Goal: Task Accomplishment & Management: Manage account settings

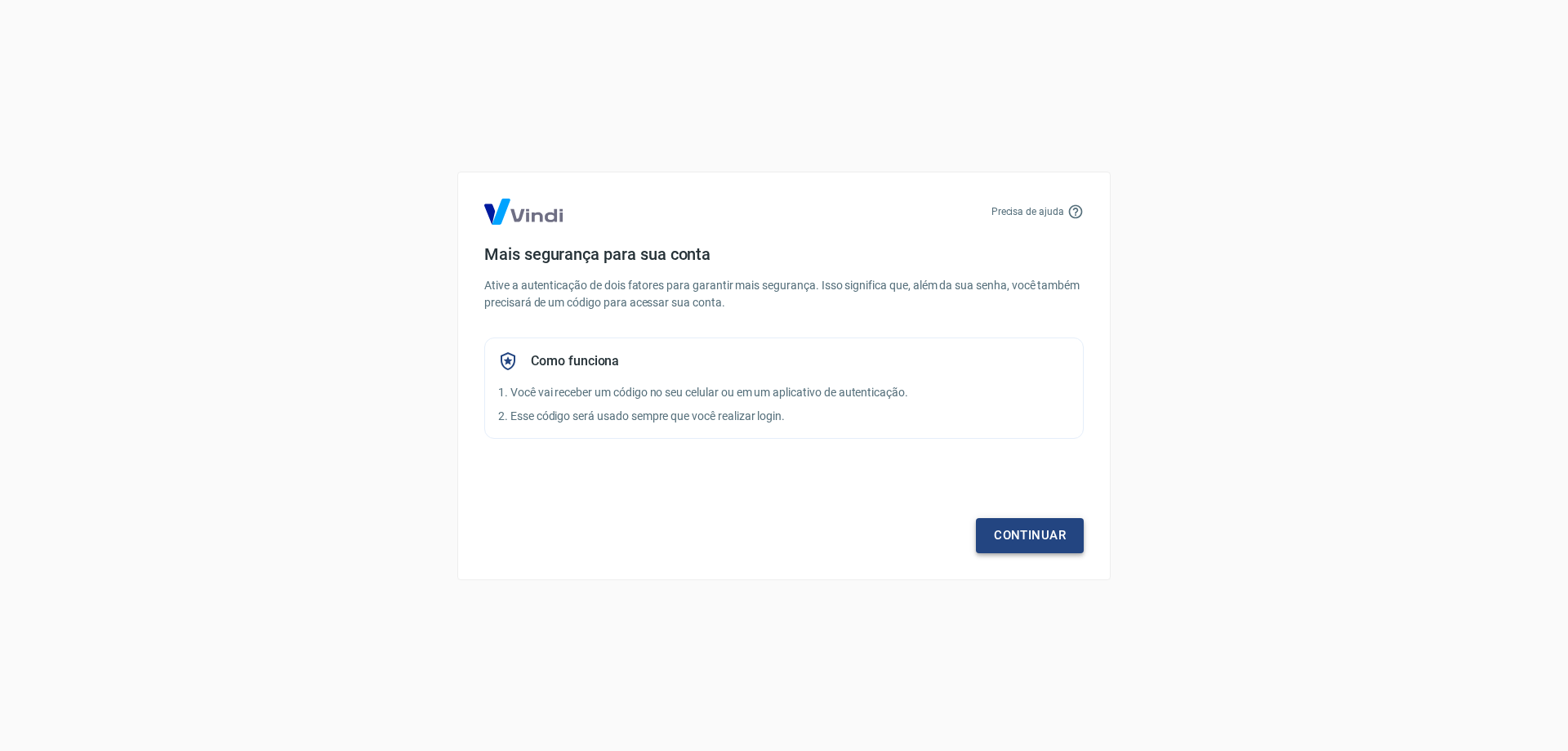
click at [1024, 528] on link "Continuar" at bounding box center [1029, 535] width 108 height 34
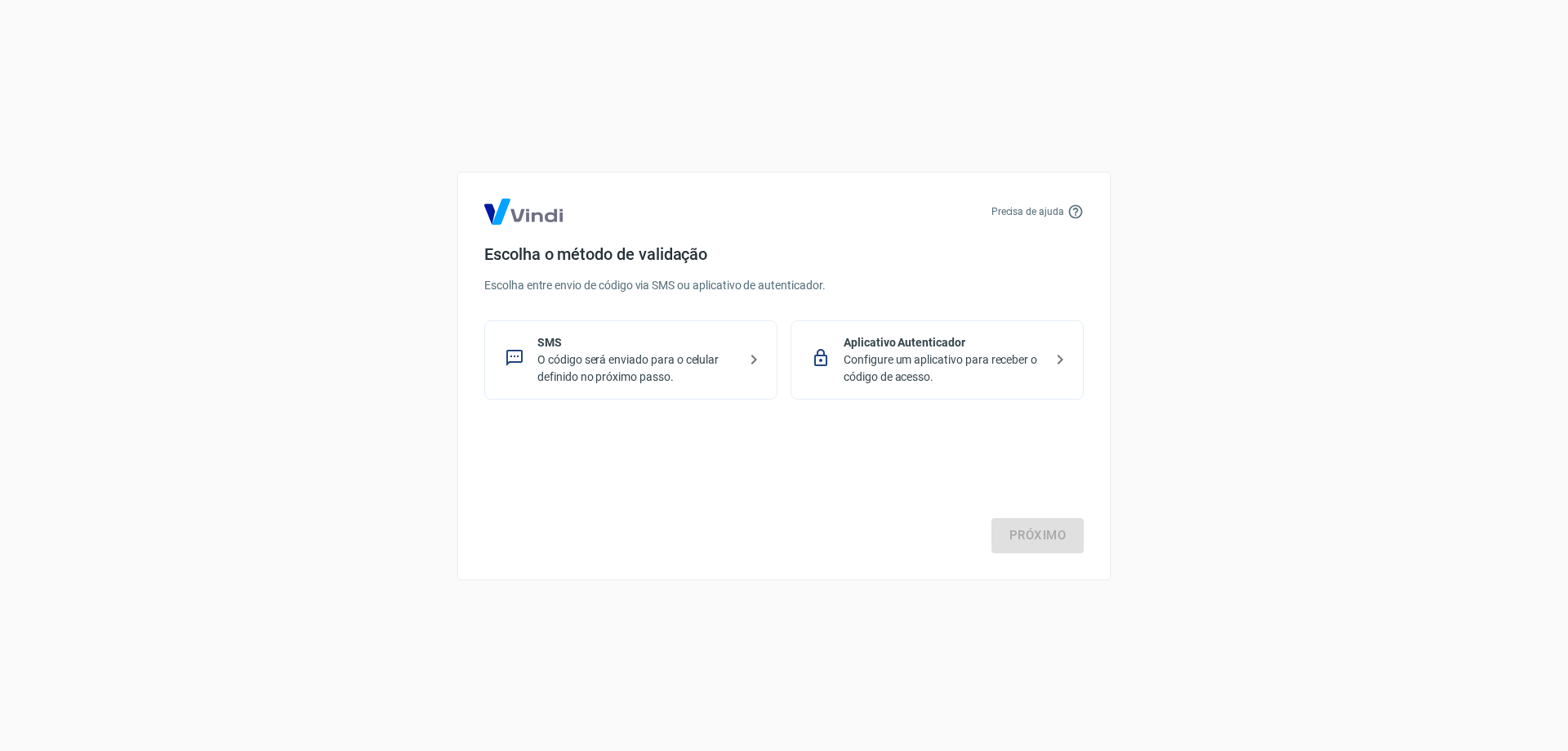
click at [699, 349] on p "SMS" at bounding box center [636, 342] width 200 height 17
click at [888, 350] on p "Aplicativo Autenticador" at bounding box center [943, 342] width 200 height 17
click at [1022, 532] on link "Próximo" at bounding box center [1037, 535] width 92 height 34
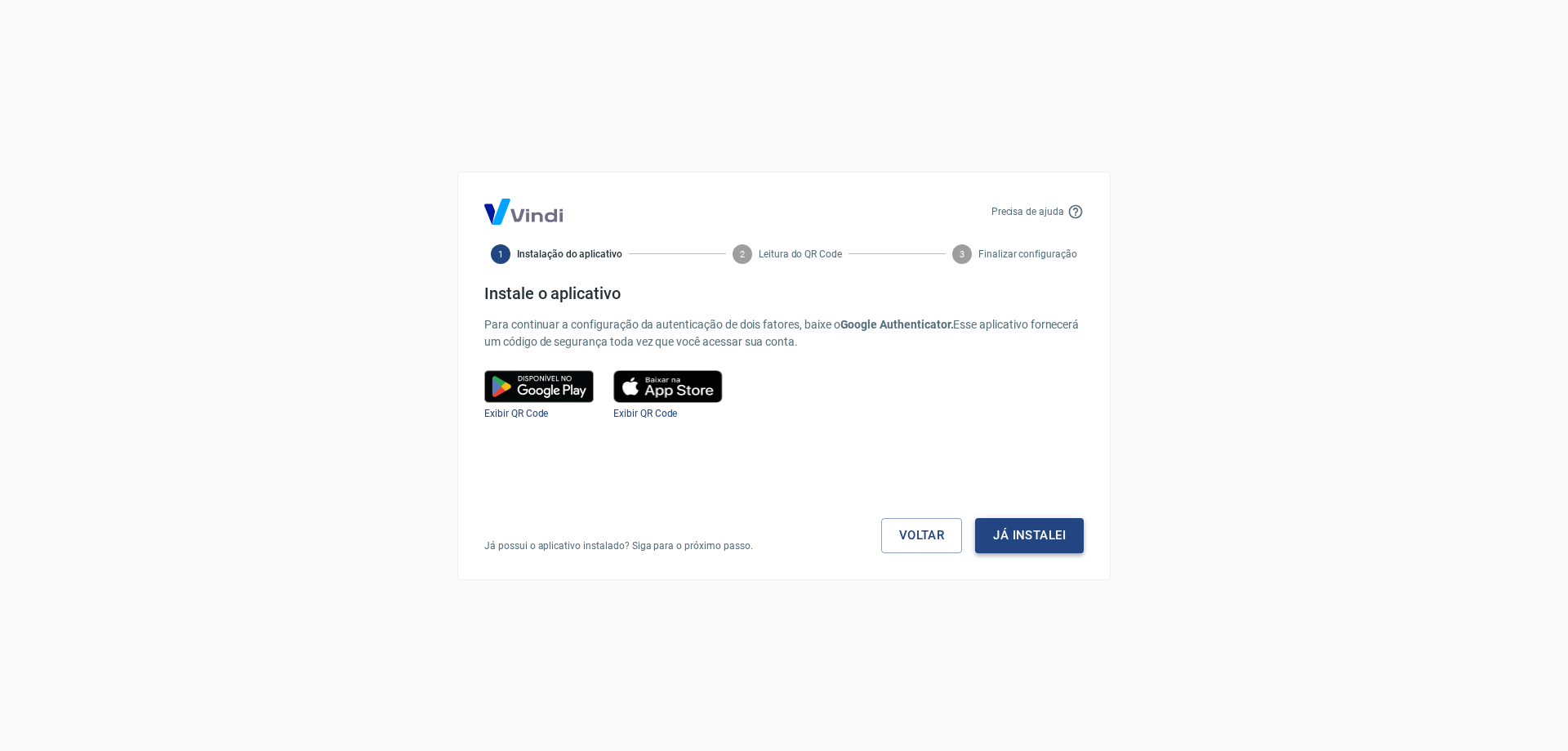
click at [1030, 534] on button "Já instalei" at bounding box center [1029, 535] width 109 height 34
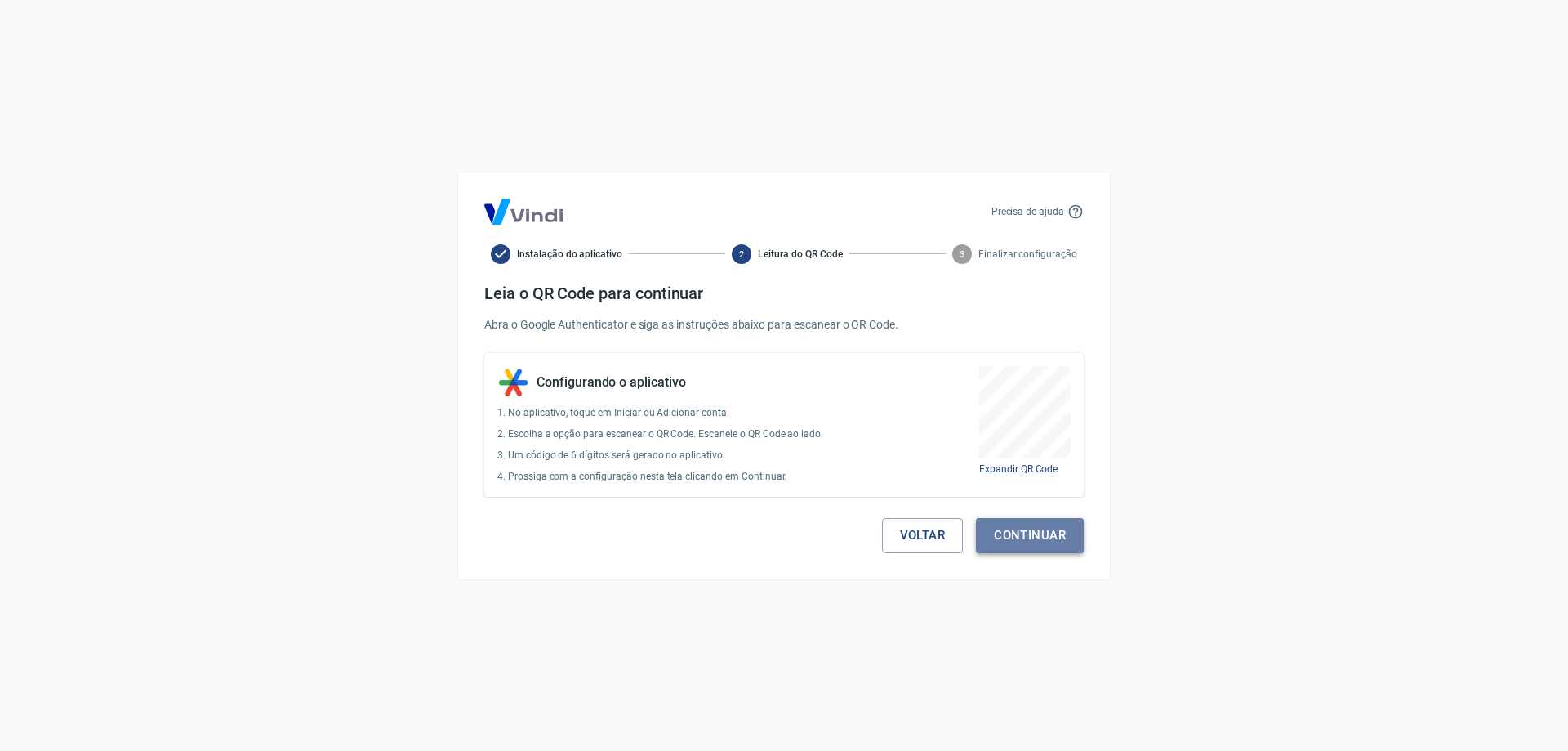
click at [1001, 536] on button "Continuar" at bounding box center [1029, 535] width 108 height 34
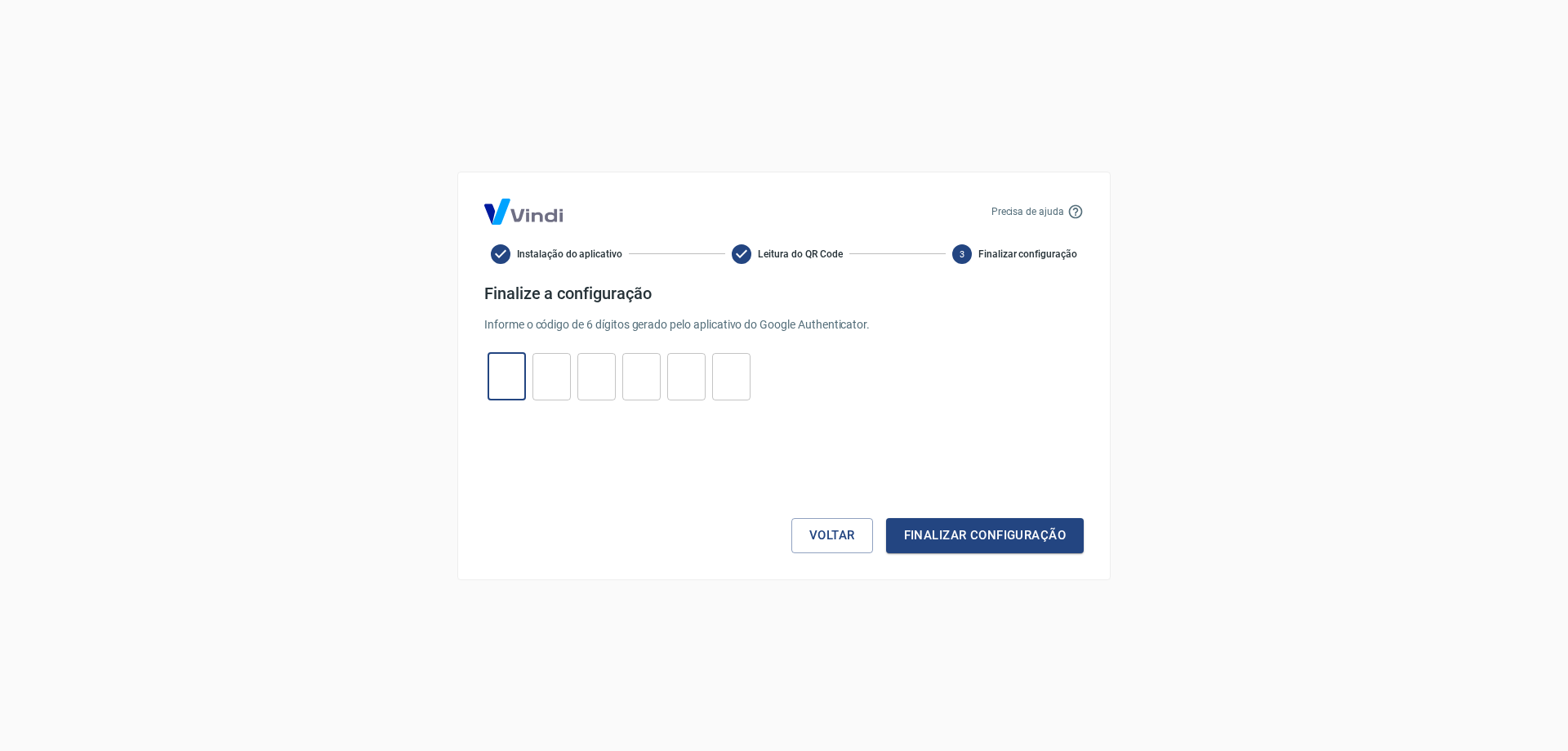
click at [514, 376] on input "tel" at bounding box center [506, 376] width 38 height 35
type input "6"
type input "5"
type input "9"
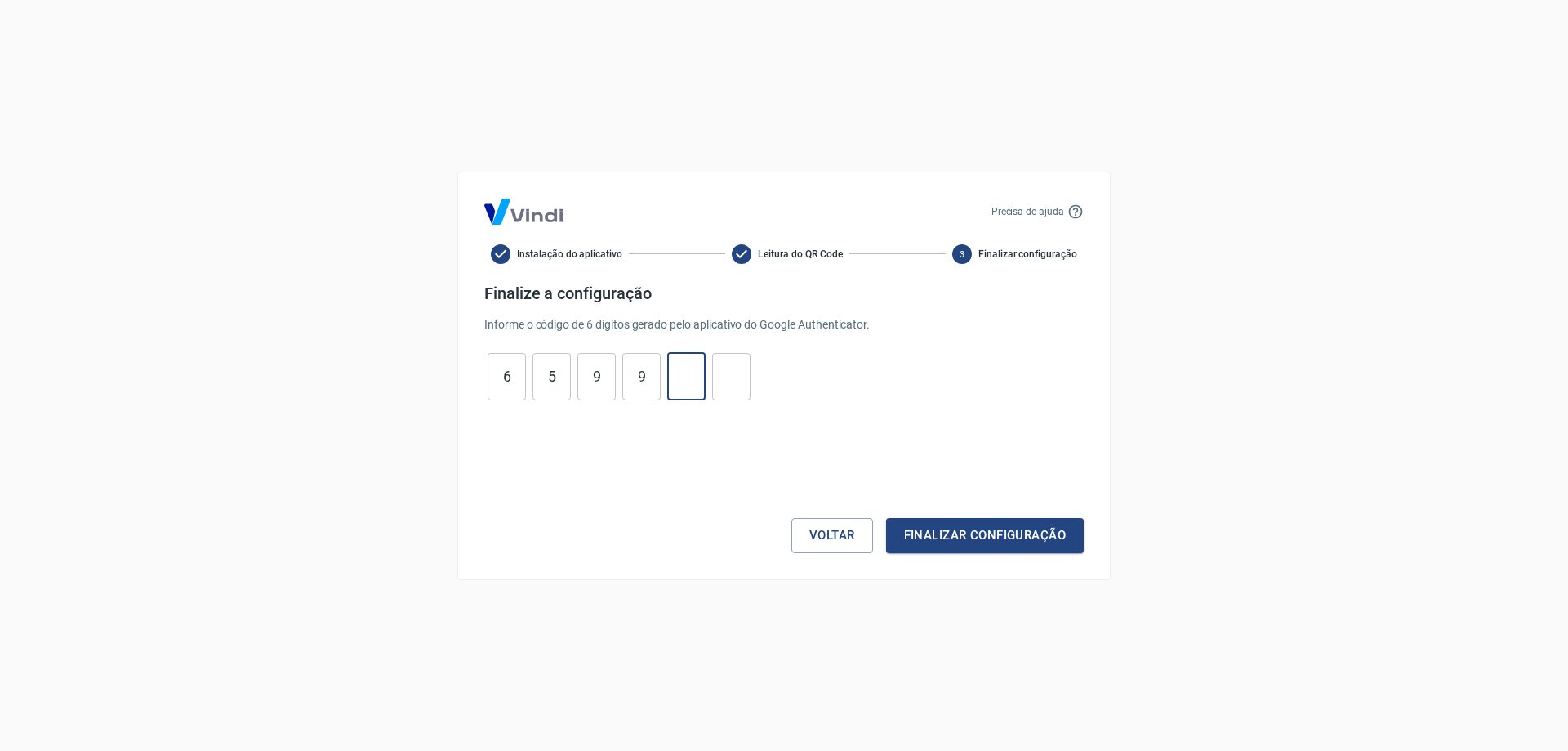
type input "9"
type input "0"
click at [909, 519] on button "Finalizar configuração" at bounding box center [985, 535] width 197 height 34
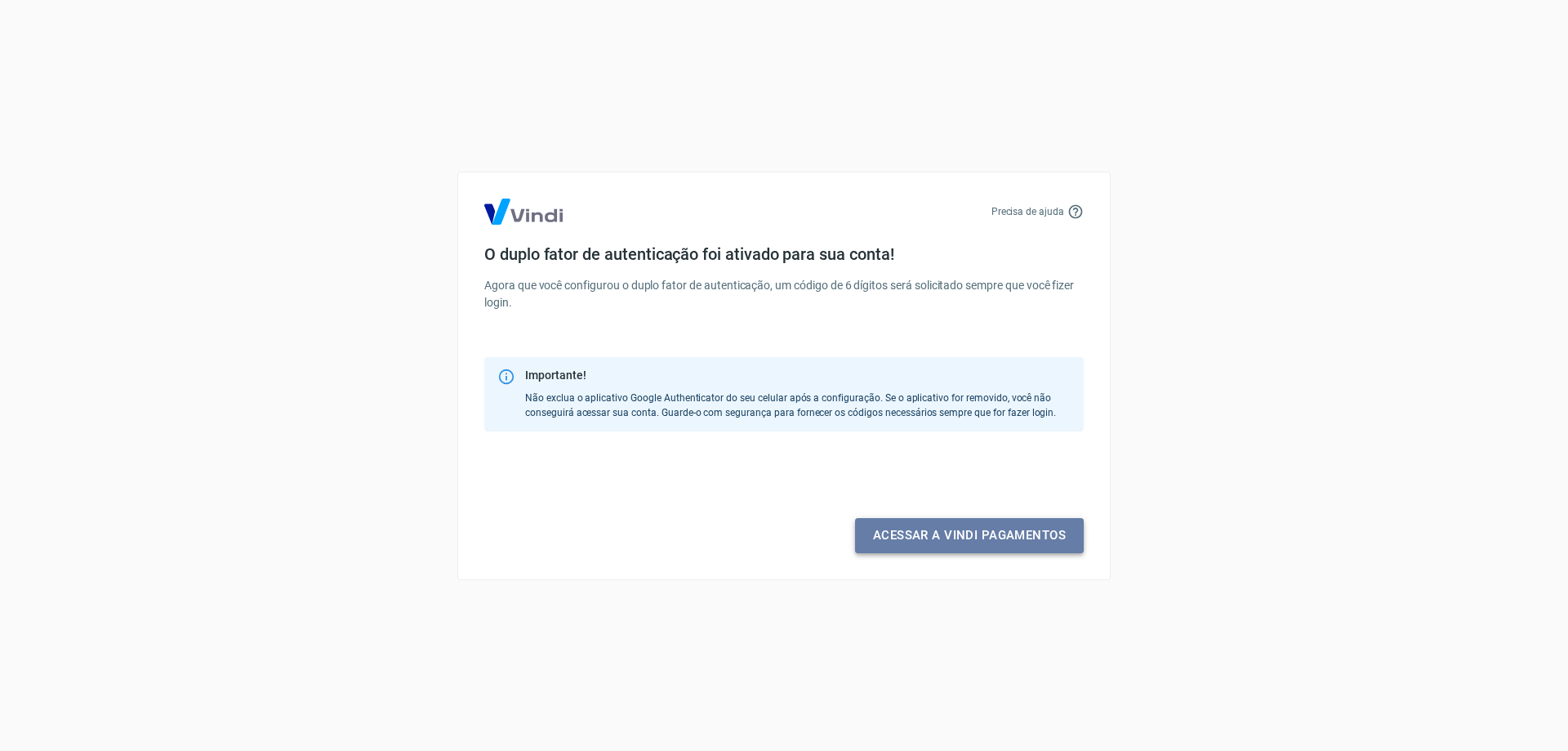
click at [923, 532] on link "Acessar a Vindi pagamentos" at bounding box center [969, 535] width 229 height 34
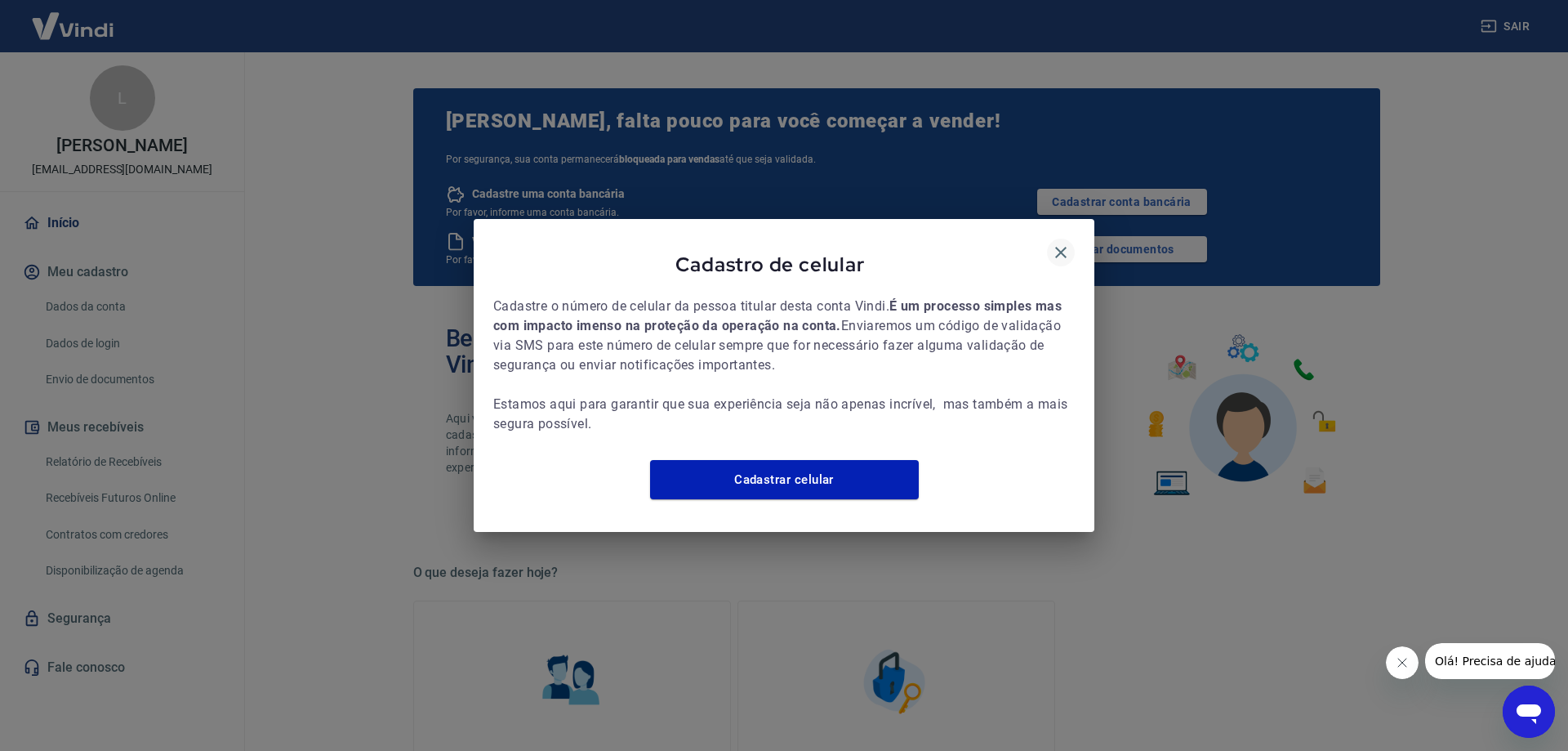
click at [1065, 246] on icon "button" at bounding box center [1060, 252] width 12 height 12
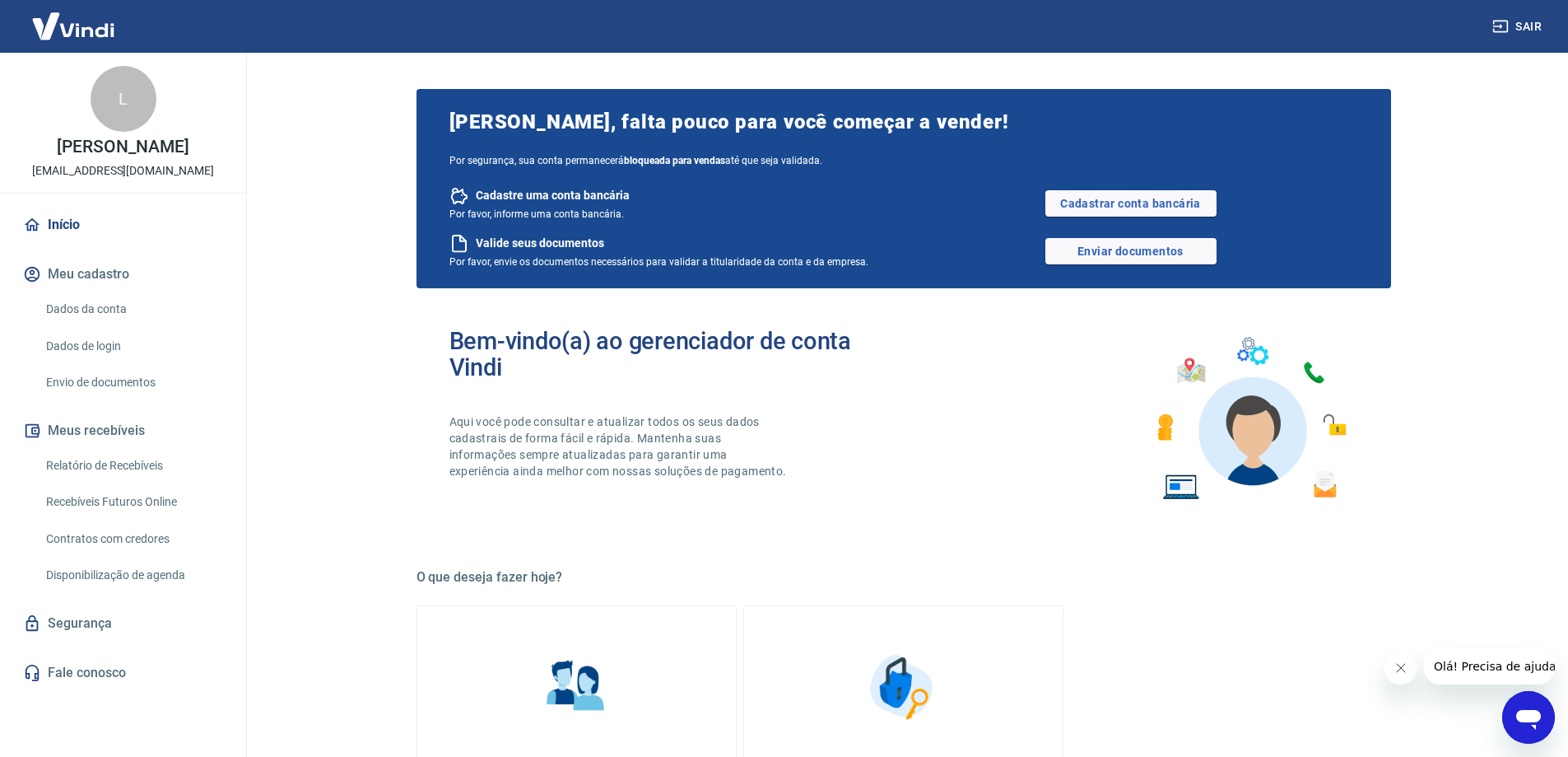
click at [89, 142] on p "[PERSON_NAME]" at bounding box center [122, 147] width 131 height 17
click at [112, 121] on div "L" at bounding box center [123, 99] width 66 height 66
click at [97, 316] on link "Dados da conta" at bounding box center [132, 309] width 187 height 34
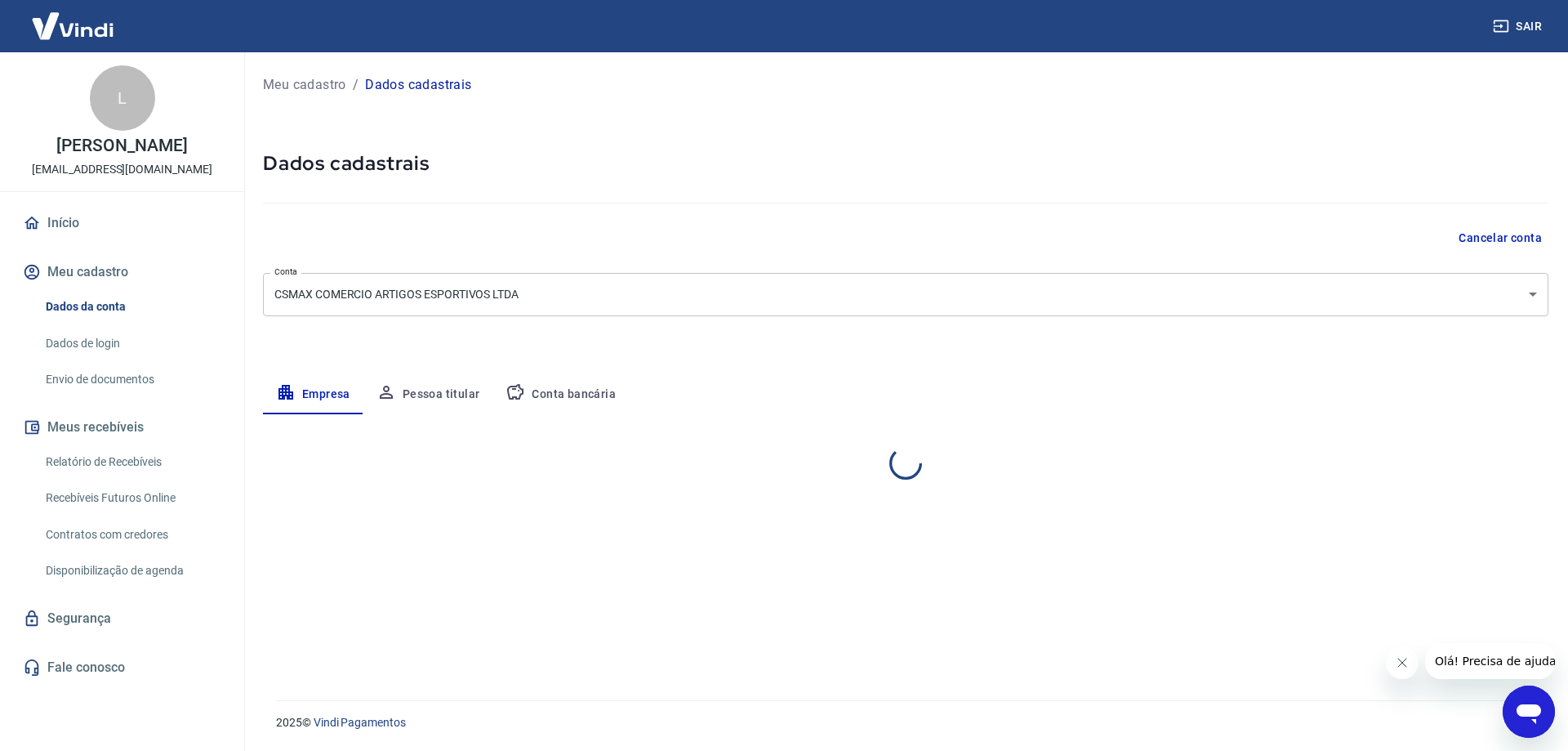
select select "RS"
select select "business"
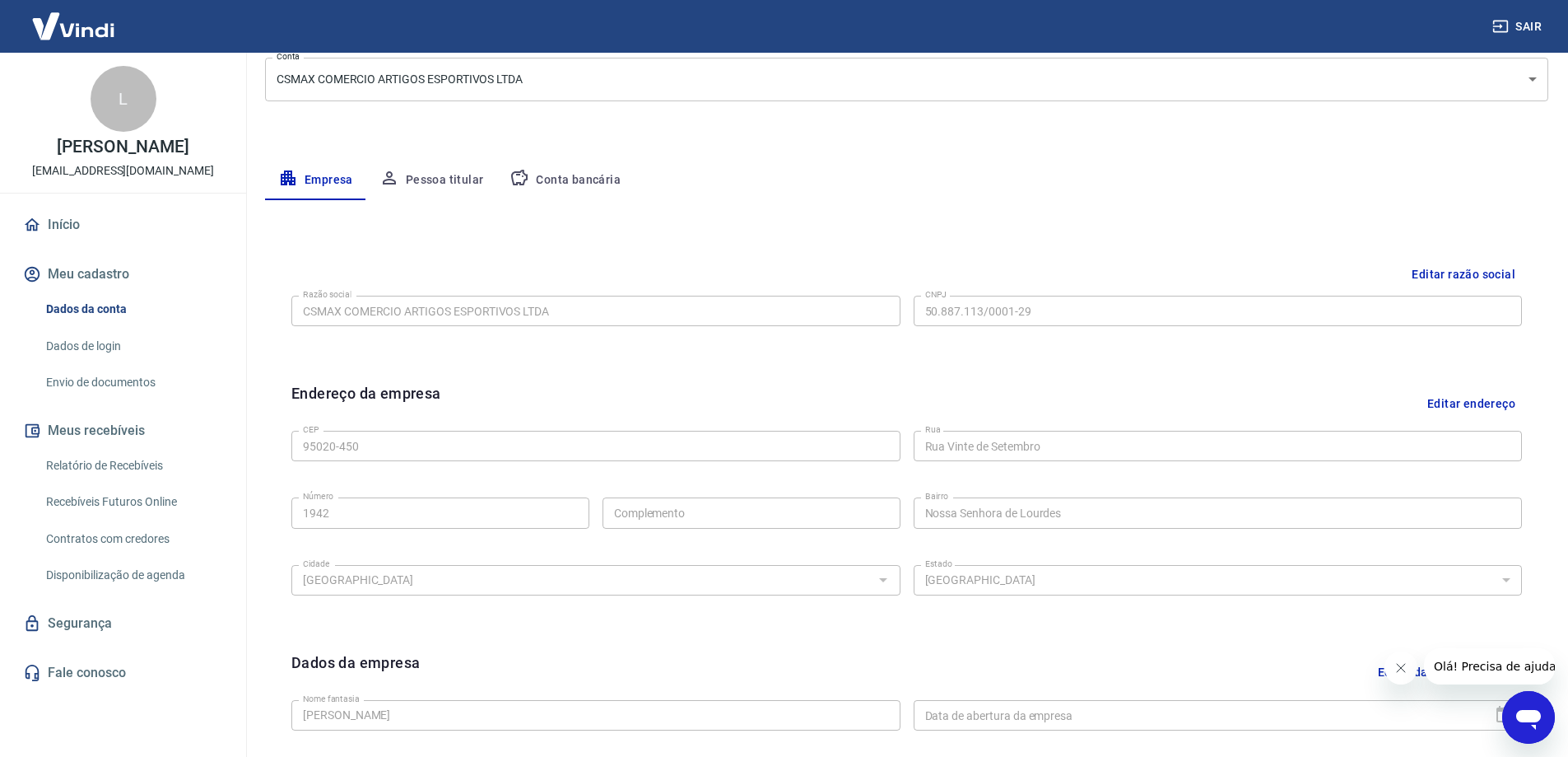
scroll to position [220, 0]
click at [424, 183] on button "Pessoa titular" at bounding box center [431, 177] width 131 height 39
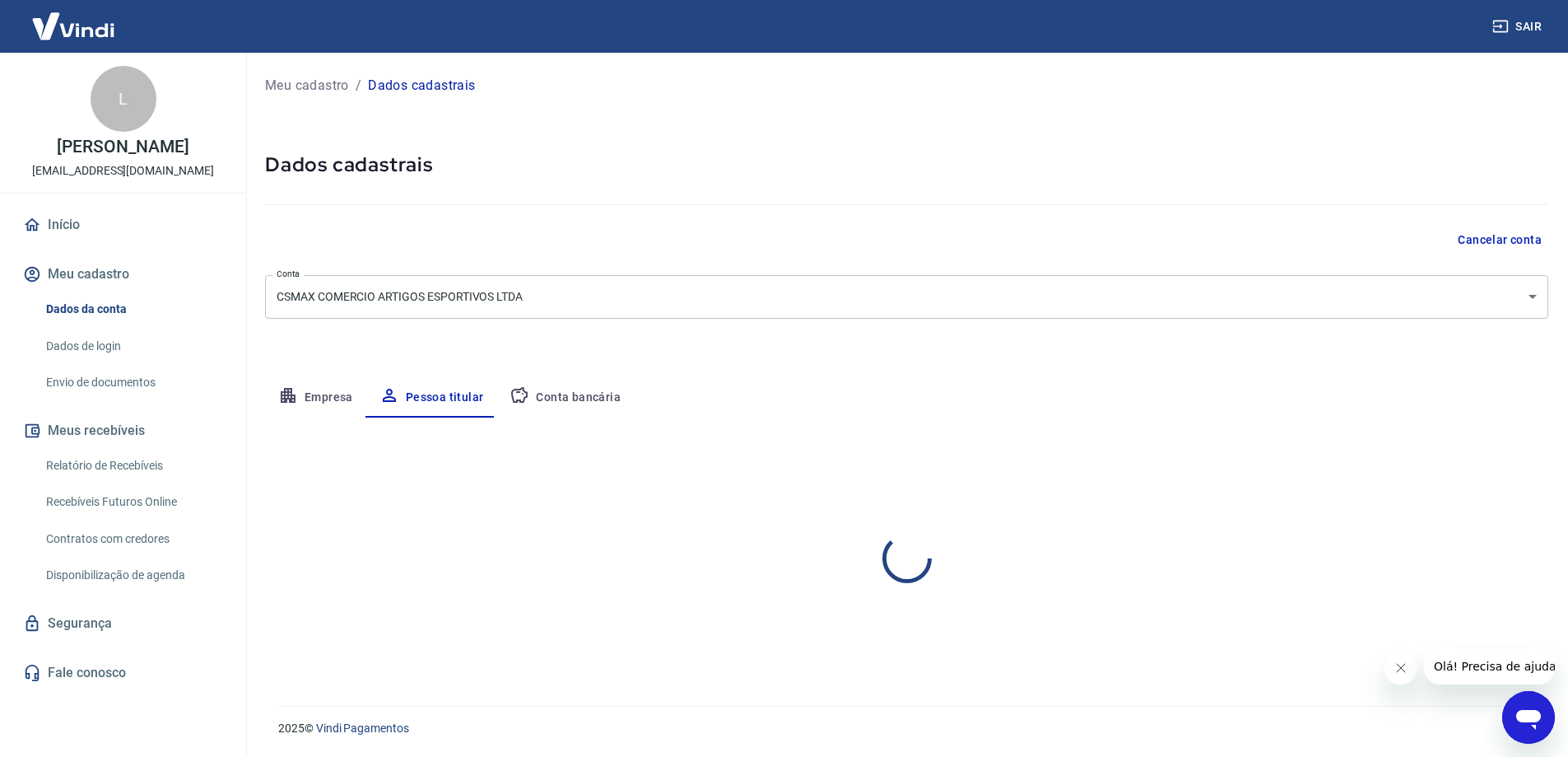
scroll to position [0, 0]
click at [1456, 472] on button "Editar nome e CPF" at bounding box center [1500, 466] width 121 height 31
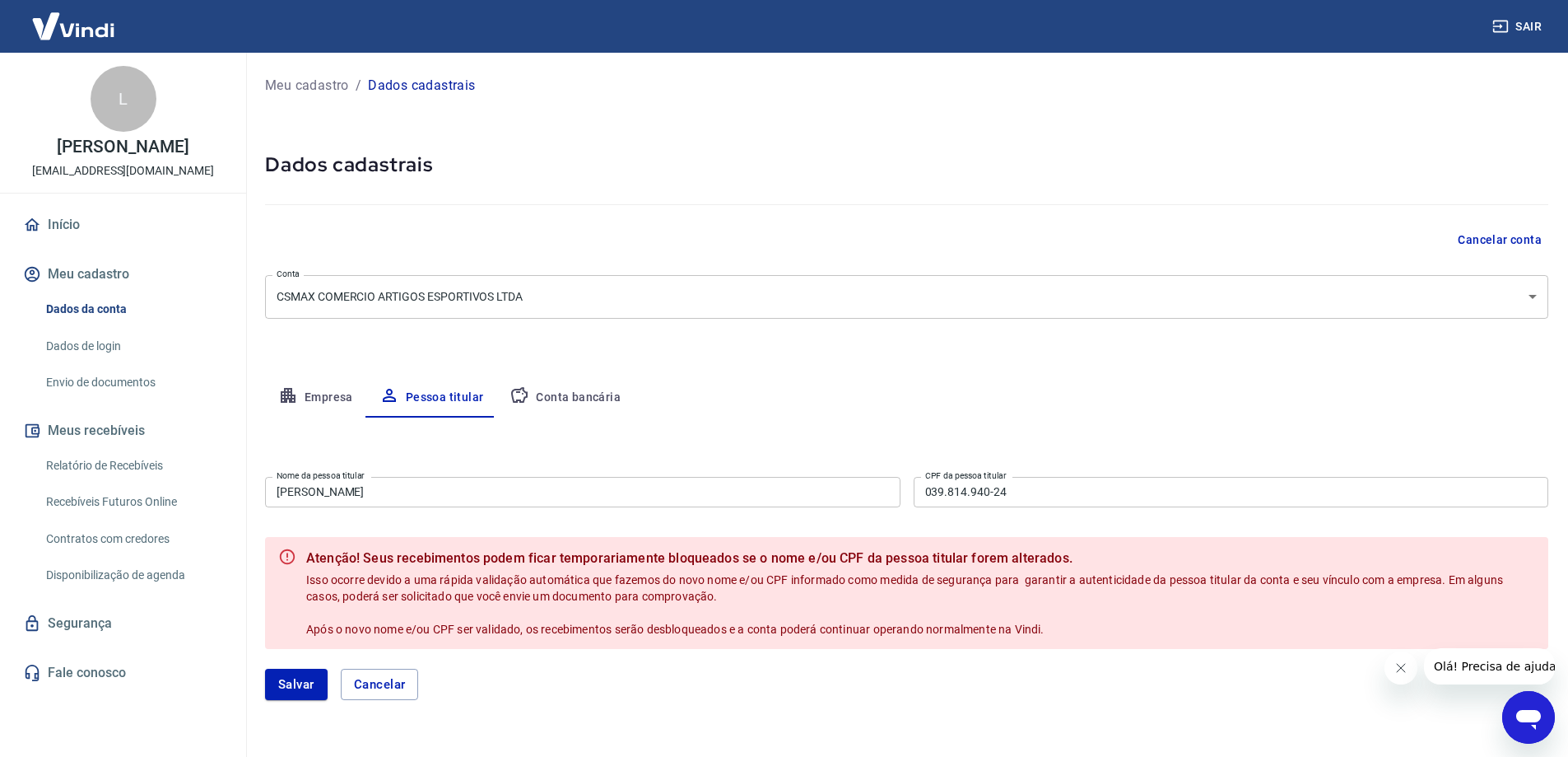
drag, startPoint x: 374, startPoint y: 490, endPoint x: 64, endPoint y: 459, distance: 311.5
click at [78, 463] on div "Sair L Leandro Capelini melhormix25@gmail.com Início Meu cadastro Dados da cont…" at bounding box center [784, 378] width 1568 height 757
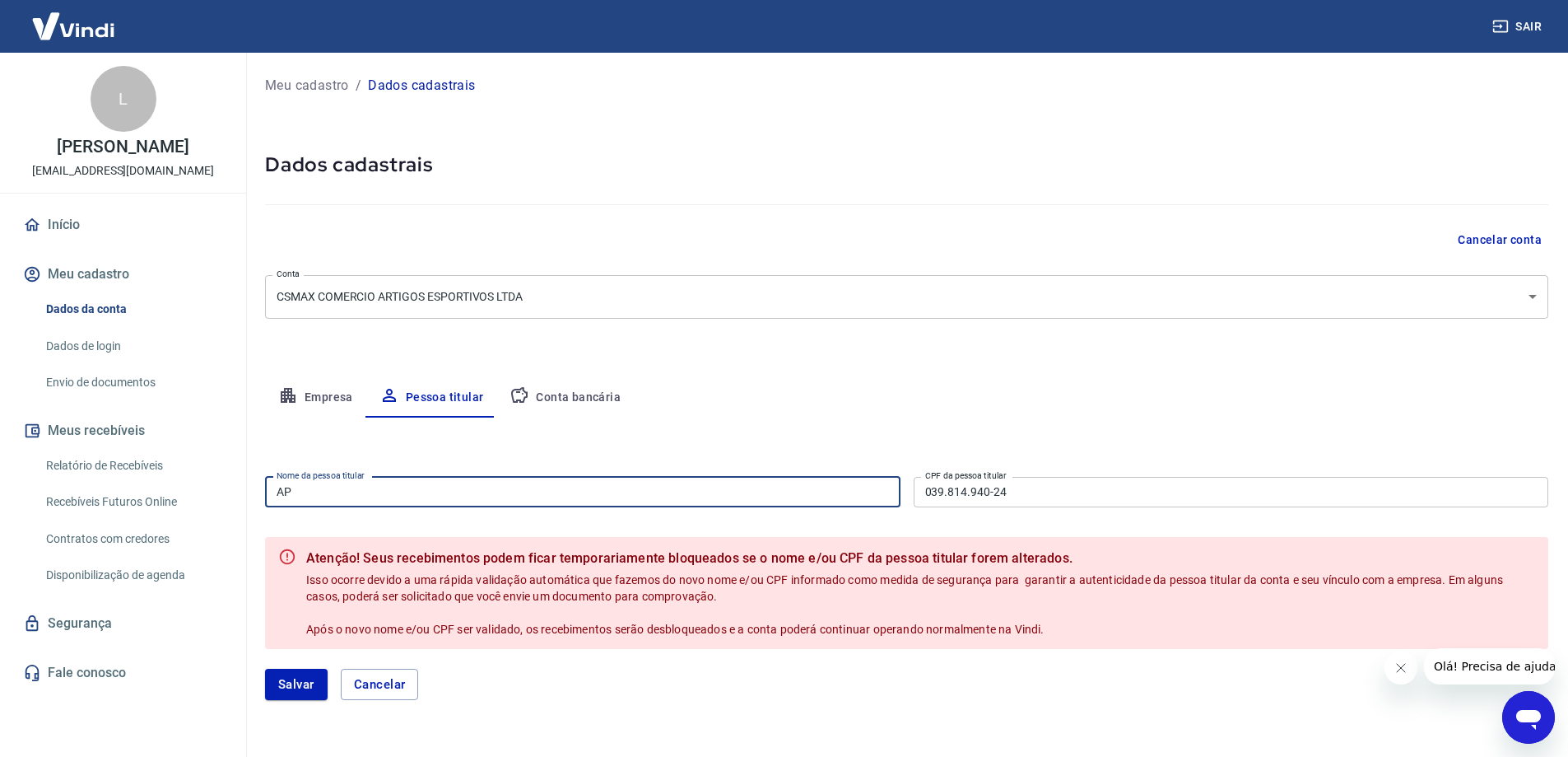
type input "A"
type input "p"
type input "Paulo Mario Muller"
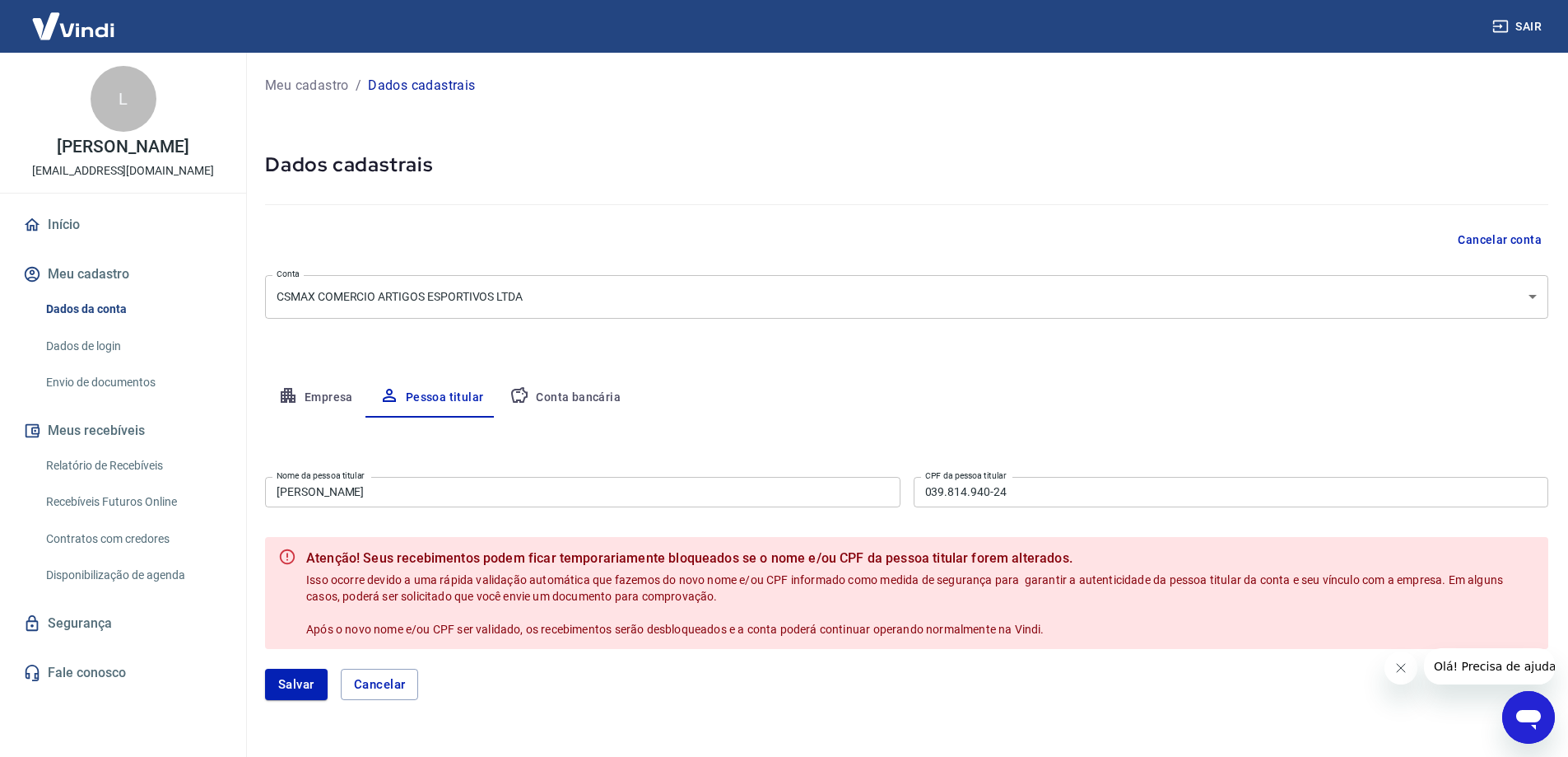
click at [939, 413] on div "Empresa Pessoa titular Conta bancária" at bounding box center [906, 397] width 1283 height 39
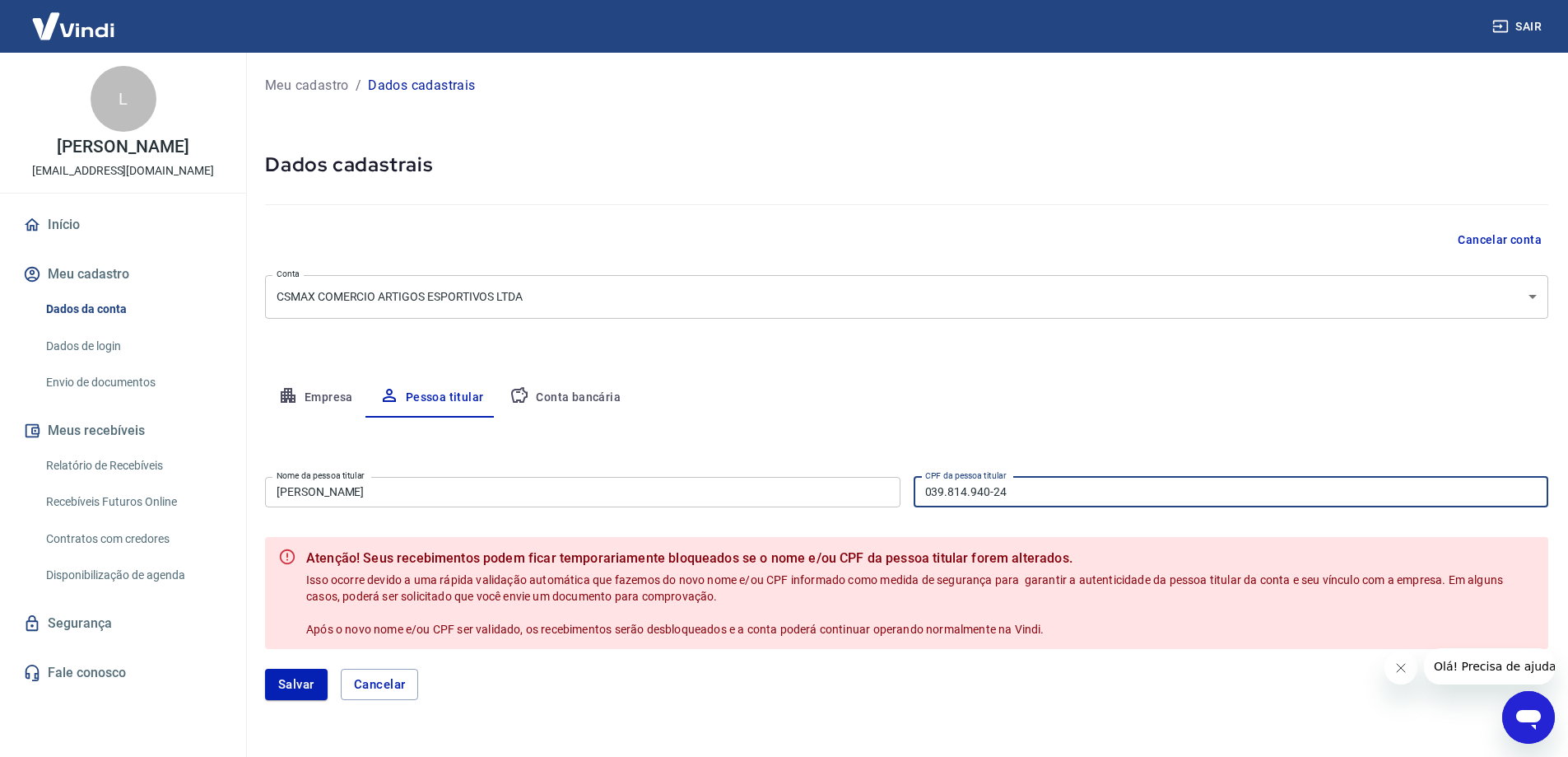
drag, startPoint x: 1030, startPoint y: 497, endPoint x: 873, endPoint y: 487, distance: 157.3
click at [880, 487] on div "Nome da pessoa titular Paulo Mario Muller Nome da pessoa titular CPF da pessoa …" at bounding box center [906, 490] width 1283 height 40
paste input "377.931.440-15"
type input "377.931.440-15"
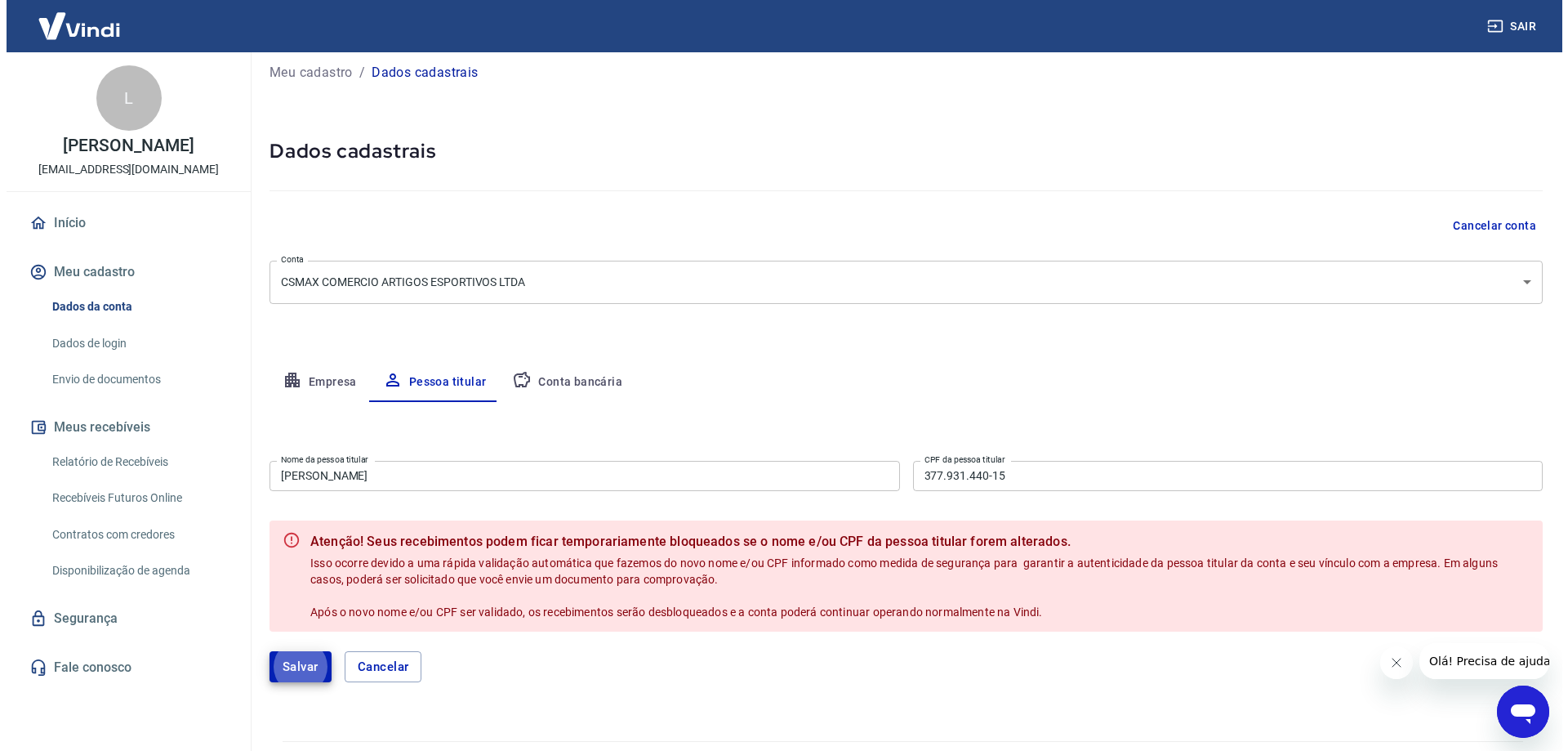
scroll to position [53, 0]
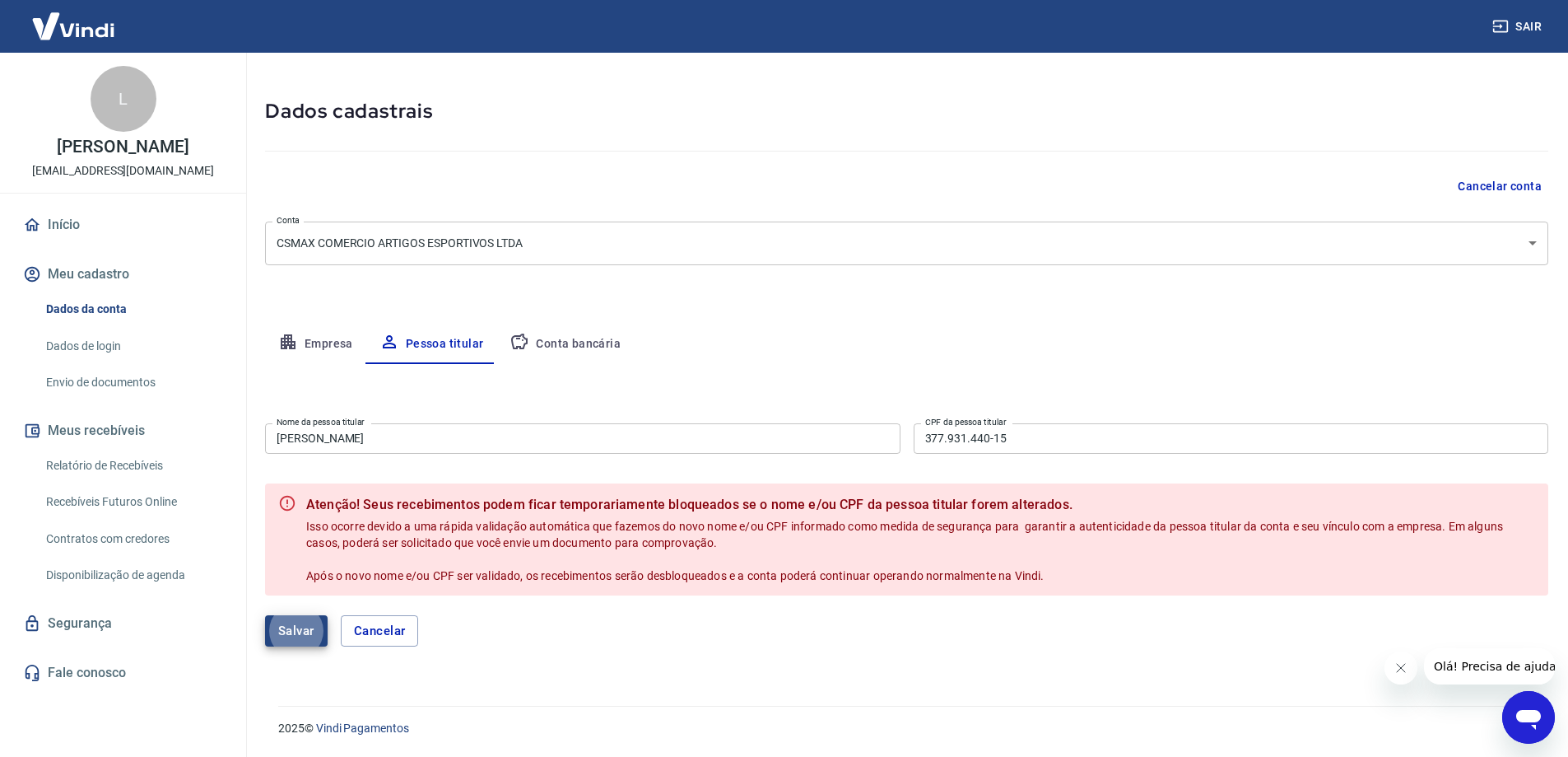
click at [304, 630] on button "Salvar" at bounding box center [296, 631] width 63 height 31
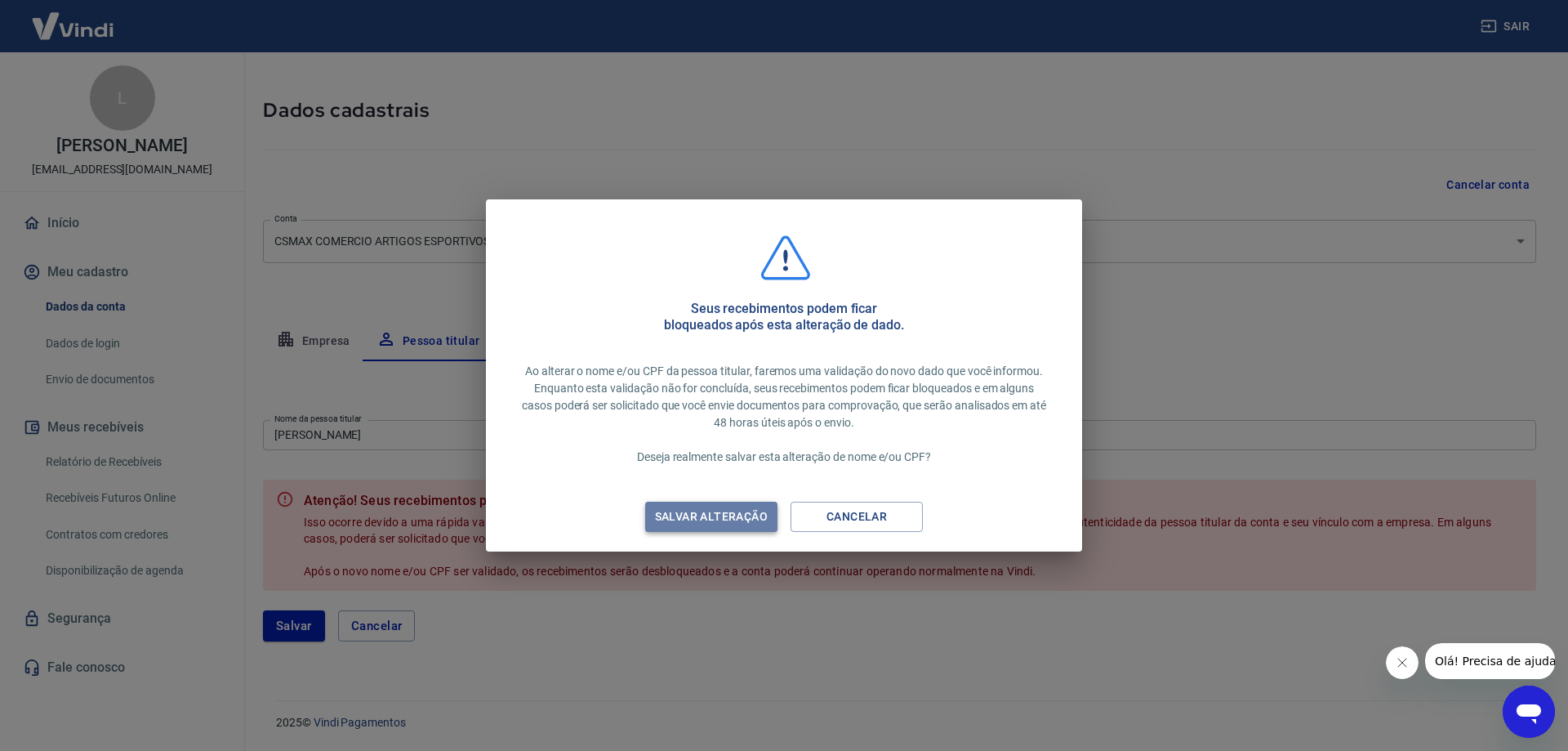
click at [717, 513] on div "Salvar alteração" at bounding box center [712, 516] width 152 height 21
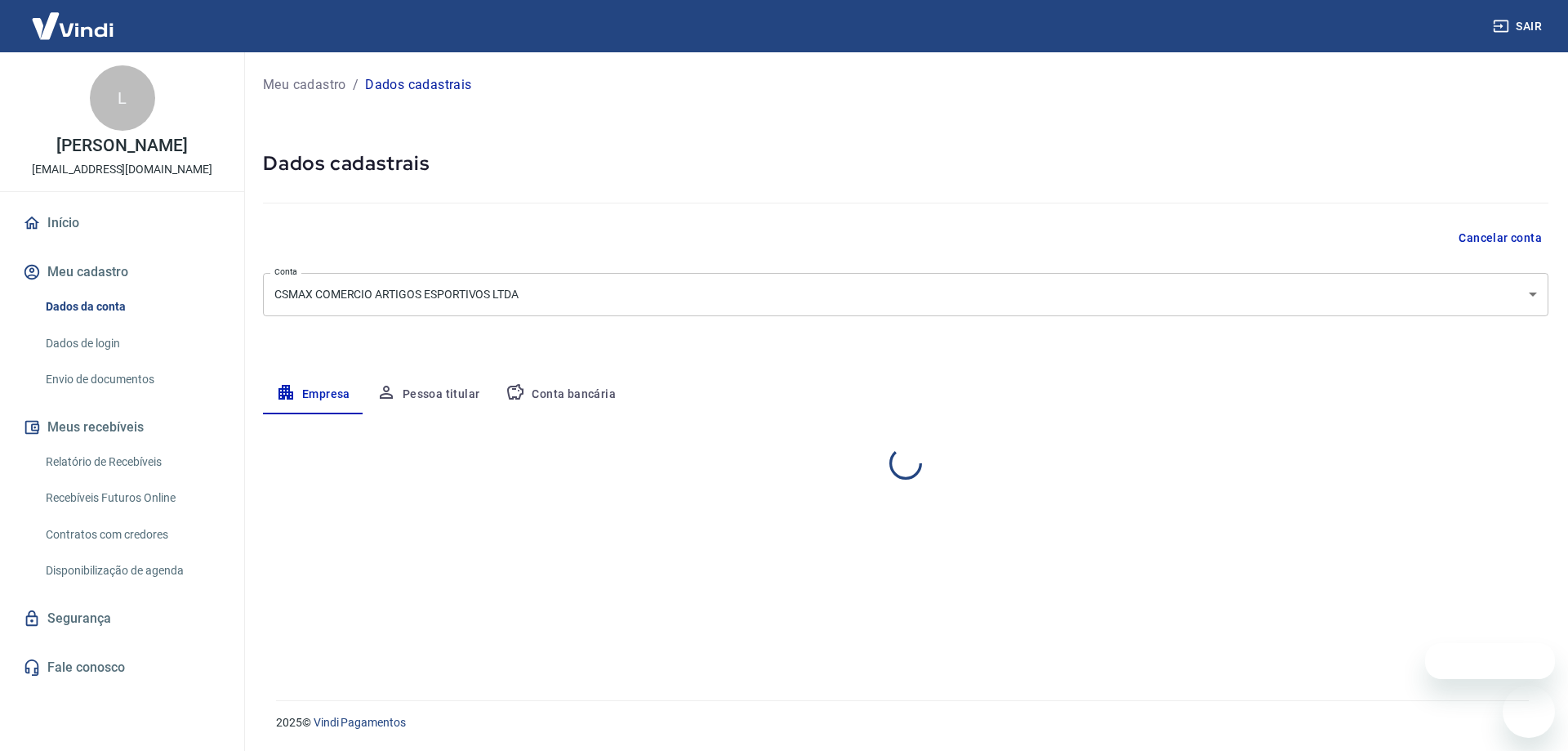
select select "RS"
select select "business"
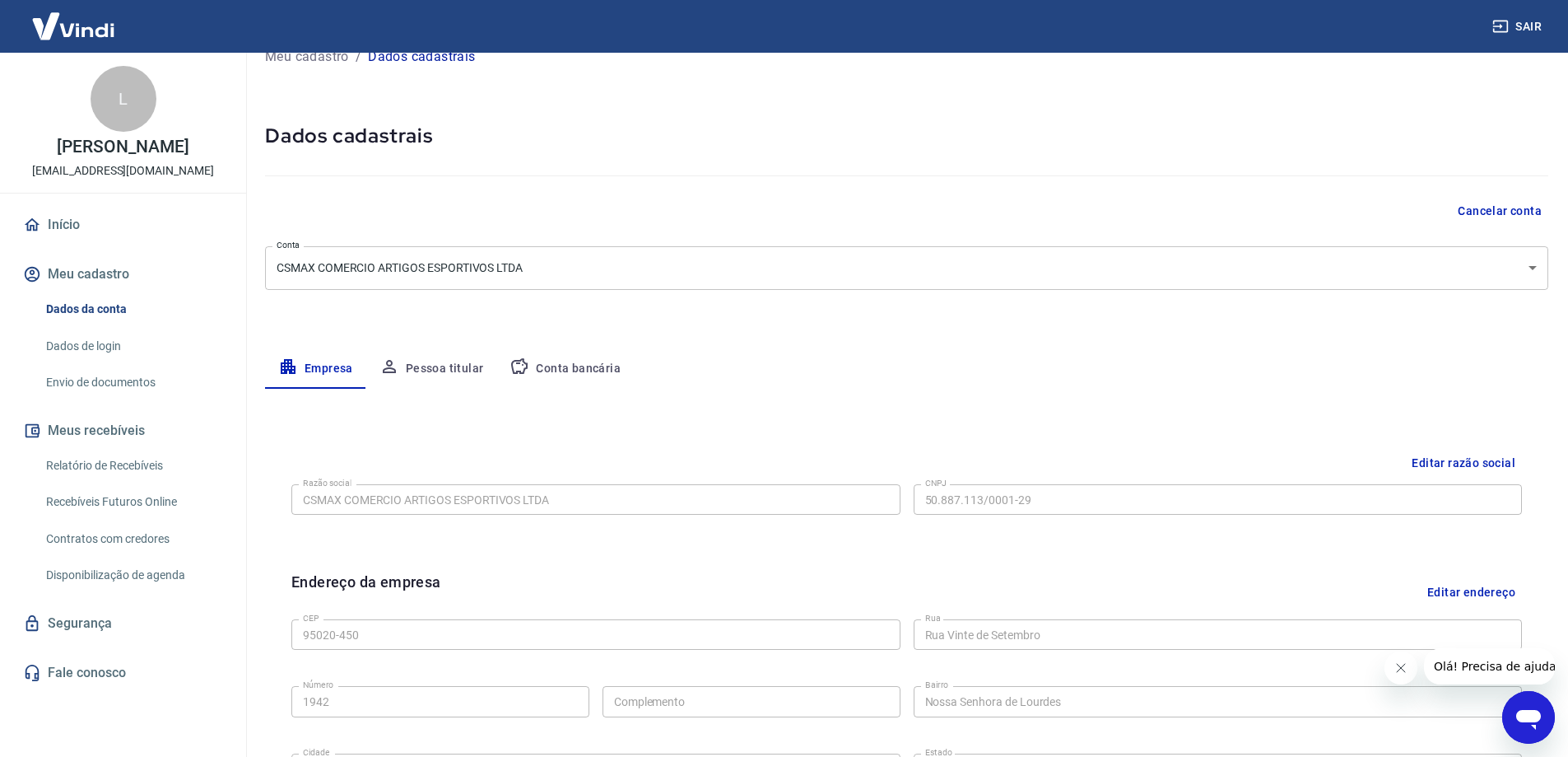
scroll to position [55, 0]
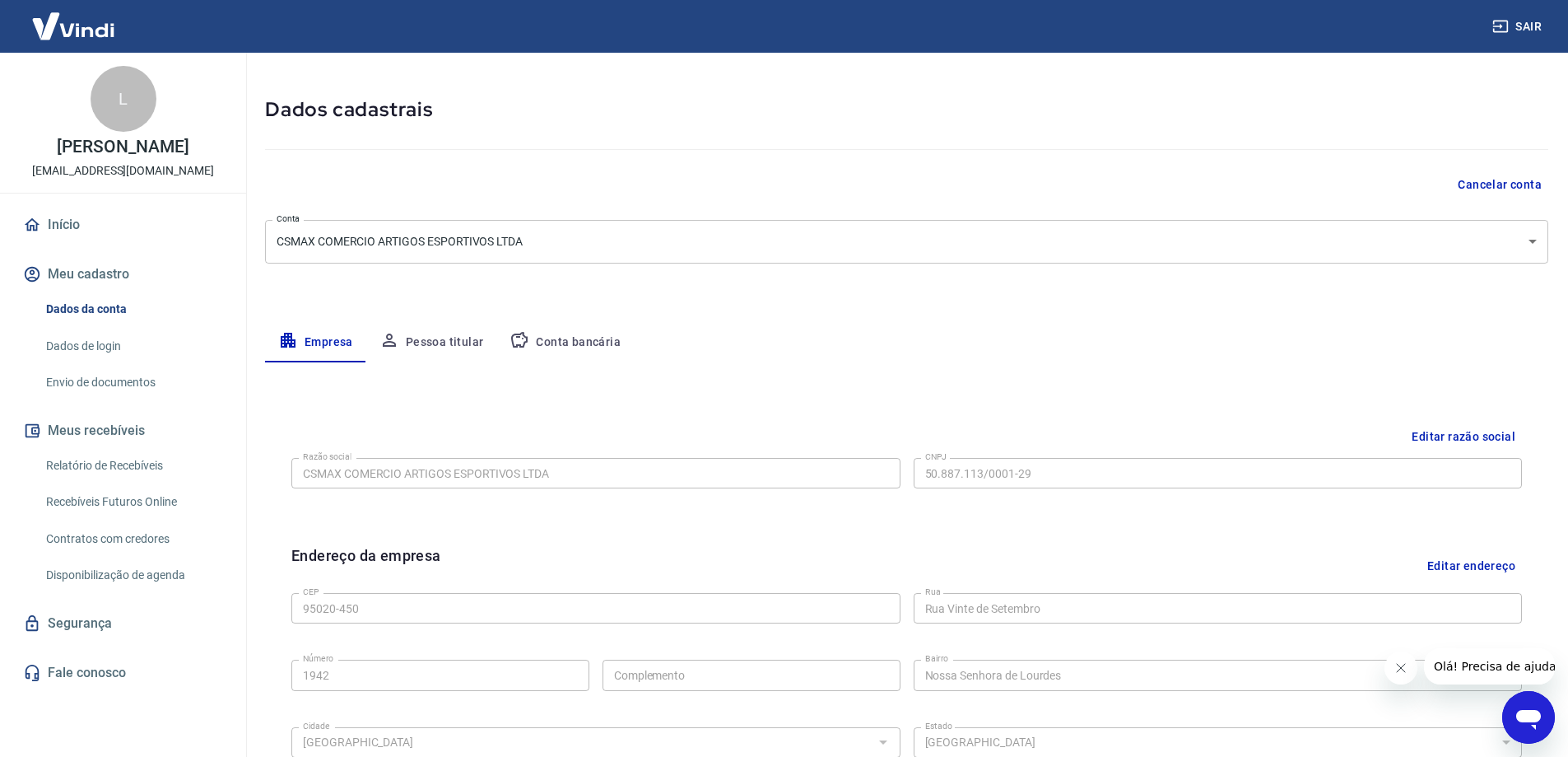
click at [108, 150] on p "[PERSON_NAME]" at bounding box center [122, 147] width 131 height 17
click at [130, 111] on div "L" at bounding box center [123, 99] width 66 height 66
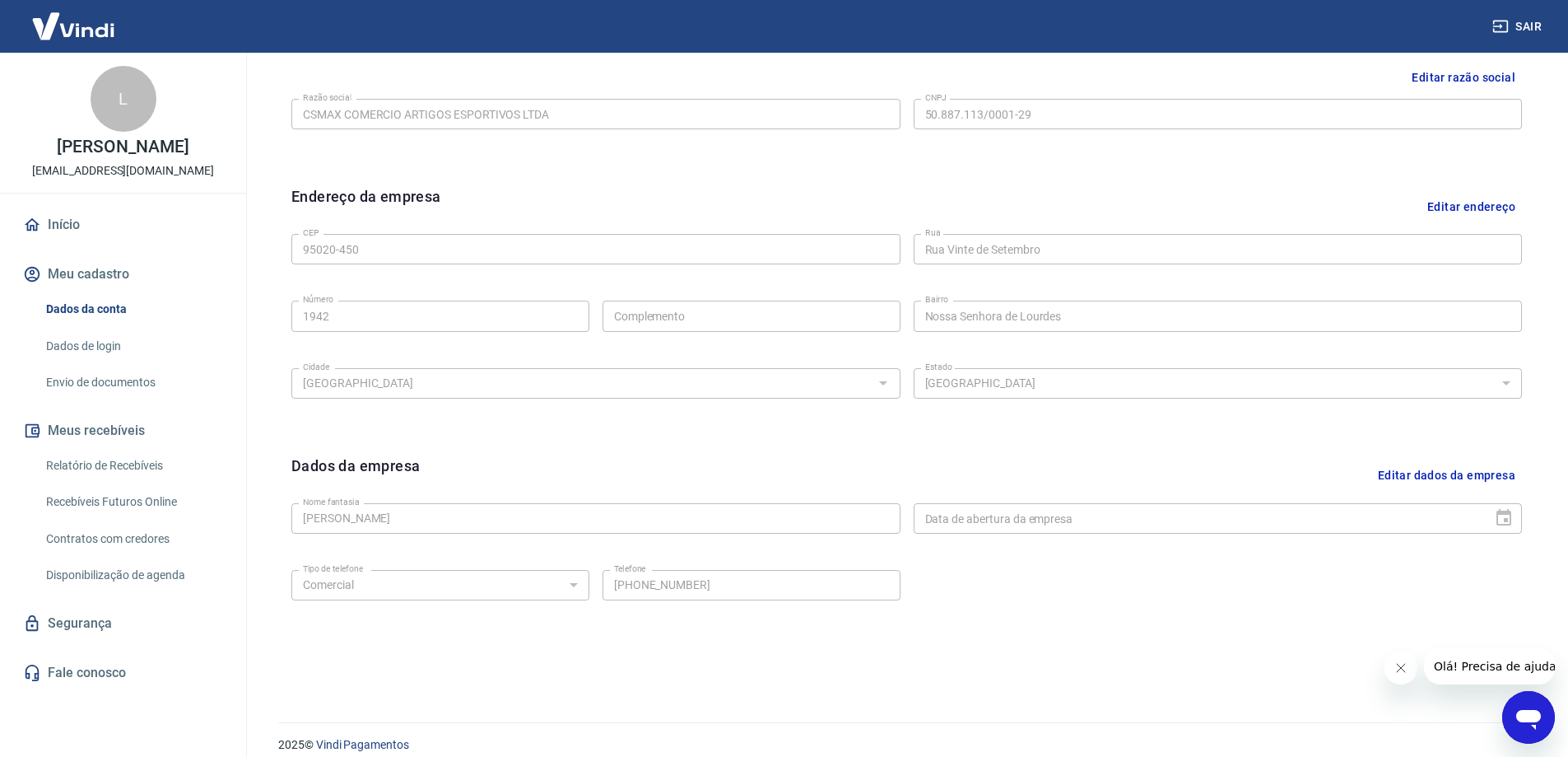
scroll to position [431, 0]
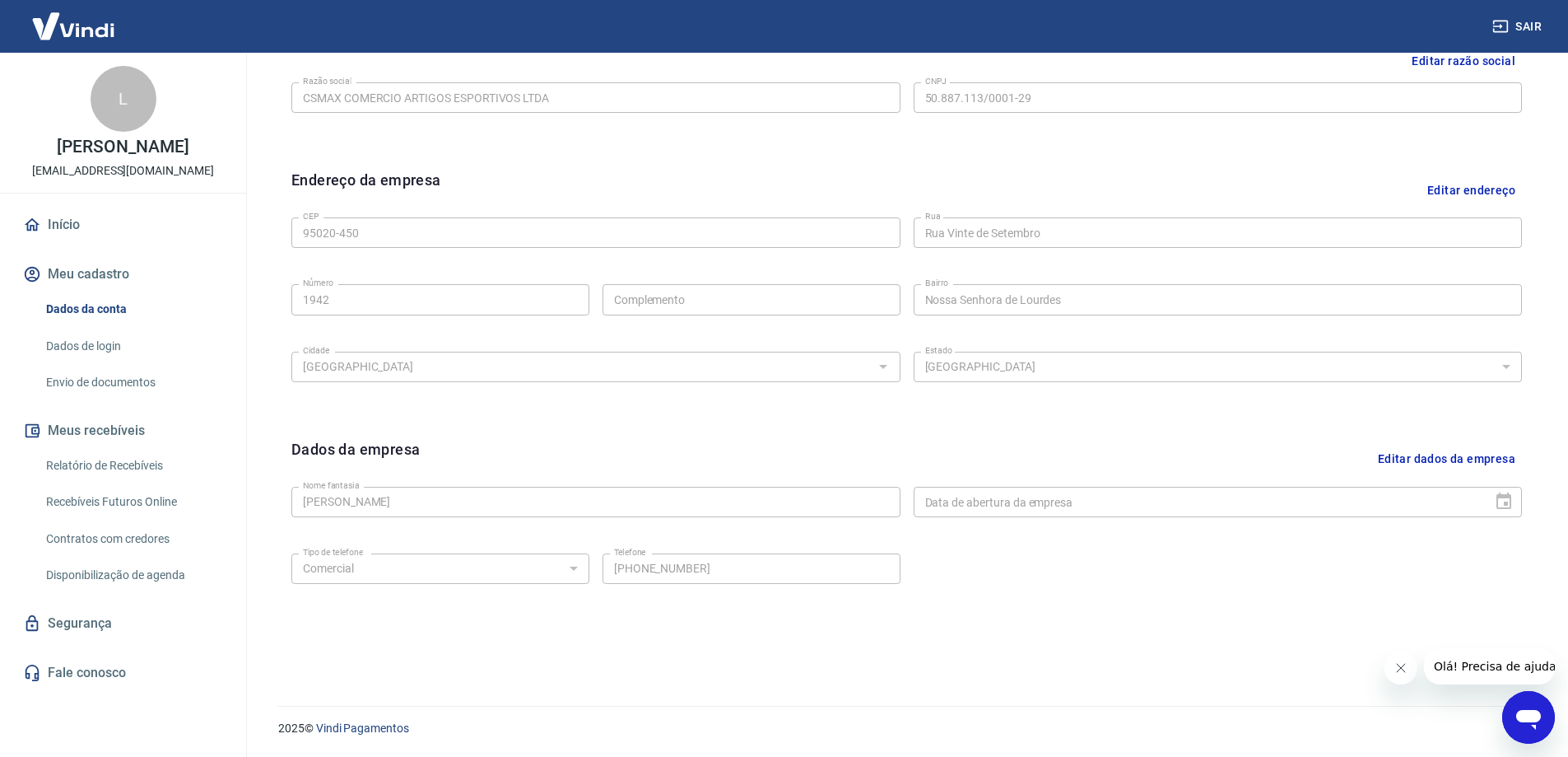
click at [1404, 457] on button "Editar dados da empresa" at bounding box center [1447, 459] width 151 height 42
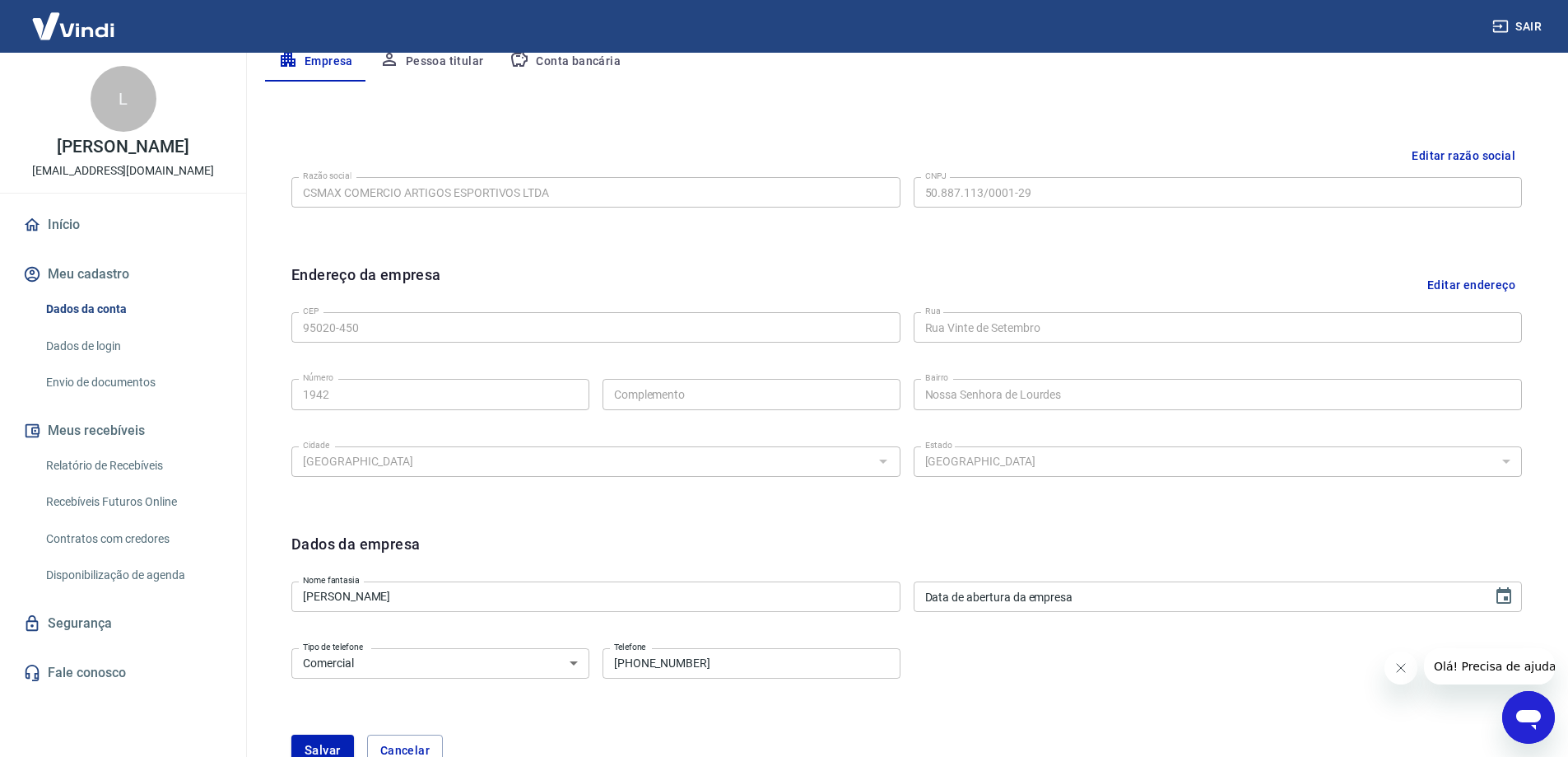
scroll to position [321, 0]
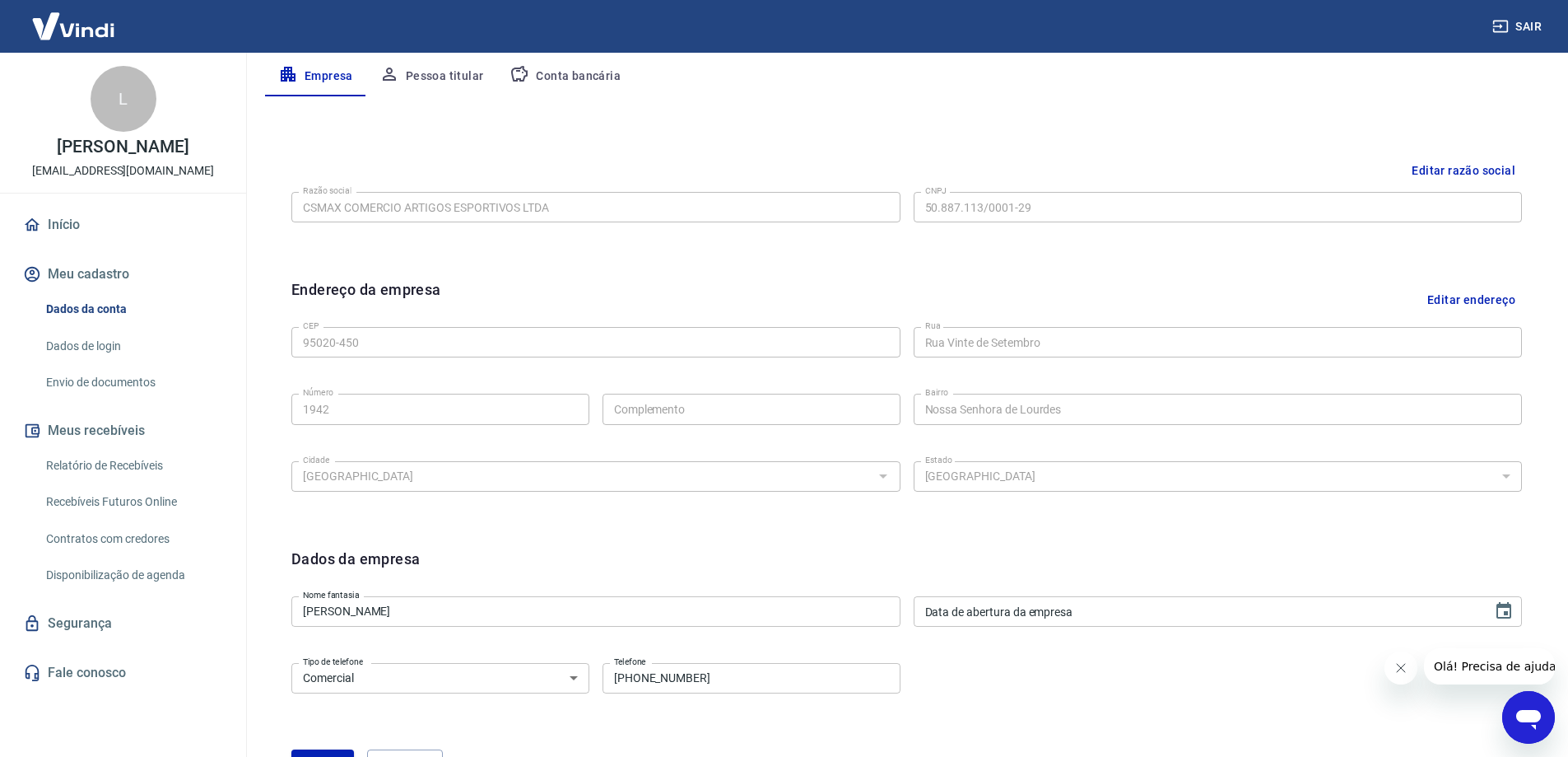
drag, startPoint x: 392, startPoint y: 616, endPoint x: 206, endPoint y: 590, distance: 187.8
click at [224, 436] on div "Sair L Leandro Capelini melhormix25@gmail.com Início Meu cadastro Dados da cont…" at bounding box center [784, 57] width 1568 height 757
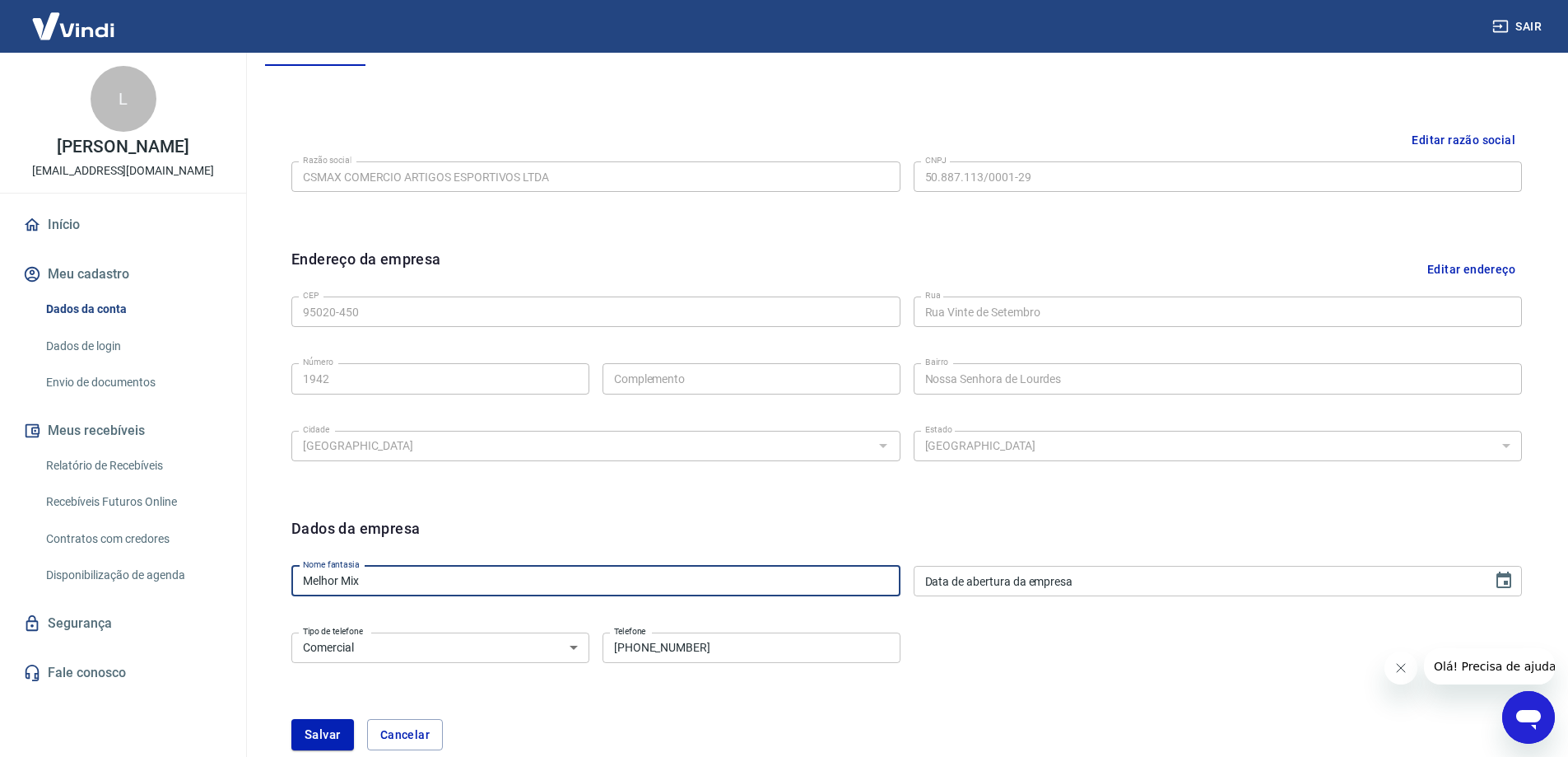
scroll to position [375, 0]
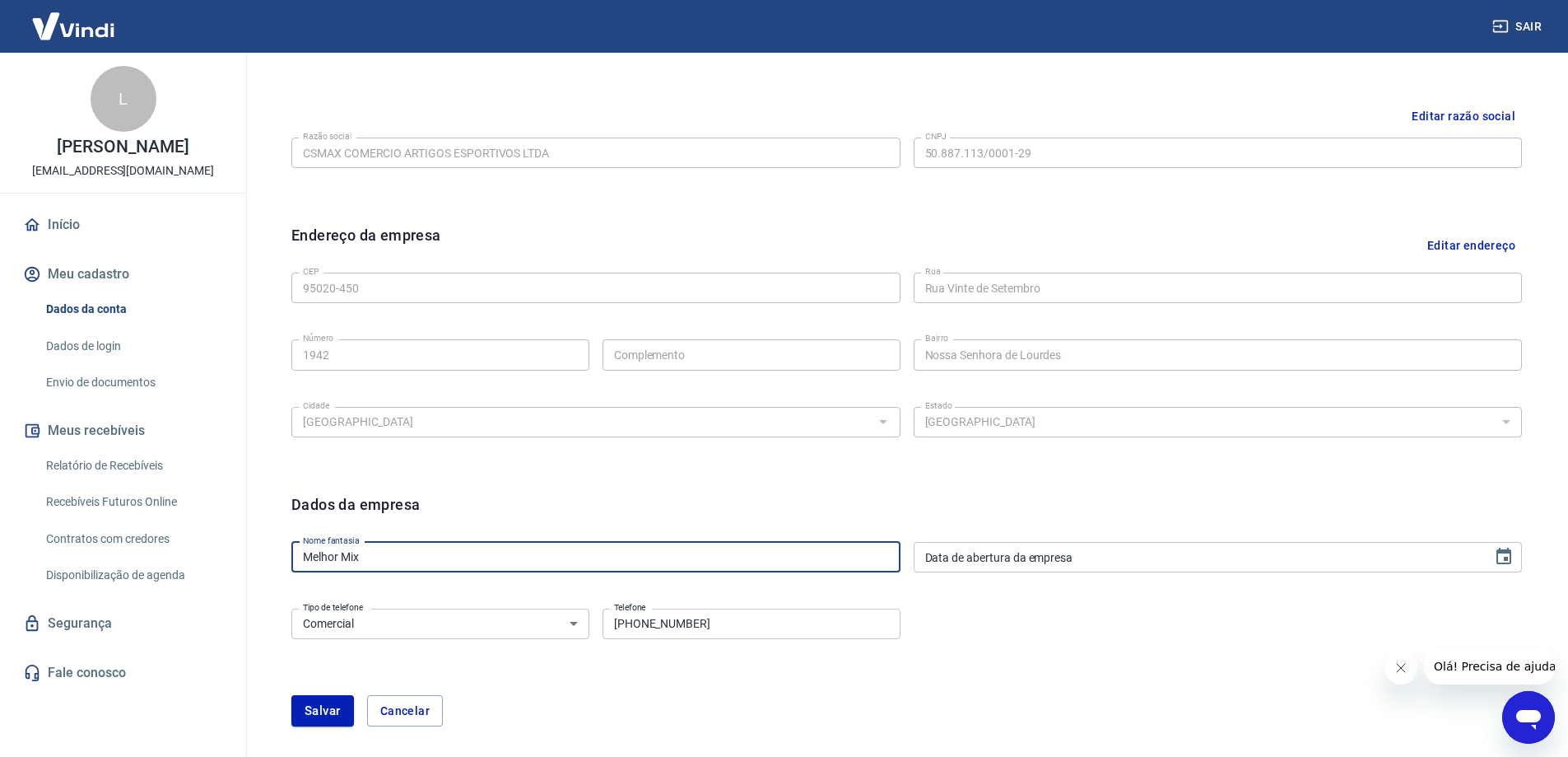
type input "Melhor Mix"
click at [413, 626] on select "Residencial Comercial" at bounding box center [440, 623] width 298 height 30
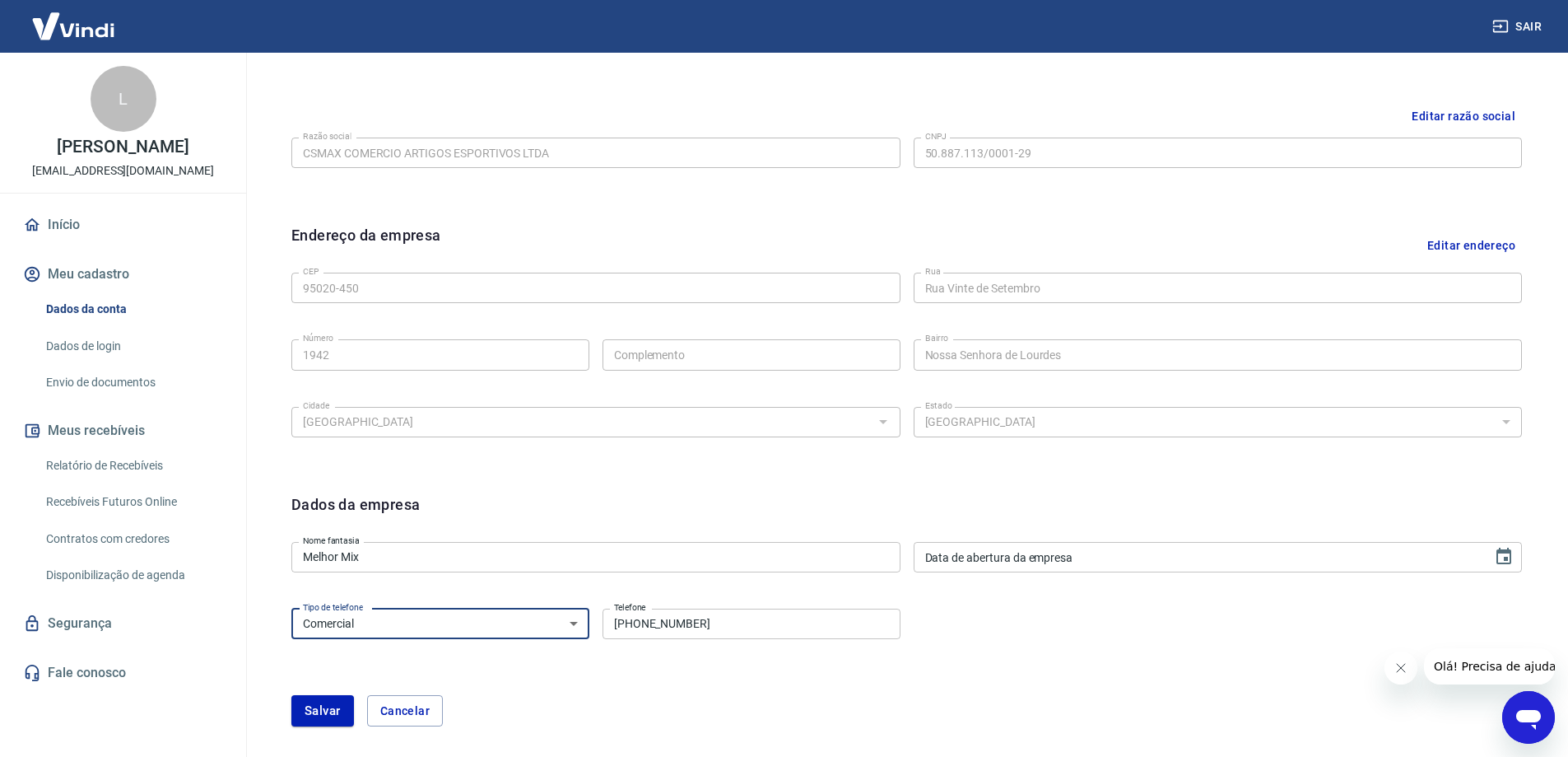
click at [413, 626] on select "Residencial Comercial" at bounding box center [440, 623] width 298 height 30
click at [1018, 565] on input "DD/MM/YYYY" at bounding box center [1197, 556] width 568 height 30
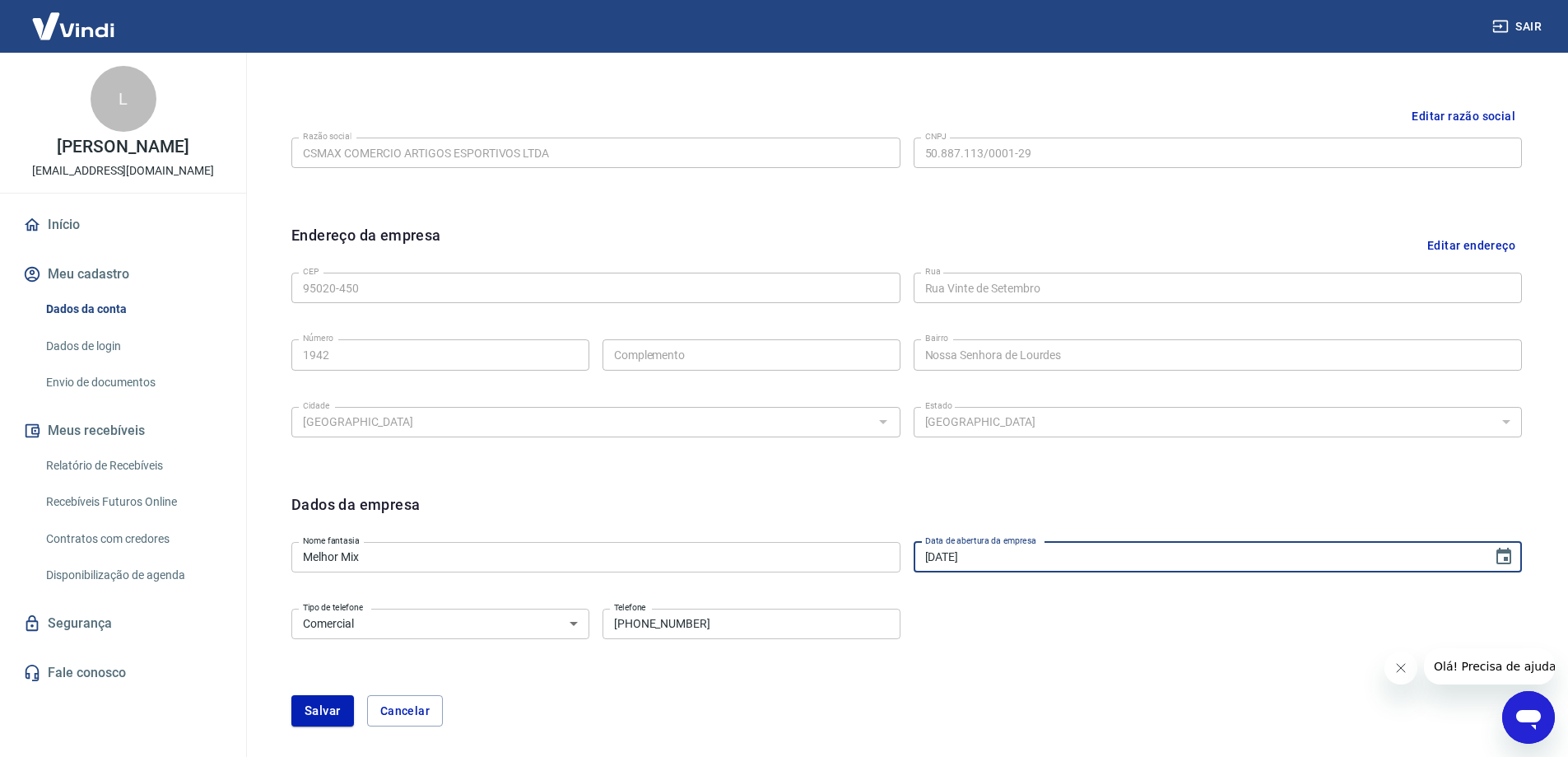
type input "[DATE]"
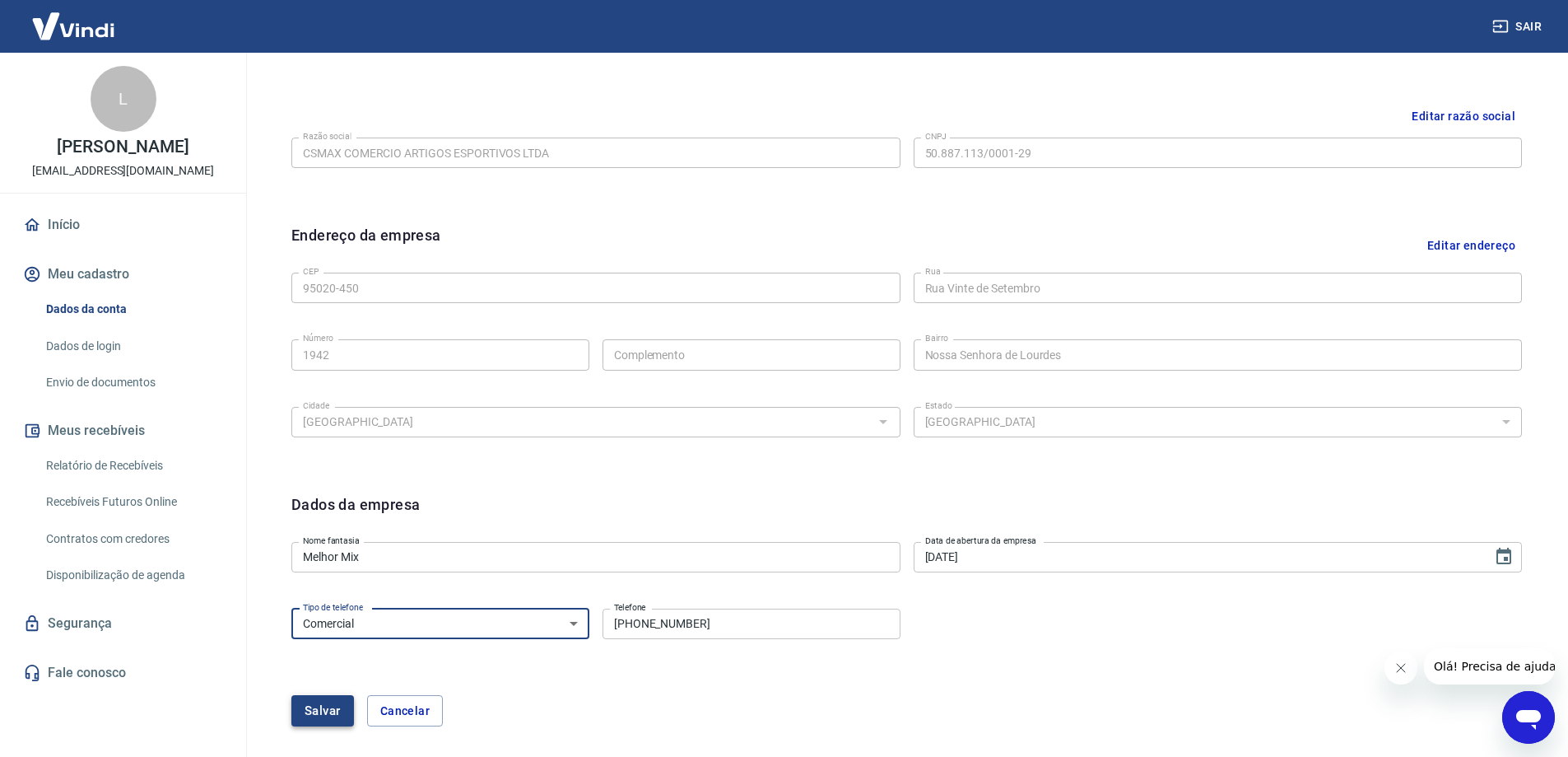
click at [334, 718] on button "Salvar" at bounding box center [322, 710] width 63 height 31
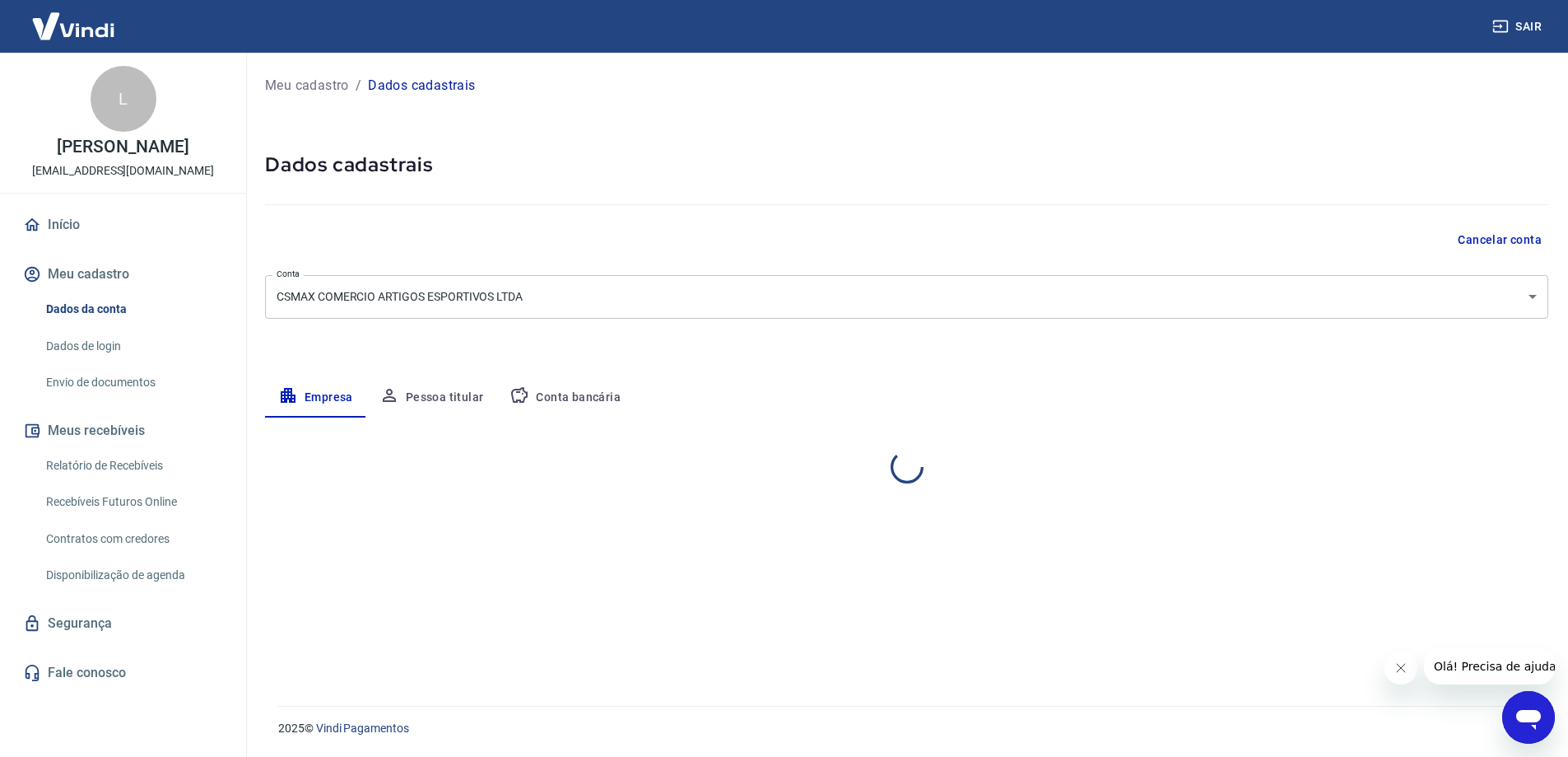
scroll to position [0, 0]
select select "RS"
select select "business"
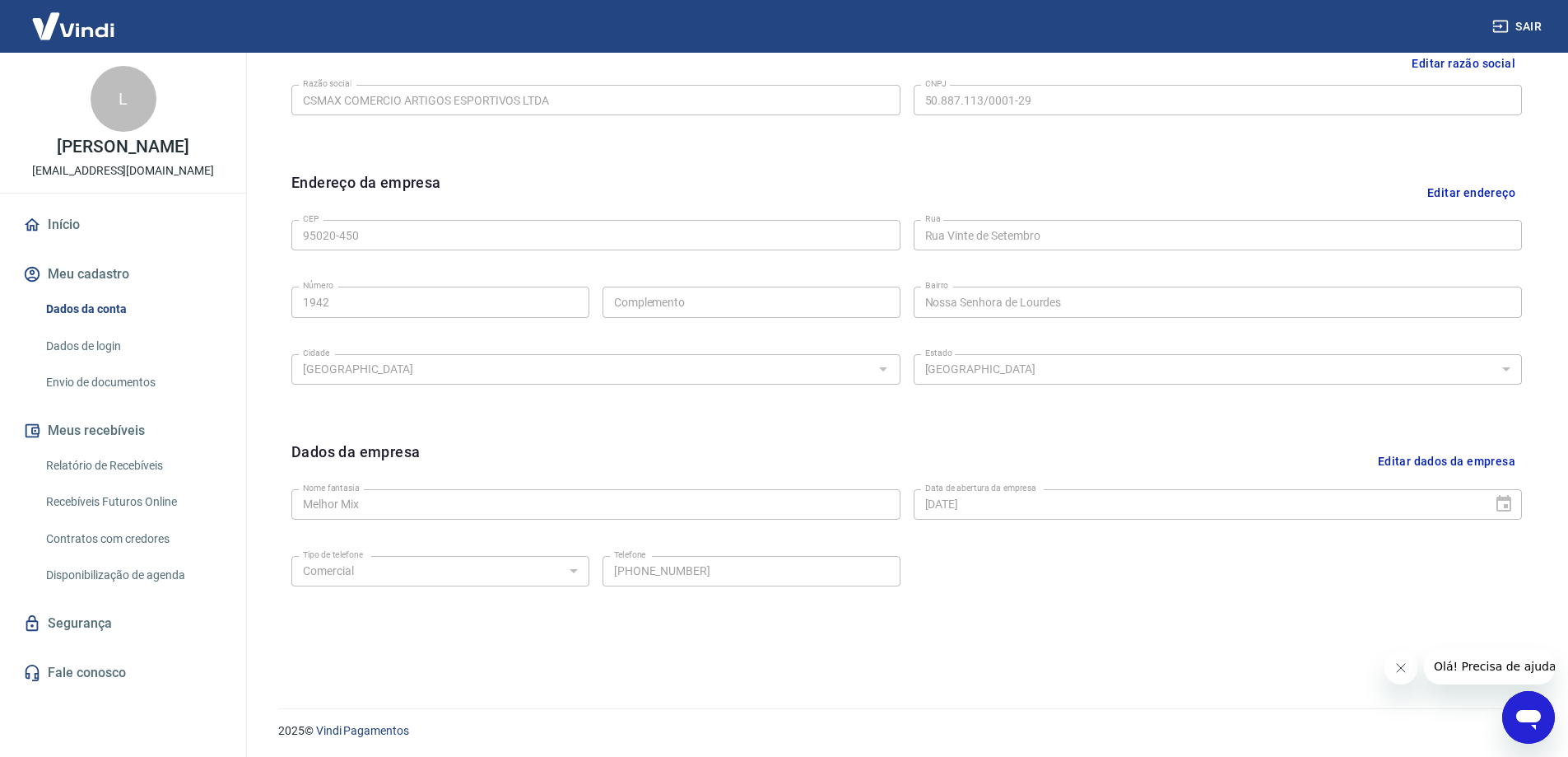
scroll to position [431, 0]
click at [252, 605] on div "Meu cadastro / Dados cadastrais Dados cadastrais Cancelar conta Conta CSMAX COM…" at bounding box center [906, 153] width 1322 height 1064
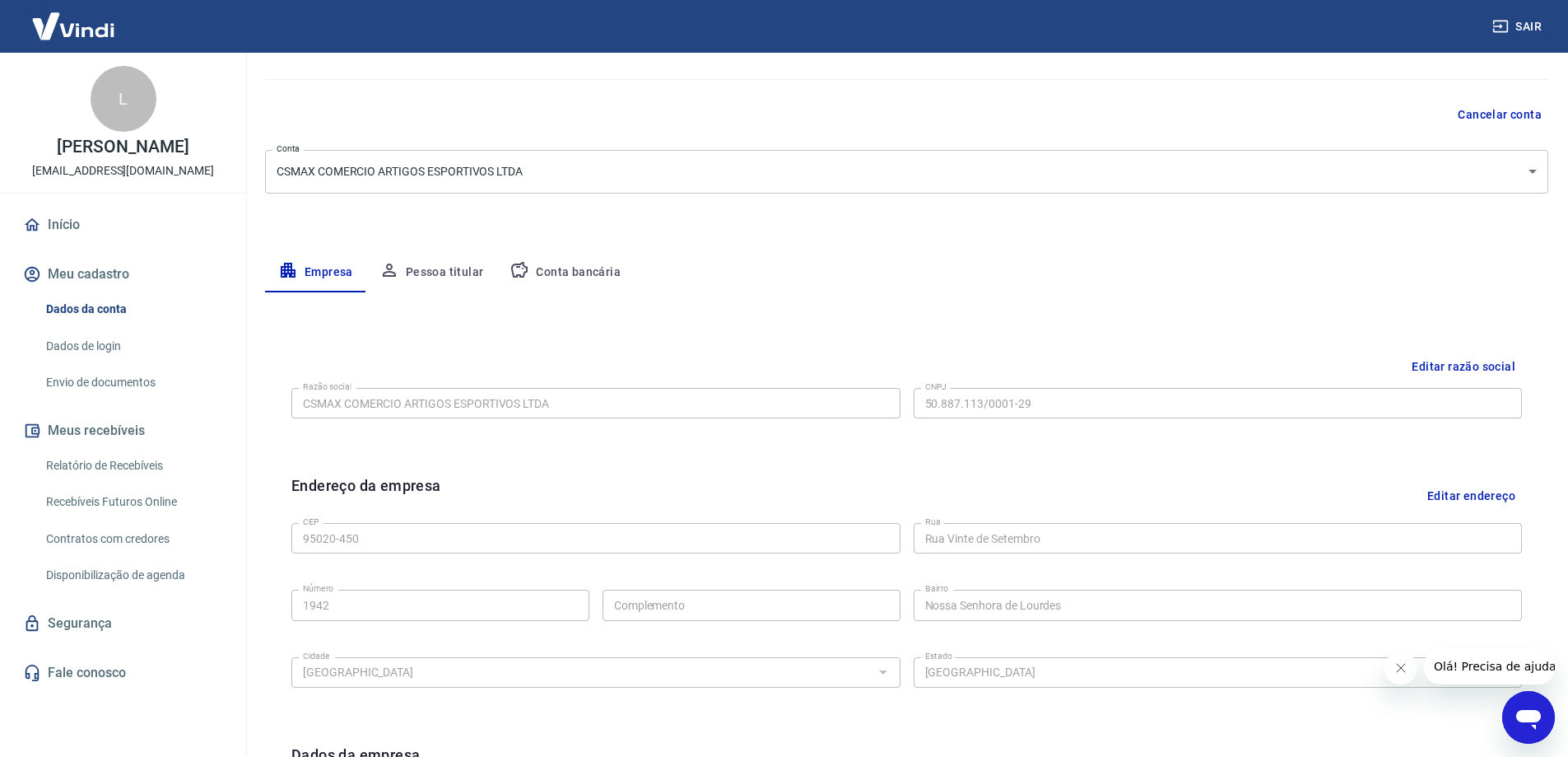
scroll to position [101, 0]
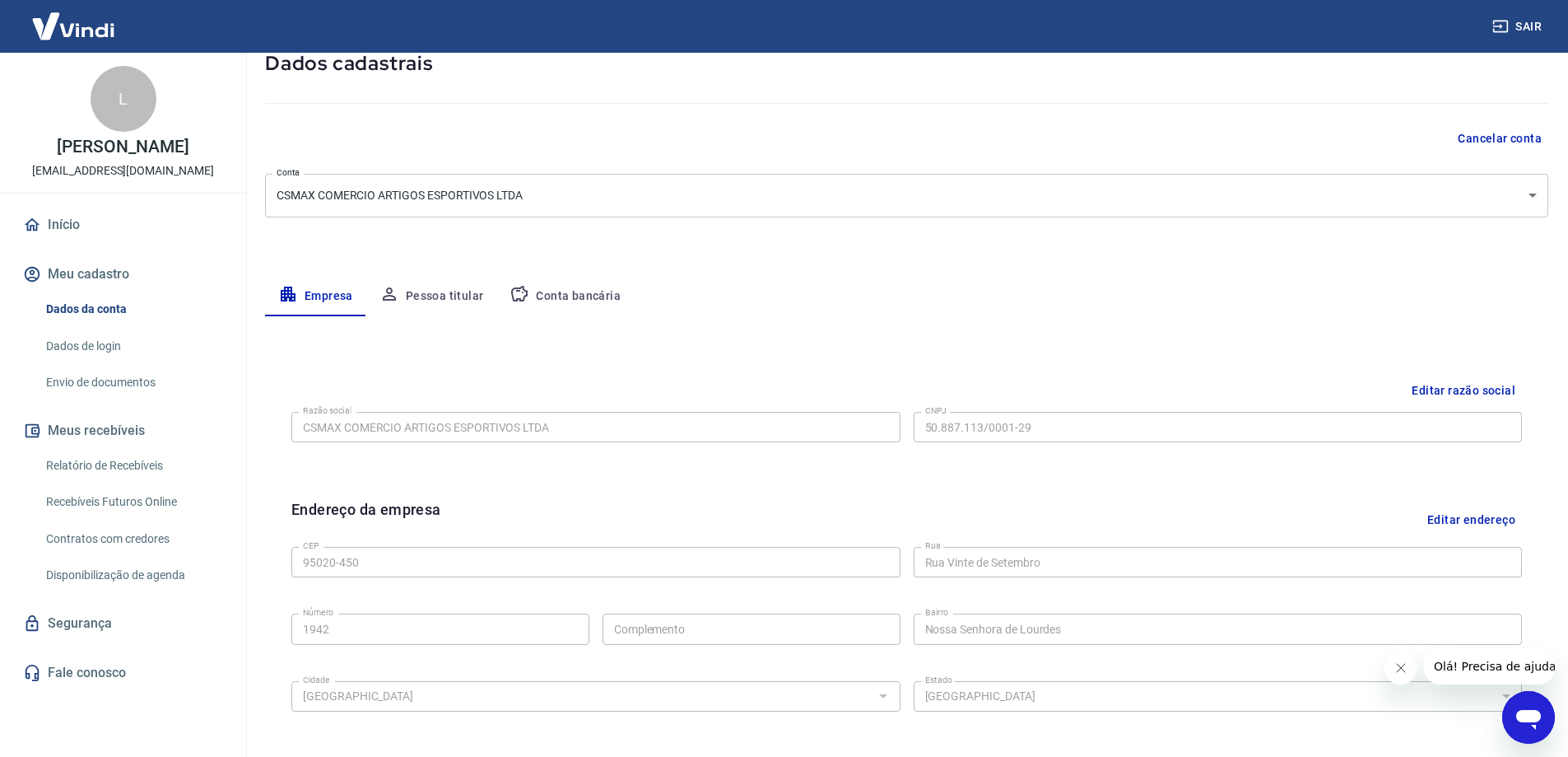
click at [408, 298] on button "Pessoa titular" at bounding box center [431, 296] width 131 height 39
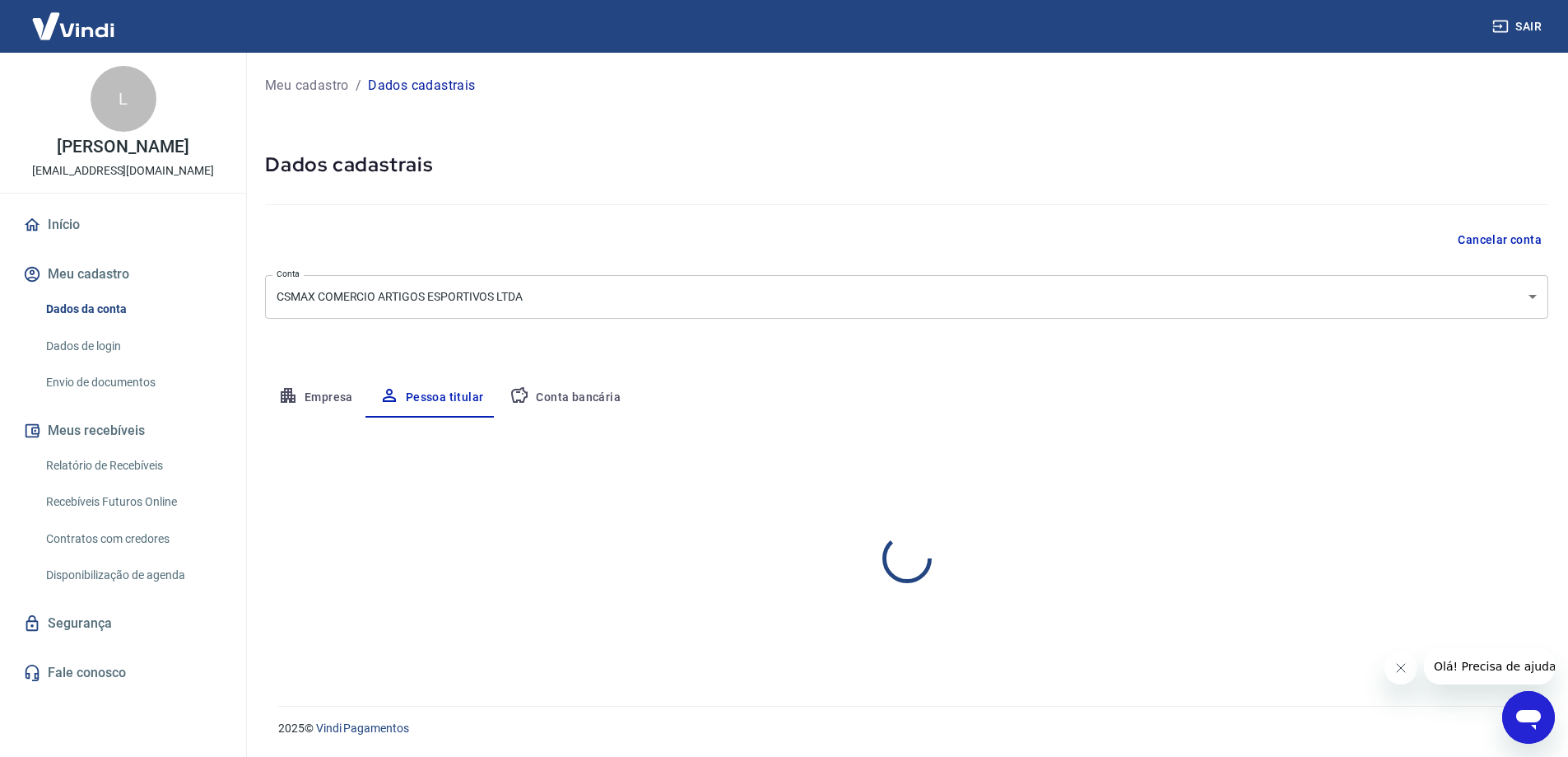
scroll to position [0, 0]
click at [92, 347] on link "Dados de login" at bounding box center [132, 346] width 187 height 34
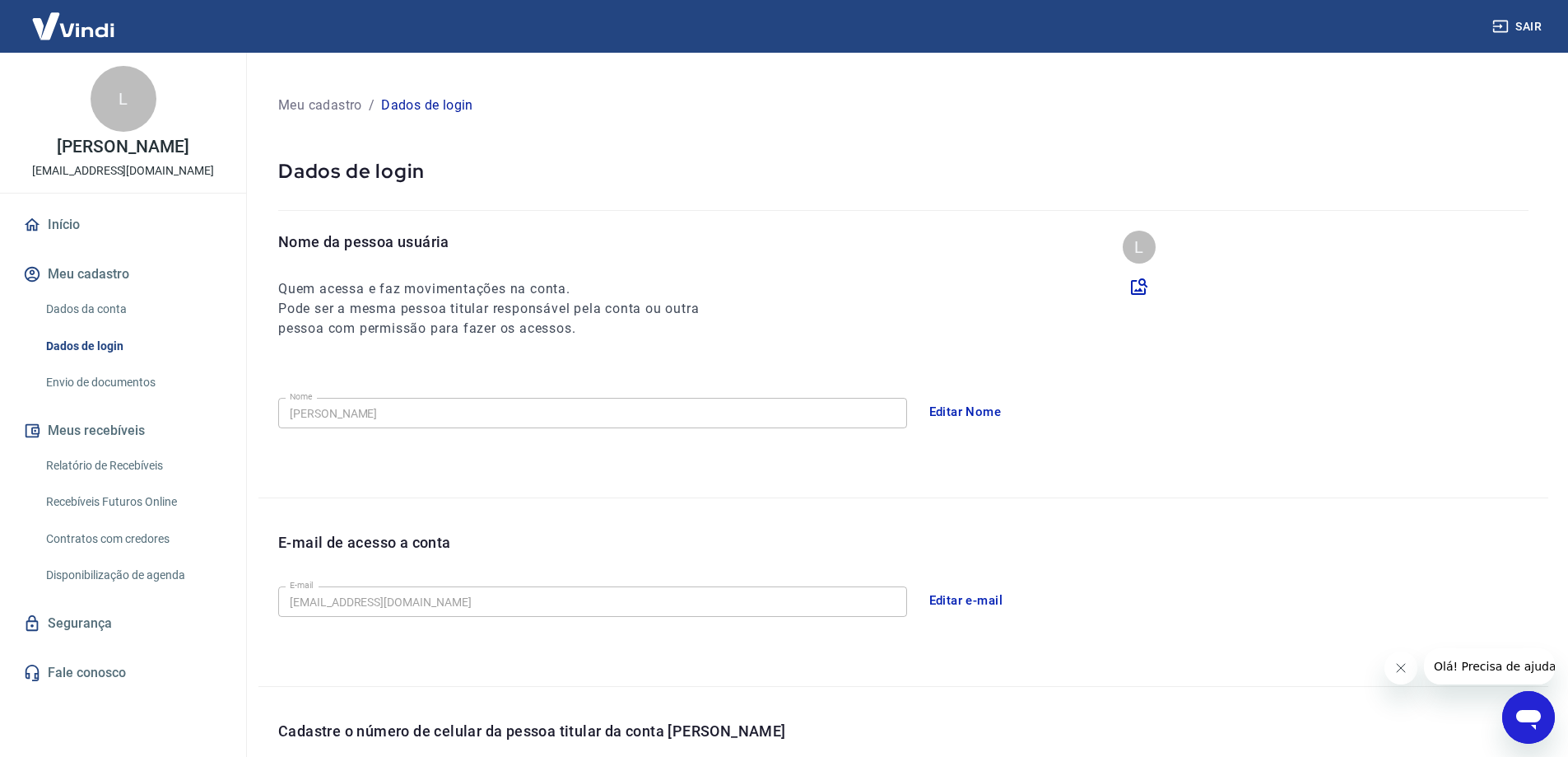
click at [94, 381] on link "Envio de documentos" at bounding box center [132, 382] width 187 height 34
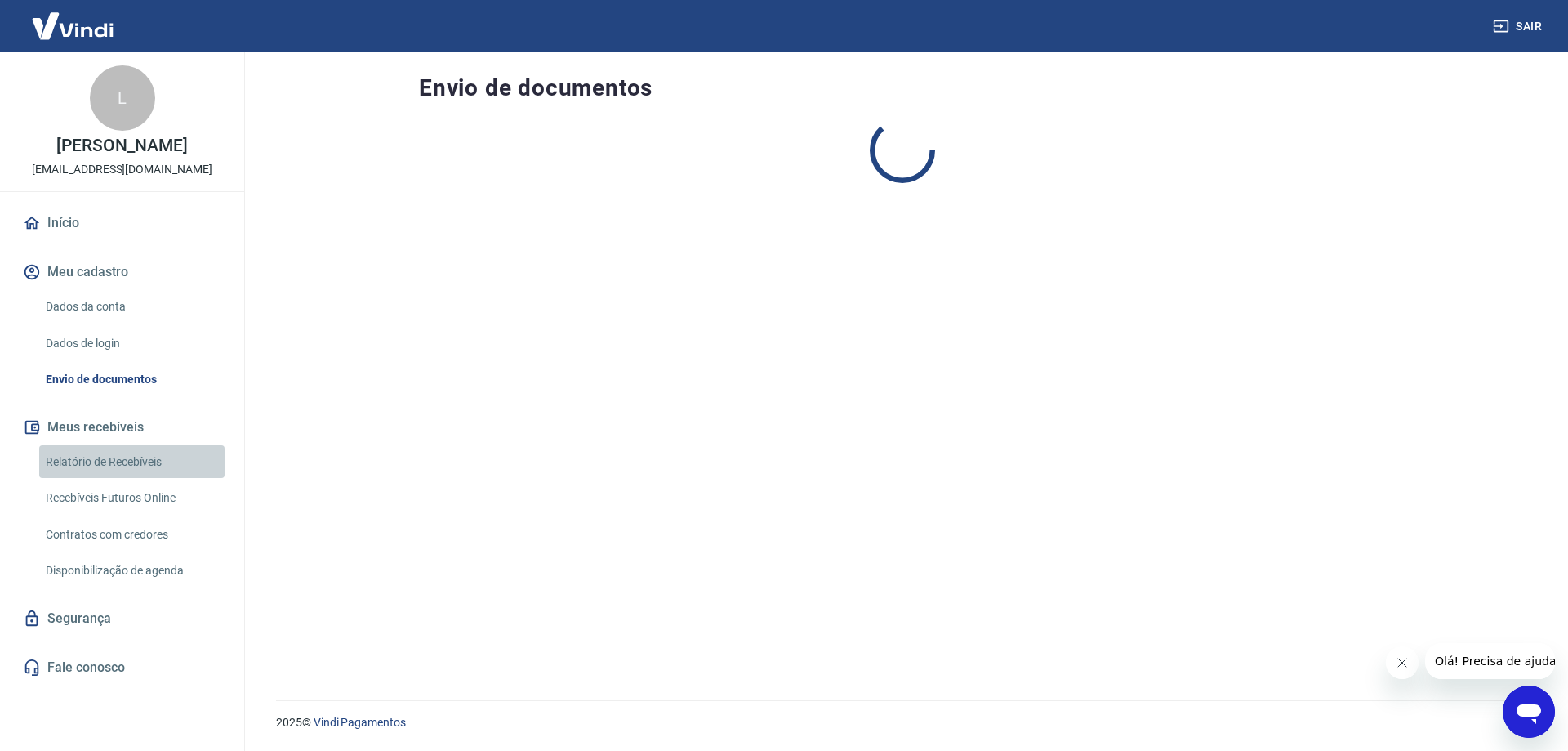
click at [87, 448] on link "Relatório de Recebíveis" at bounding box center [131, 462] width 186 height 34
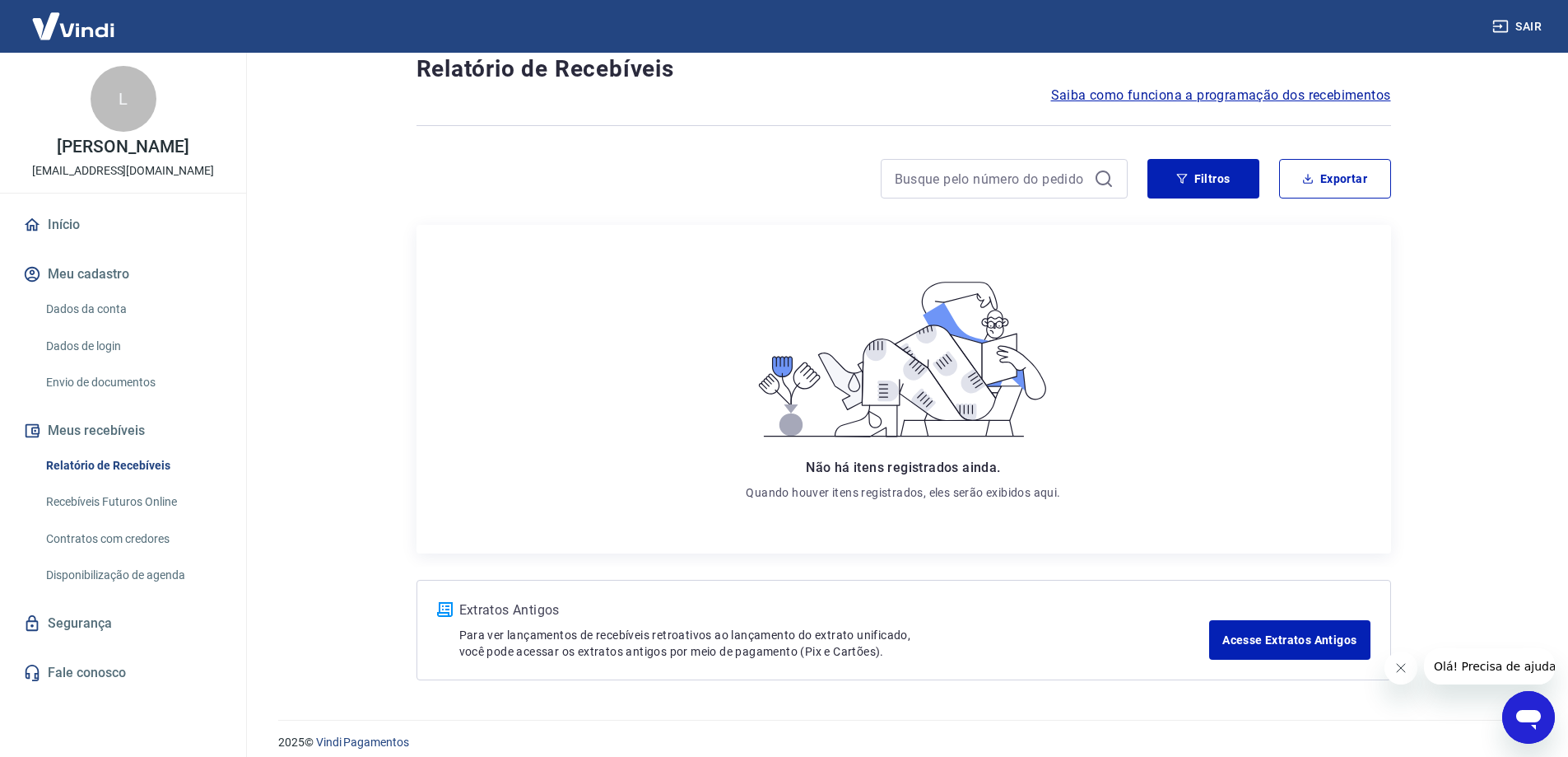
scroll to position [61, 0]
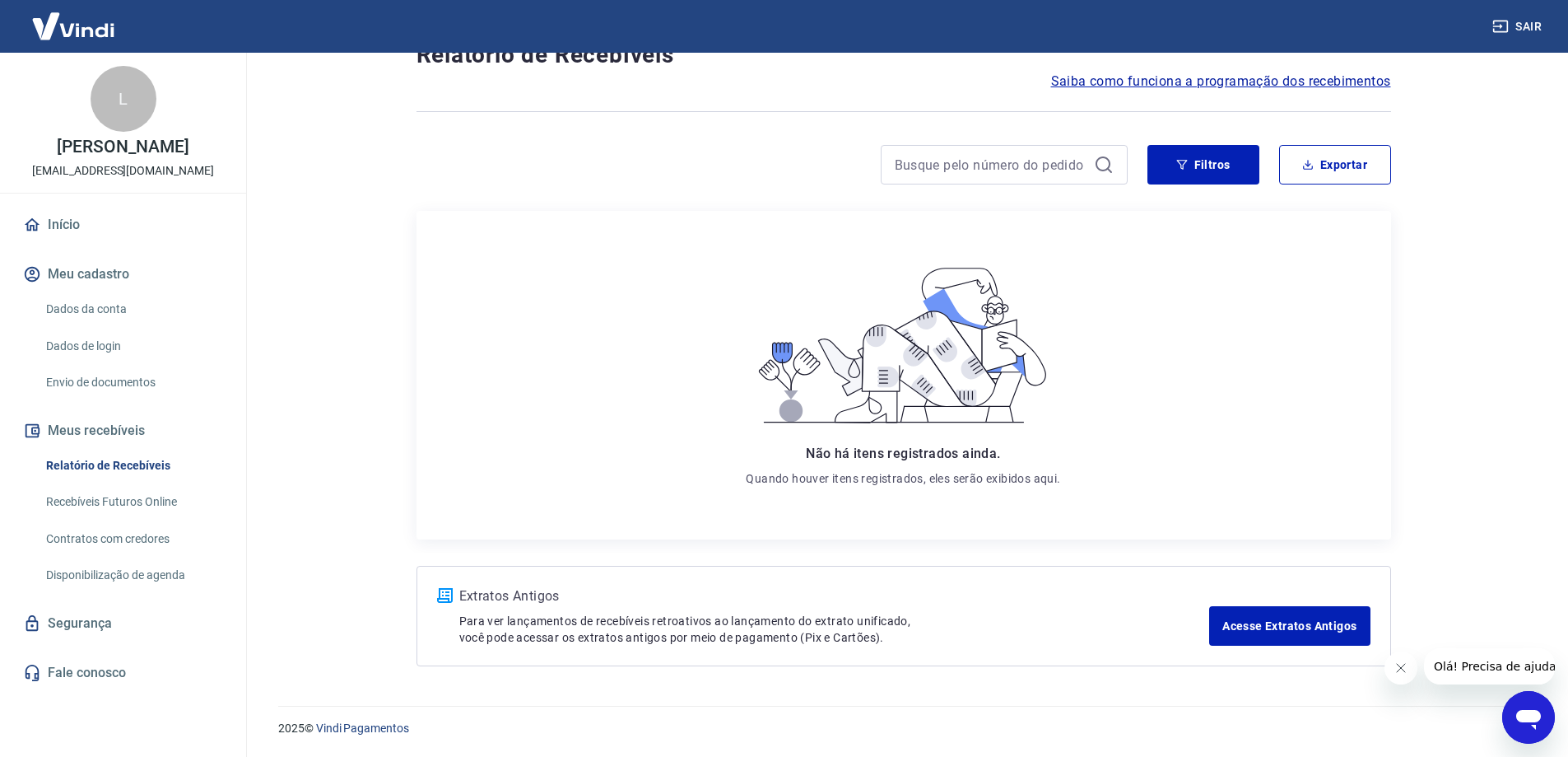
click at [46, 230] on link "Início" at bounding box center [123, 225] width 206 height 37
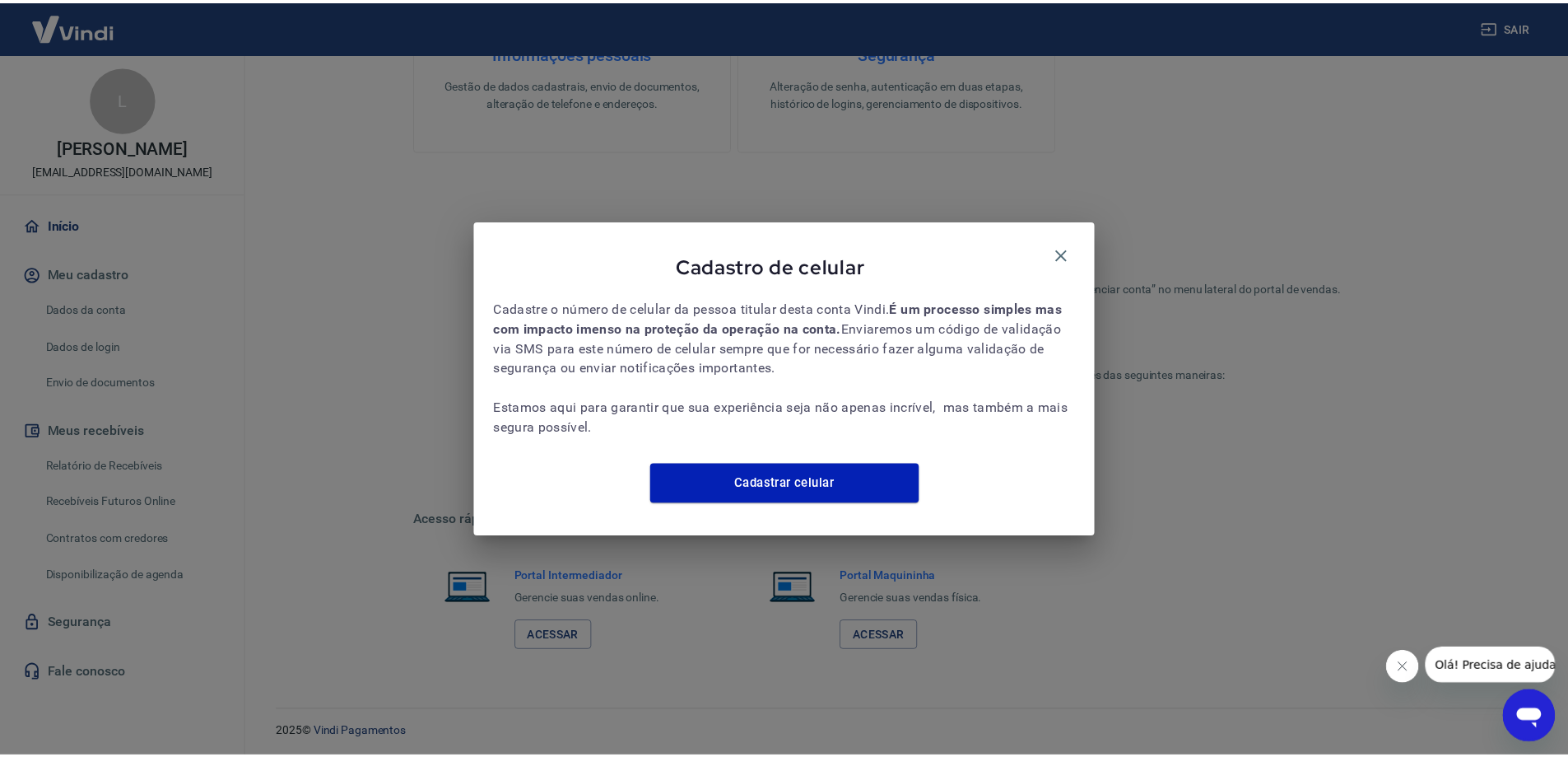
scroll to position [851, 0]
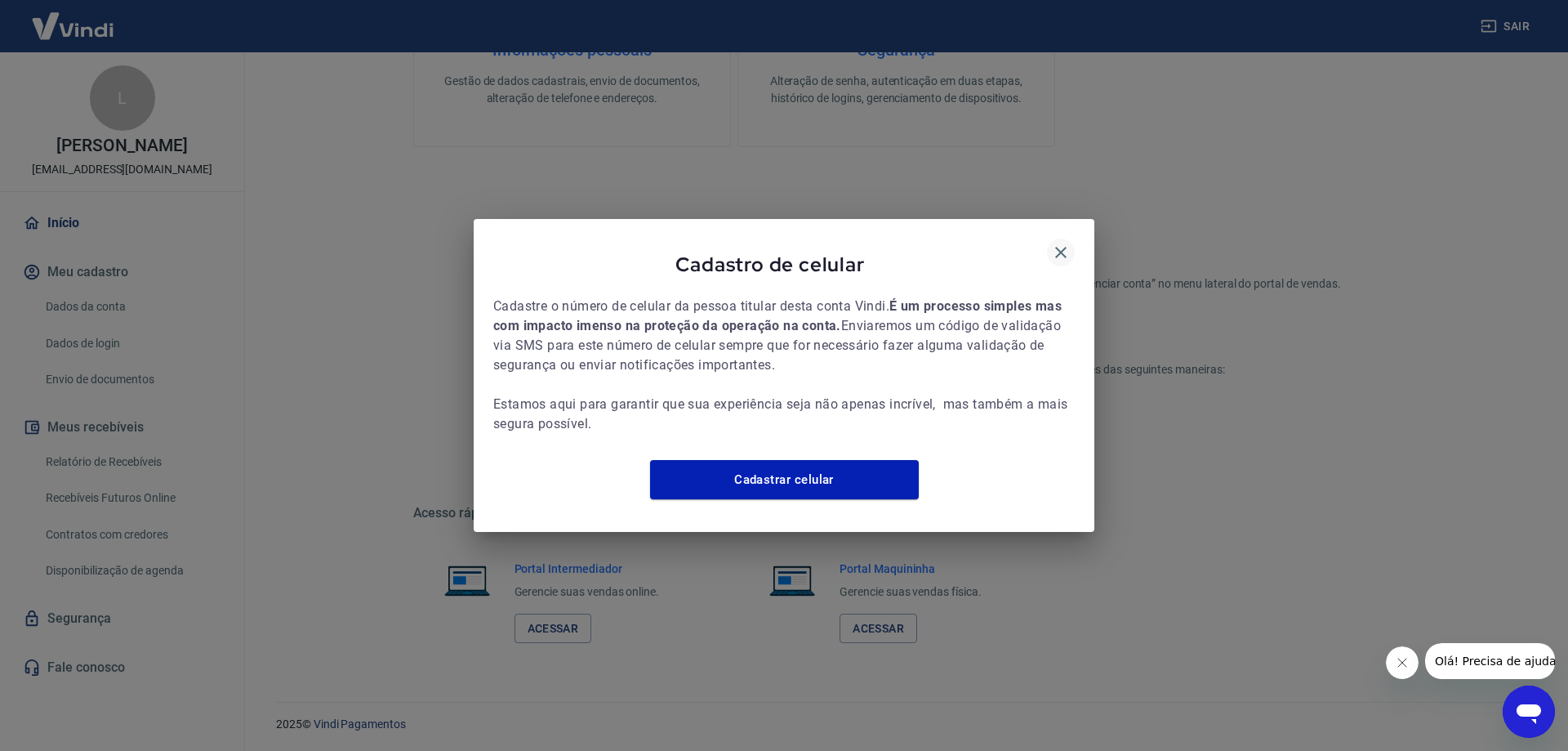
click at [1066, 238] on div "Cadastro de celular" at bounding box center [784, 267] width 581 height 58
click at [1060, 246] on icon "button" at bounding box center [1061, 253] width 20 height 20
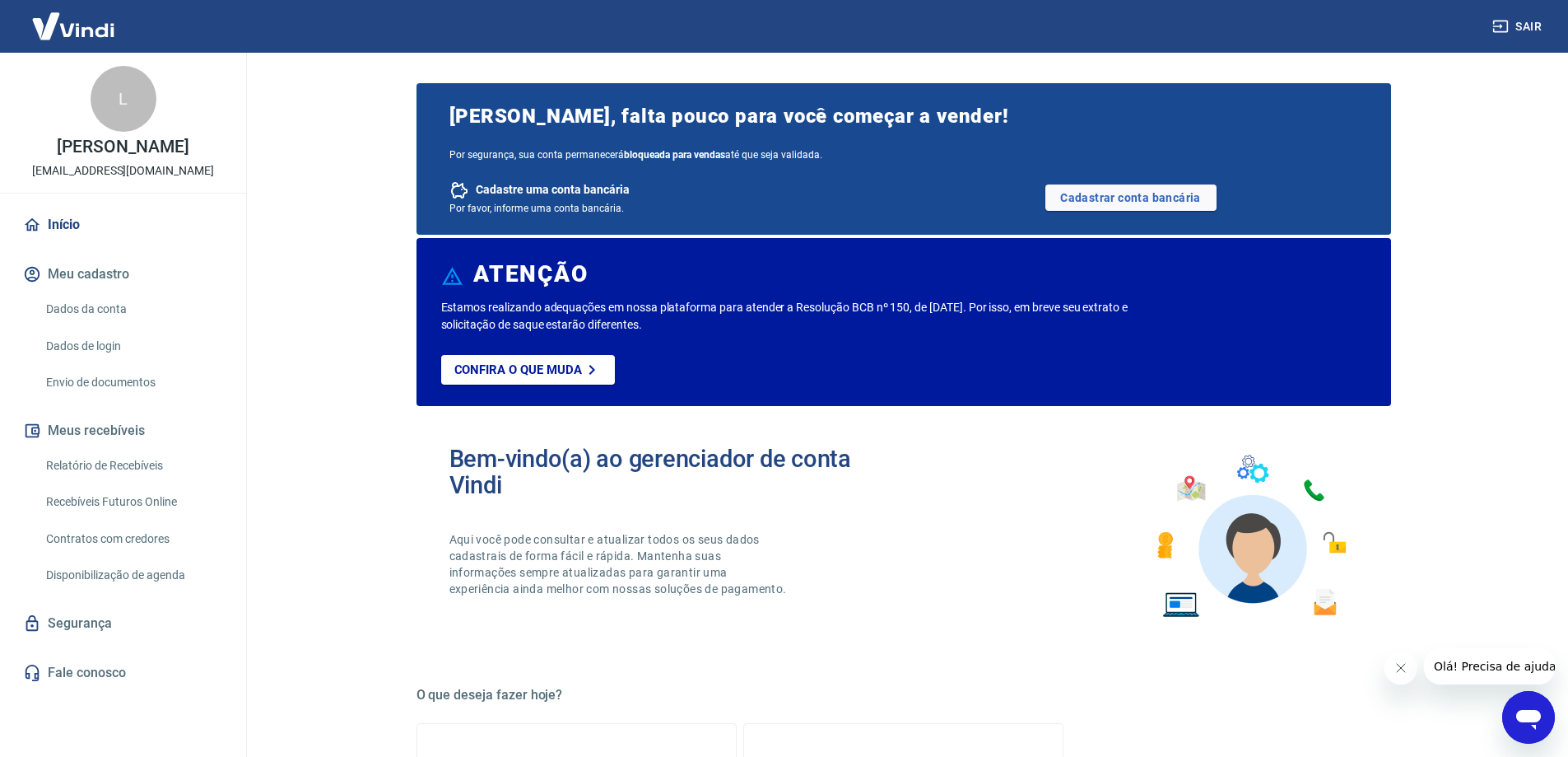
scroll to position [0, 0]
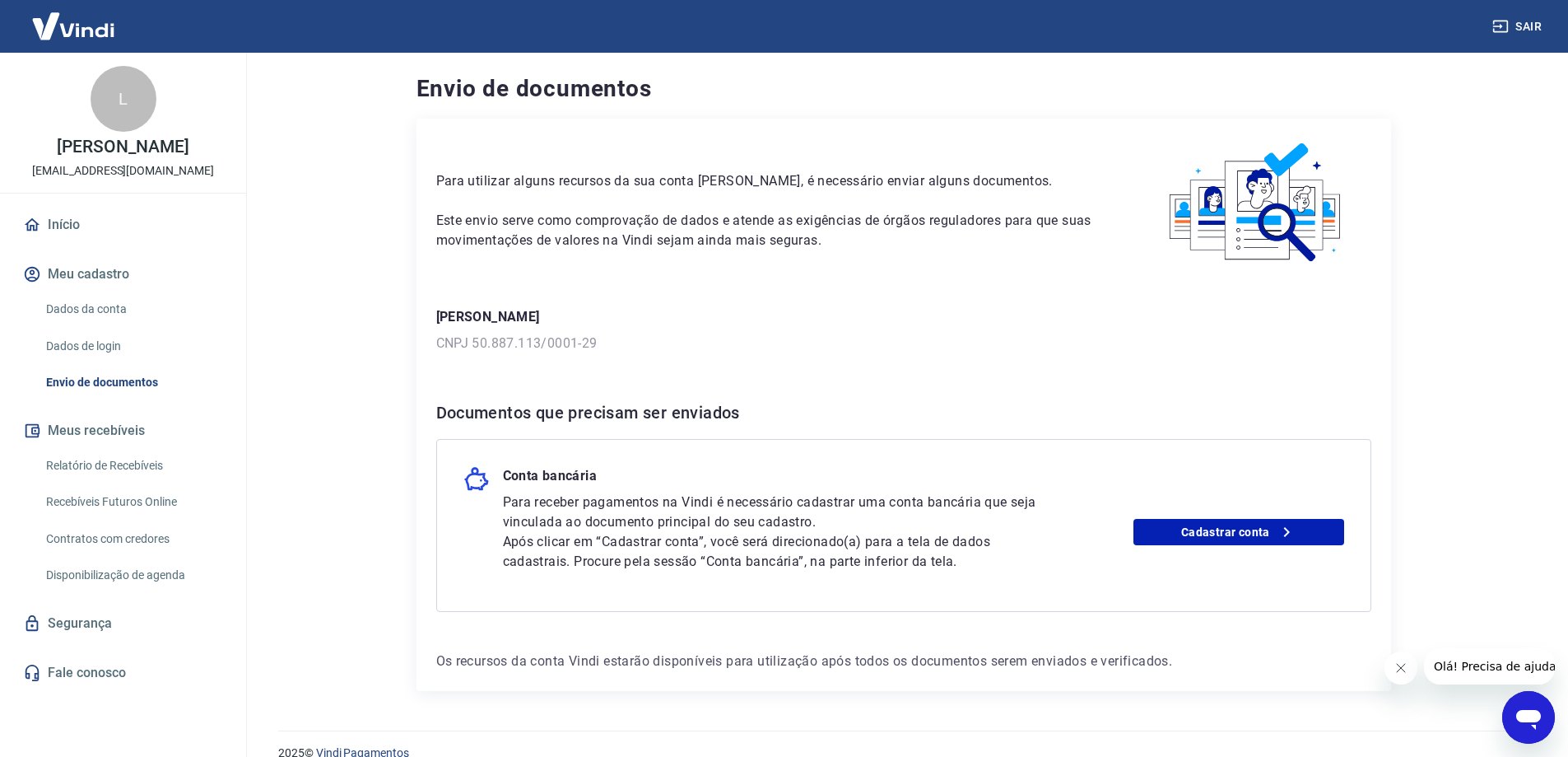
click at [113, 149] on p "[PERSON_NAME]" at bounding box center [122, 147] width 131 height 17
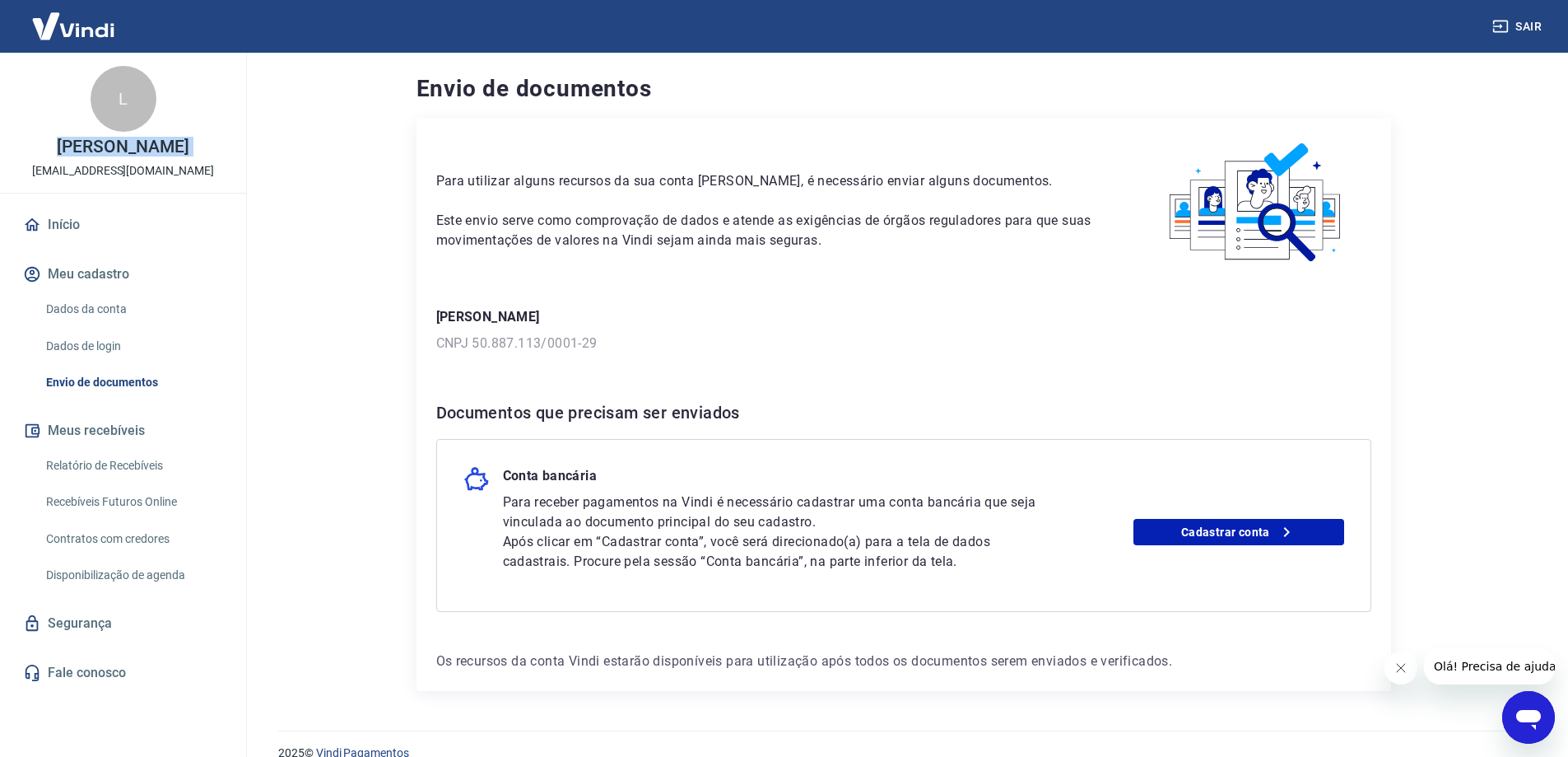
click at [113, 149] on p "[PERSON_NAME]" at bounding box center [122, 147] width 131 height 17
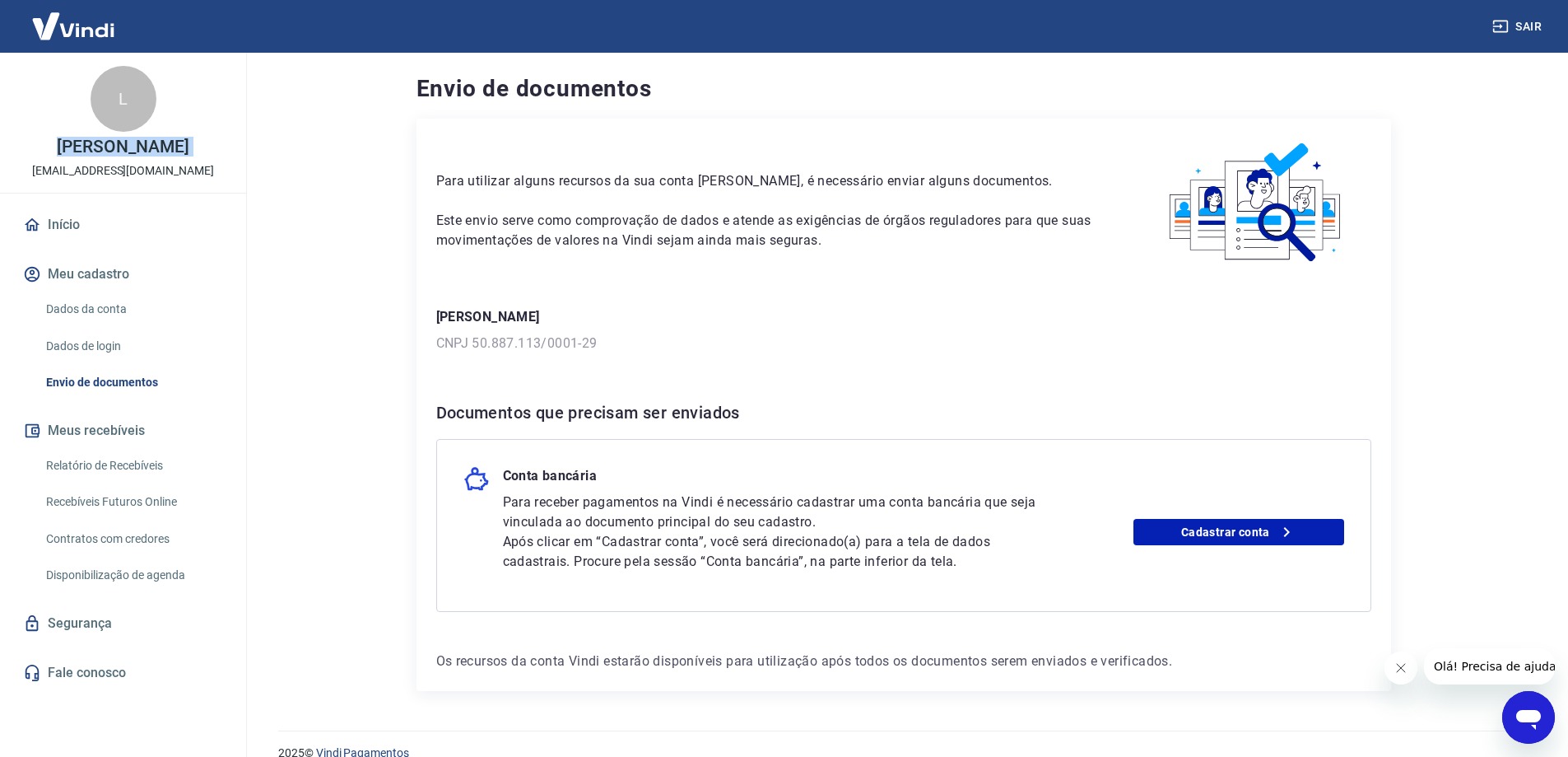
click at [113, 149] on p "[PERSON_NAME]" at bounding box center [122, 147] width 131 height 17
click at [1219, 526] on link "Cadastrar conta" at bounding box center [1239, 531] width 211 height 26
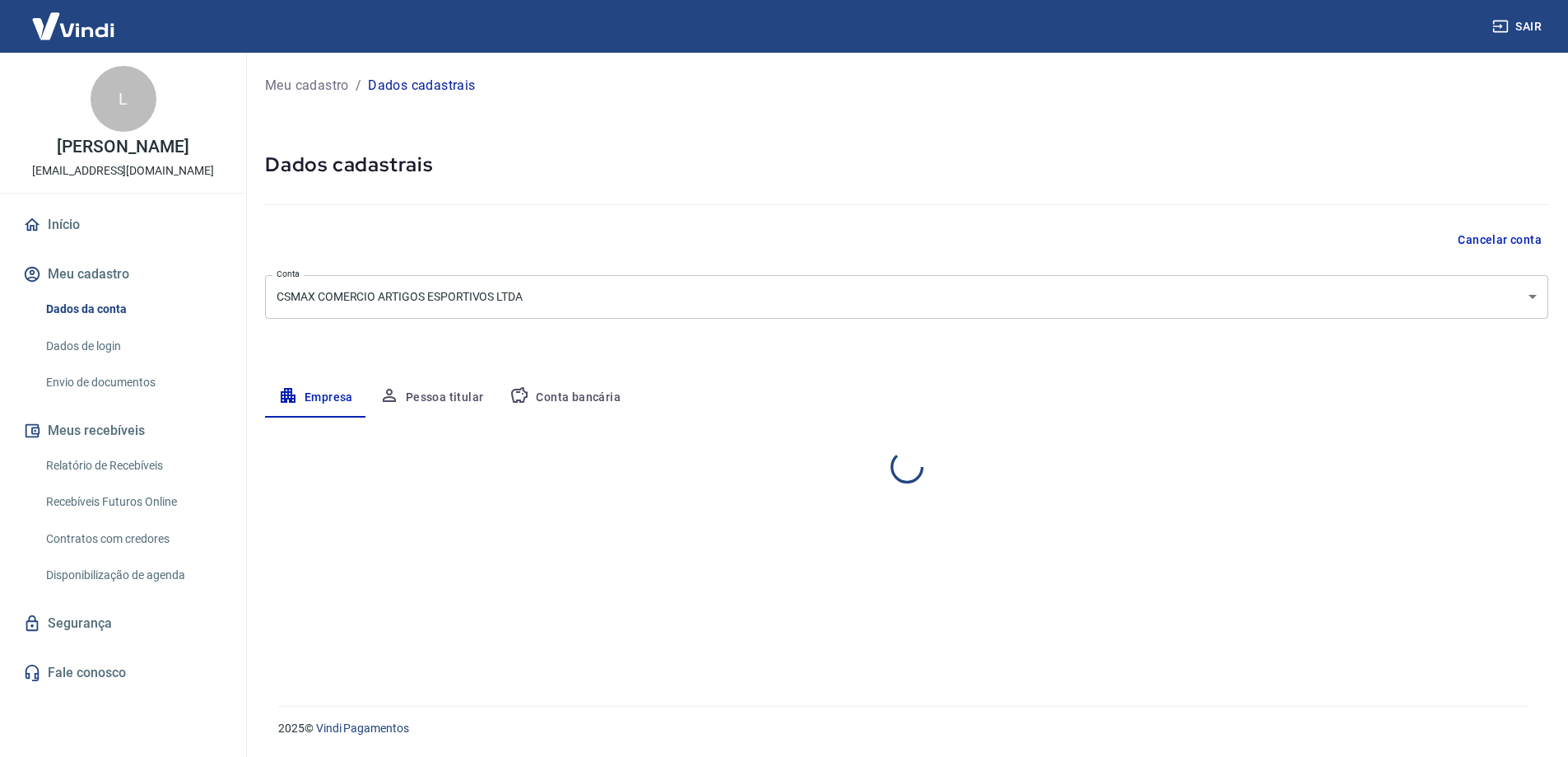
select select "RS"
select select "business"
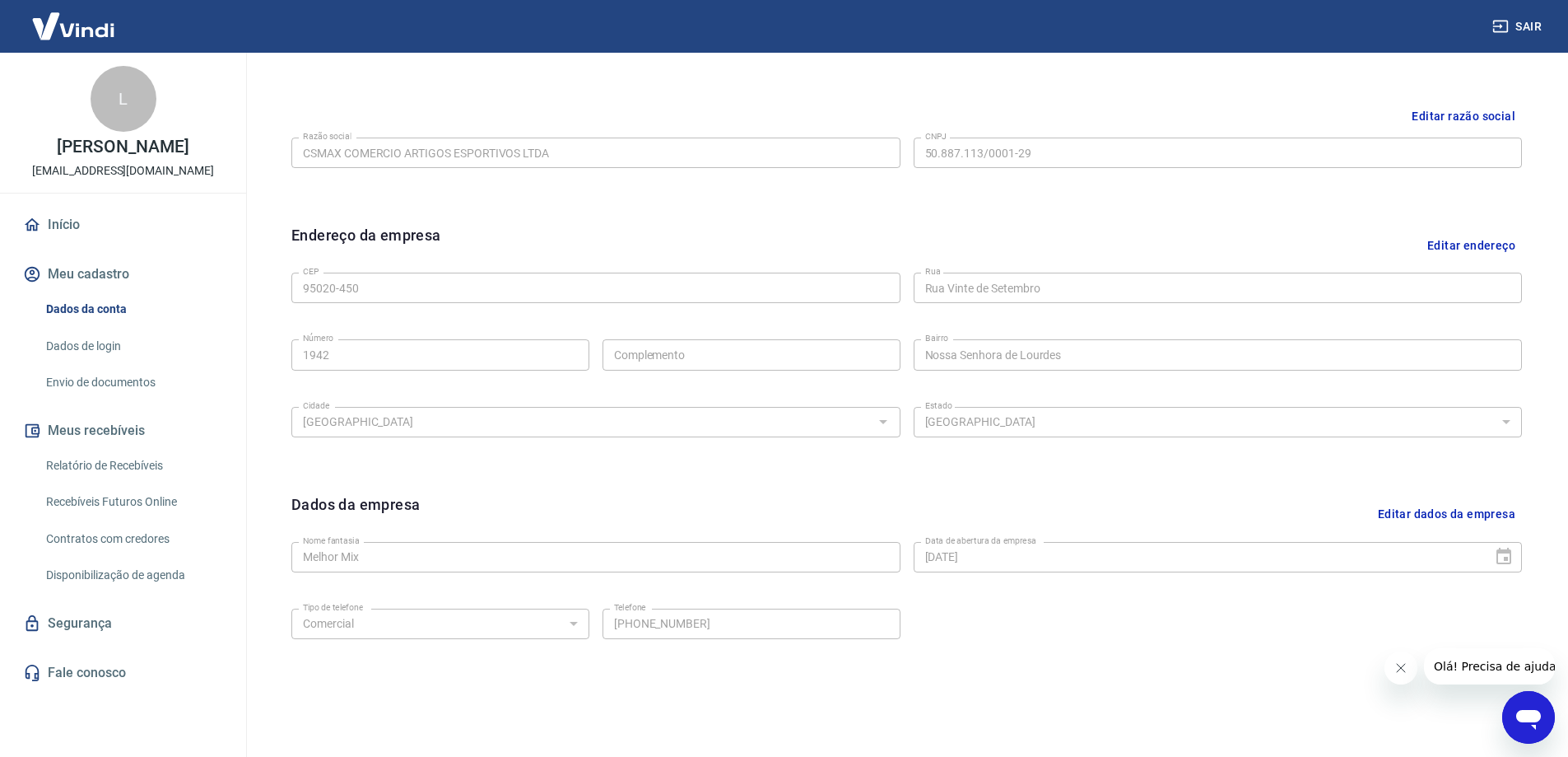
scroll to position [431, 0]
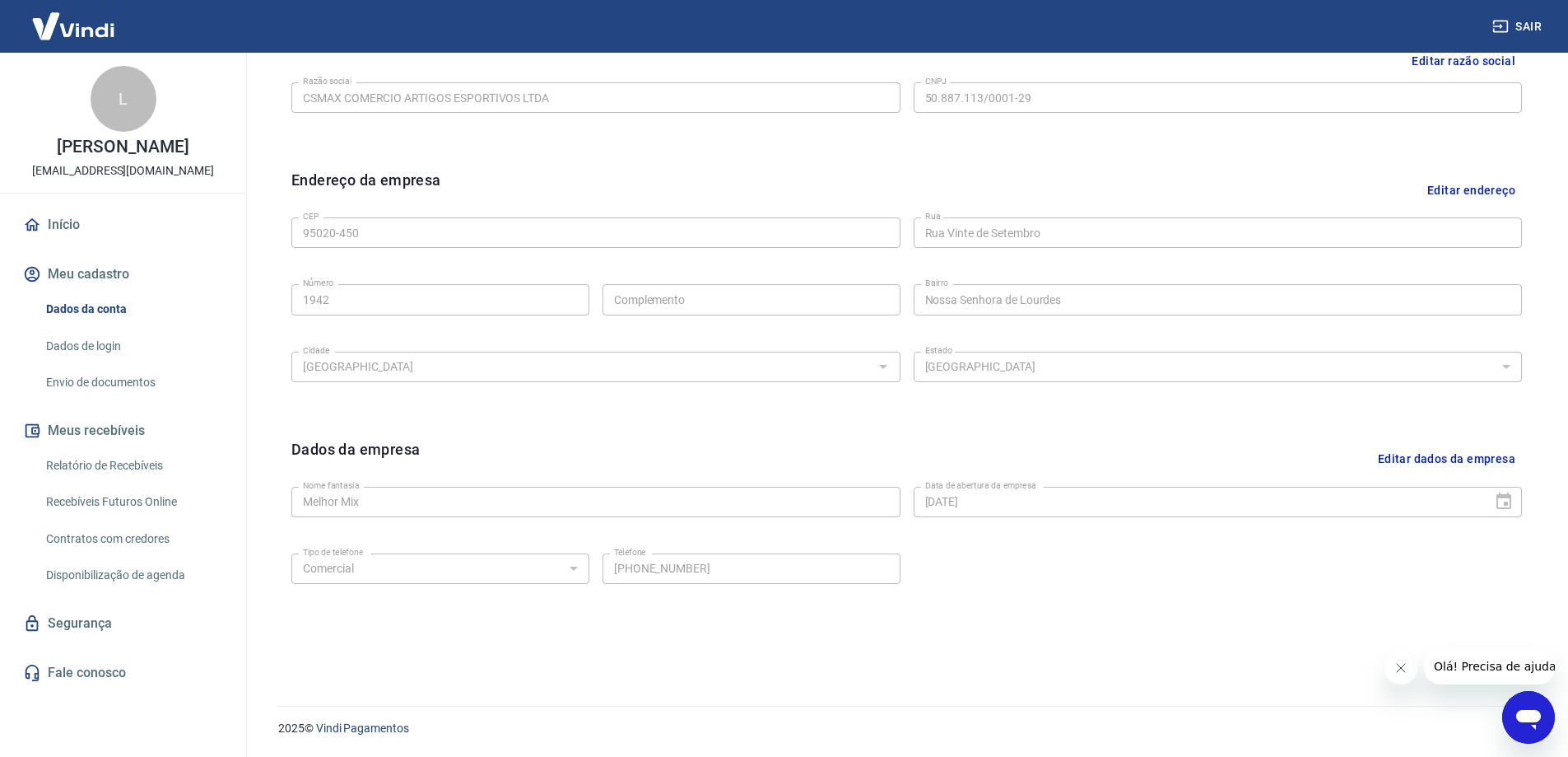
click at [77, 345] on link "Dados de login" at bounding box center [132, 346] width 187 height 34
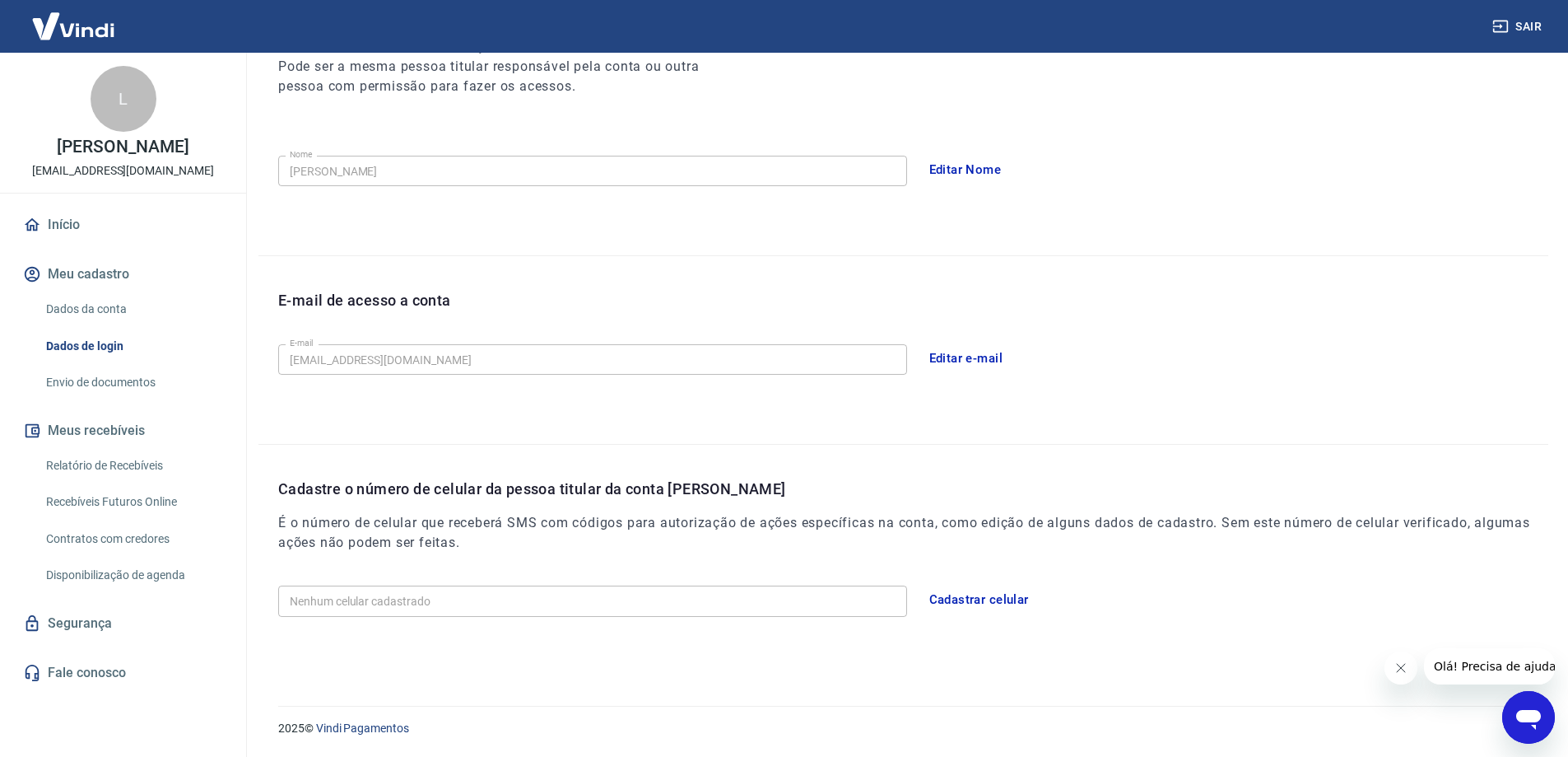
scroll to position [242, 0]
click at [84, 382] on link "Envio de documentos" at bounding box center [132, 382] width 187 height 34
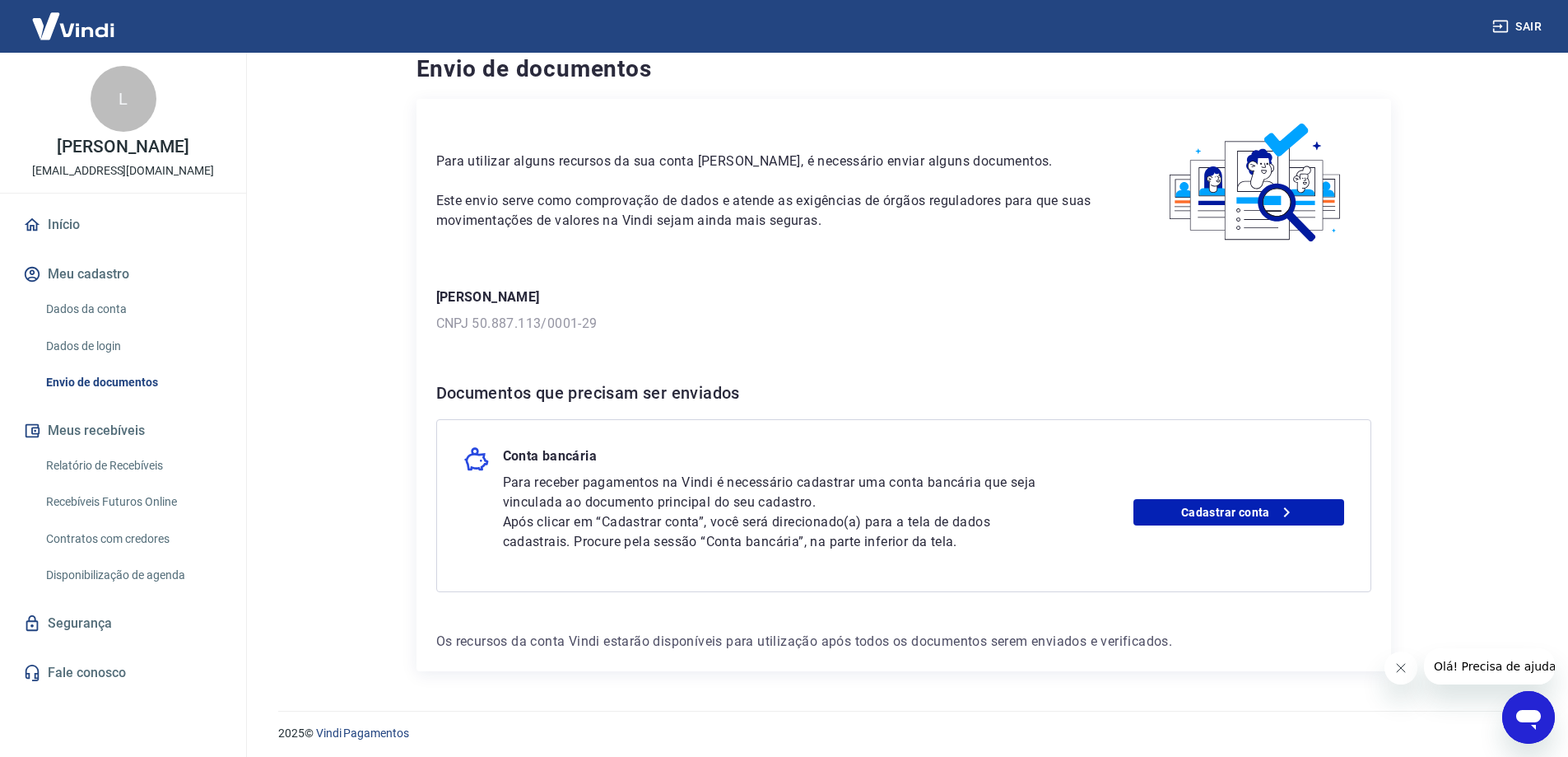
scroll to position [25, 0]
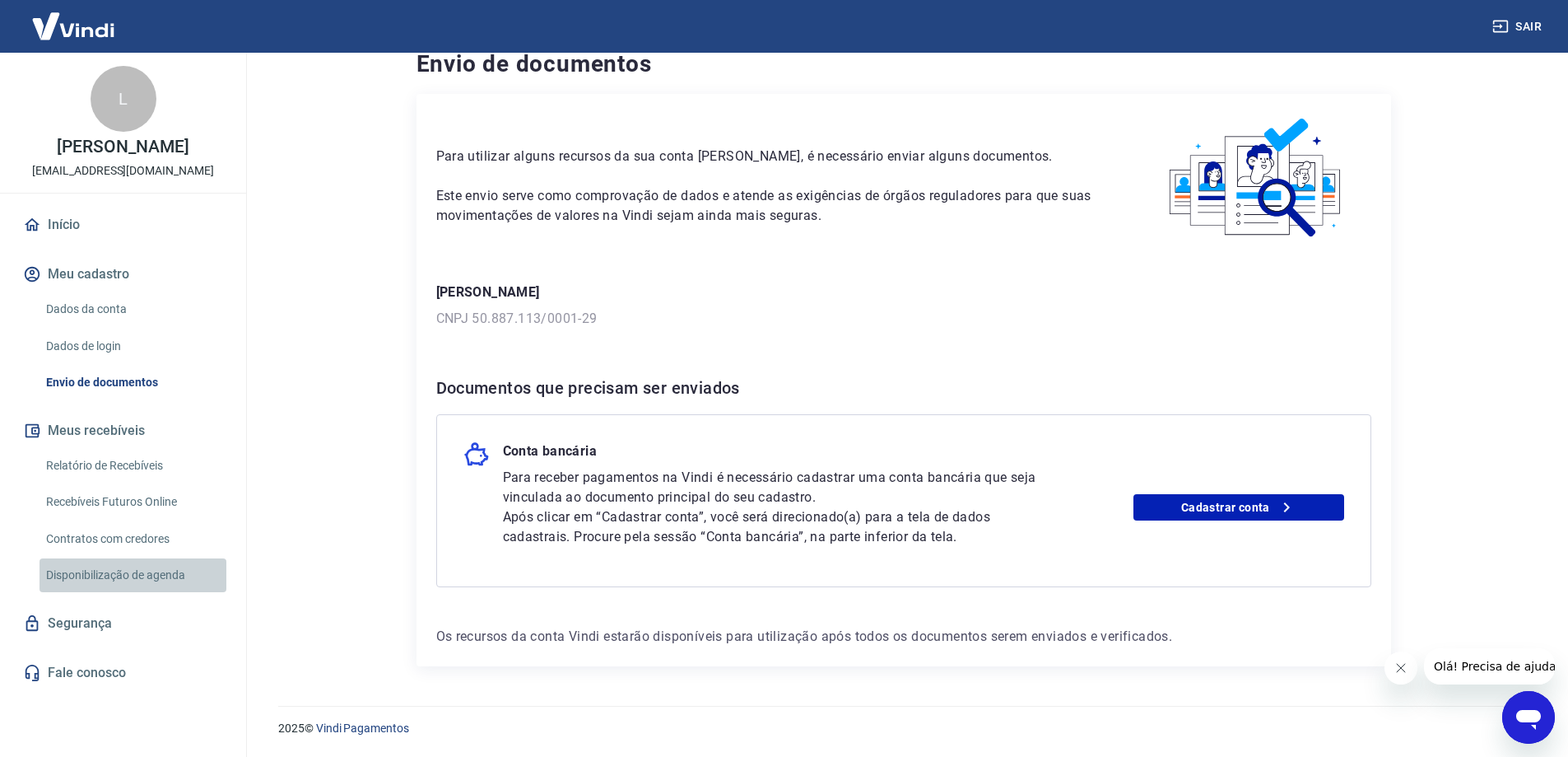
click at [99, 577] on link "Disponibilização de agenda" at bounding box center [132, 574] width 187 height 34
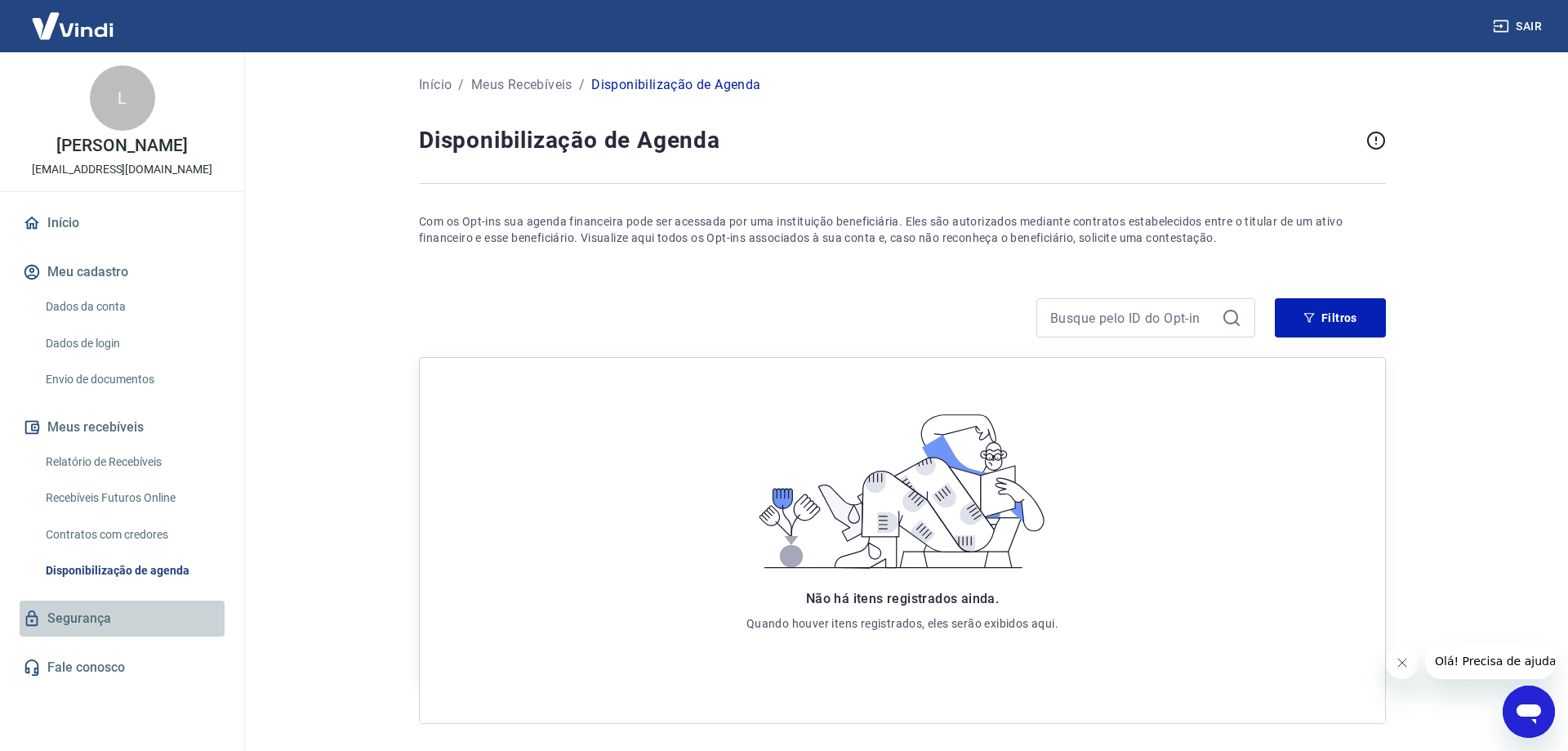
click at [91, 619] on link "Segurança" at bounding box center [122, 619] width 205 height 36
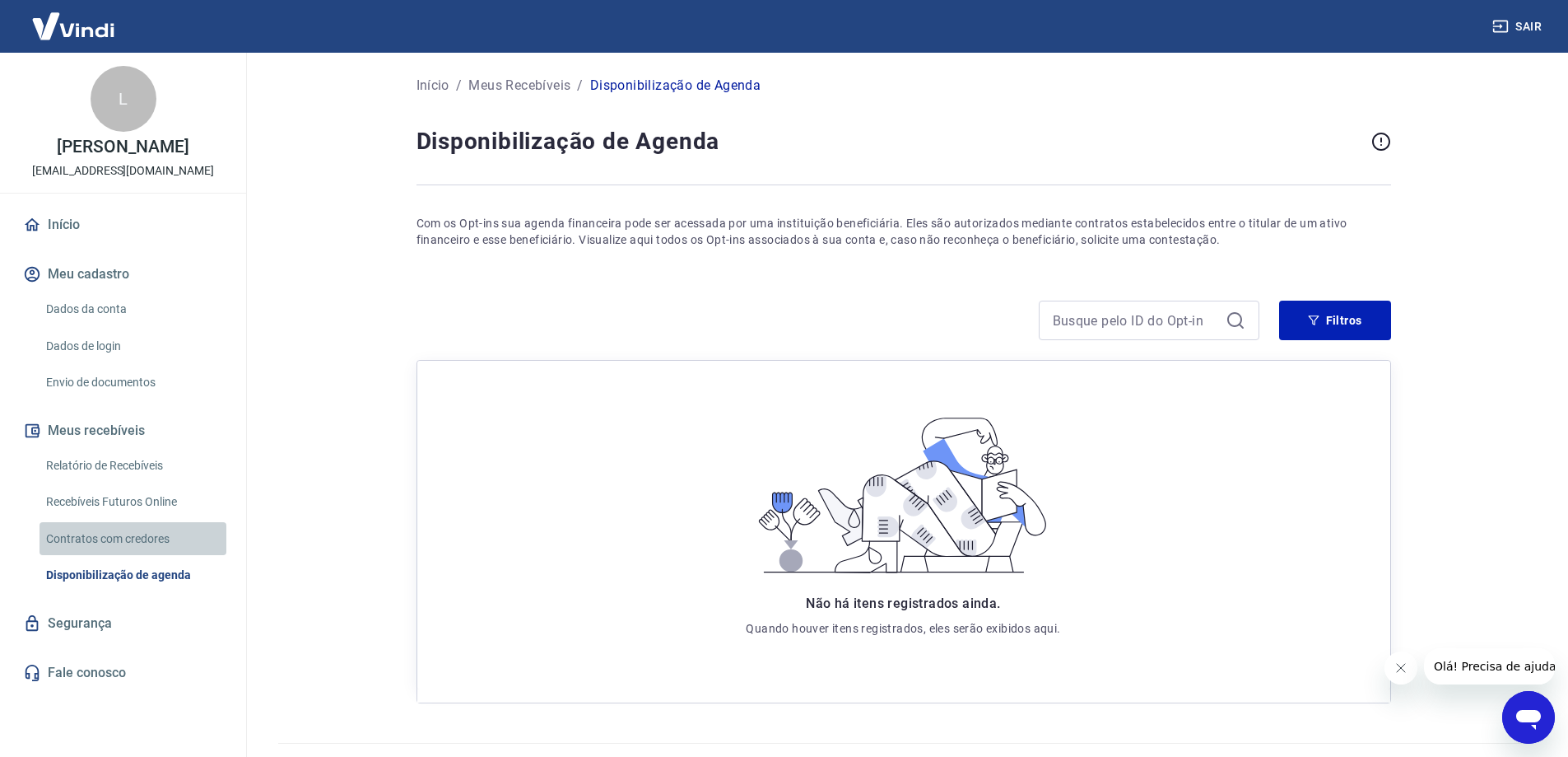
click at [68, 530] on link "Contratos com credores" at bounding box center [132, 539] width 187 height 34
click at [70, 504] on link "Recebíveis Futuros Online" at bounding box center [132, 501] width 187 height 34
click at [93, 143] on p "[PERSON_NAME]" at bounding box center [122, 147] width 131 height 17
click at [86, 148] on p "[PERSON_NAME]" at bounding box center [122, 147] width 131 height 17
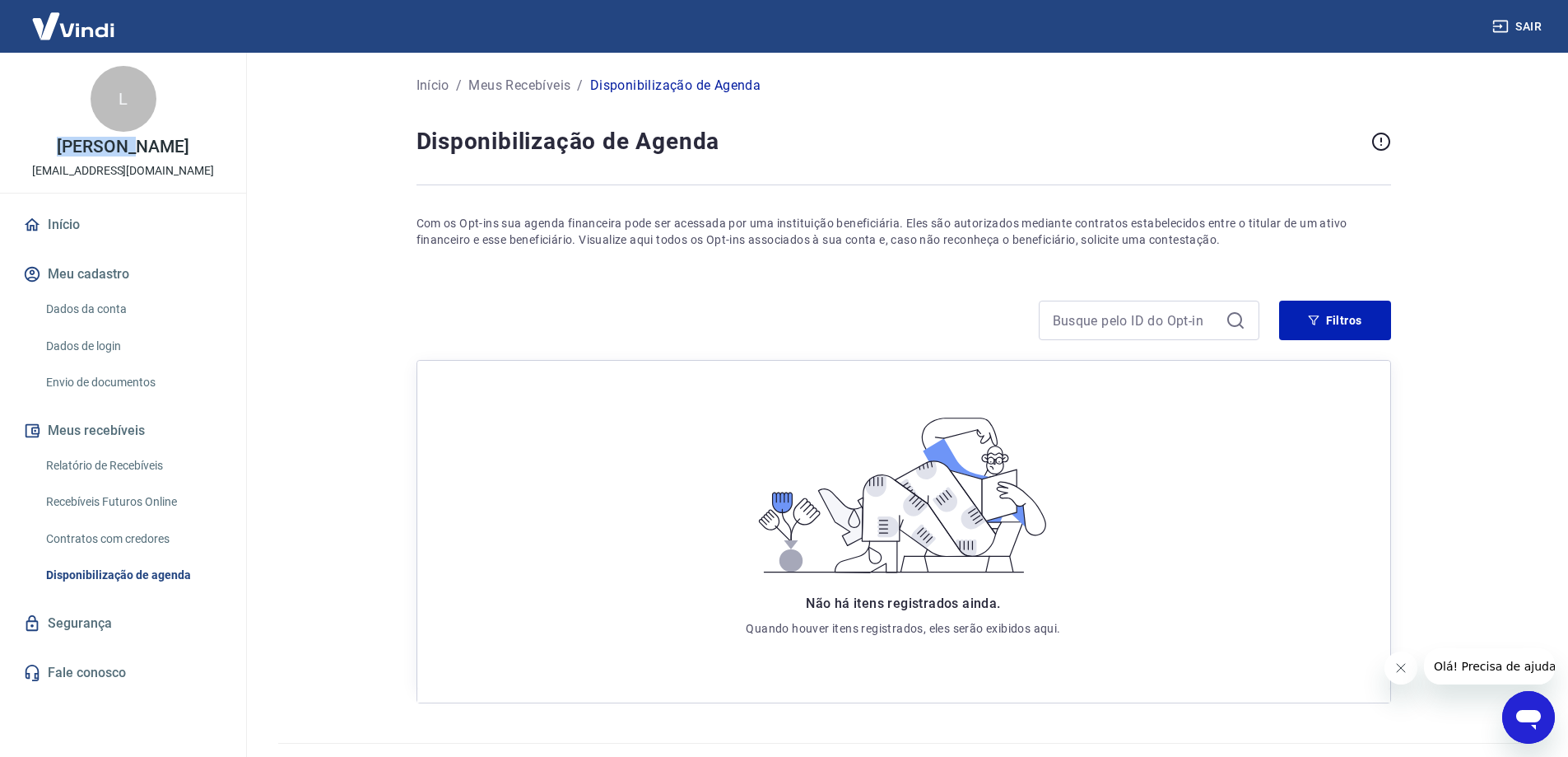
click at [57, 285] on button "Meu cadastro" at bounding box center [123, 274] width 206 height 37
click at [89, 304] on link "Dados da conta" at bounding box center [132, 309] width 187 height 34
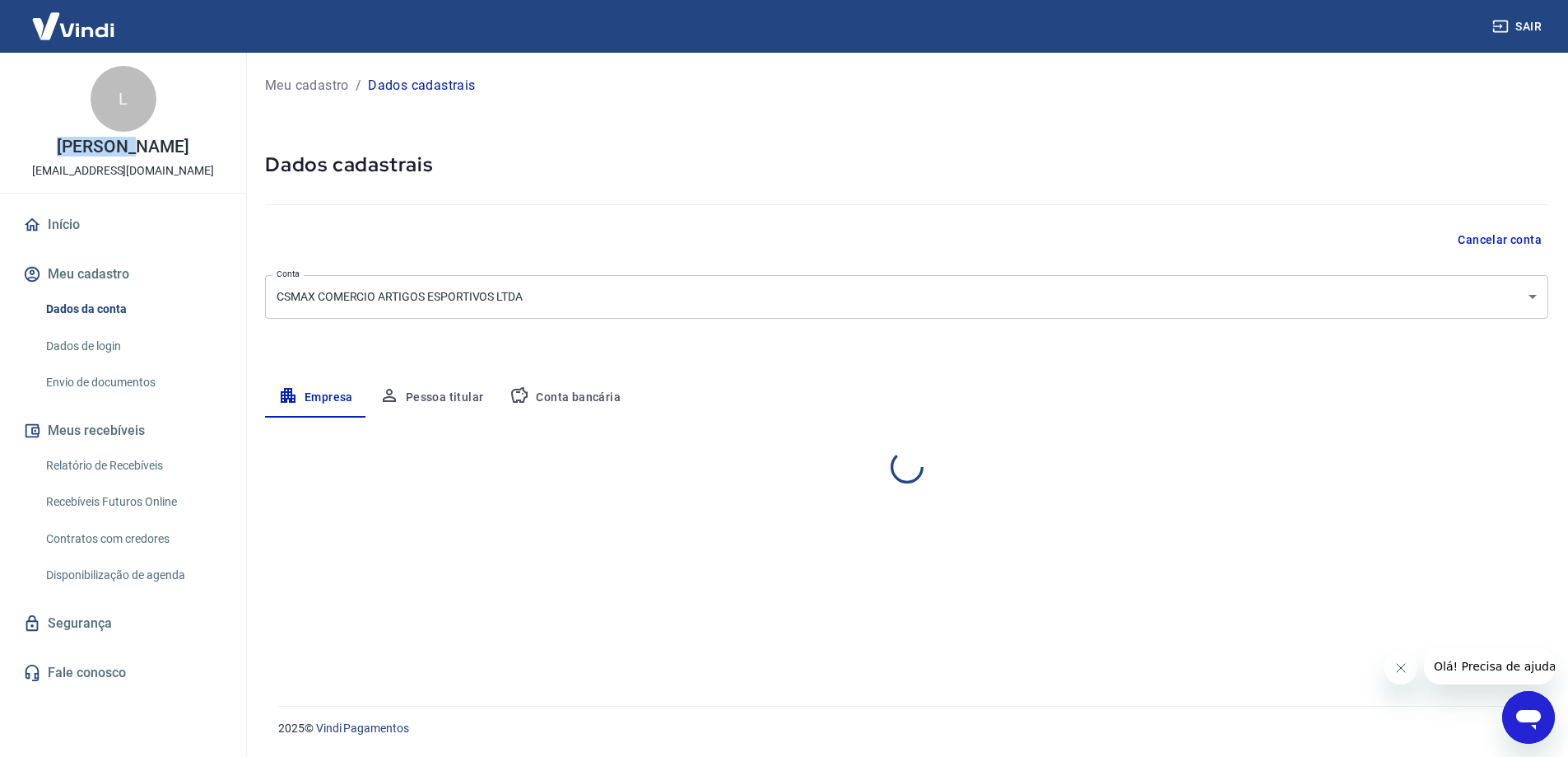
select select "RS"
select select "business"
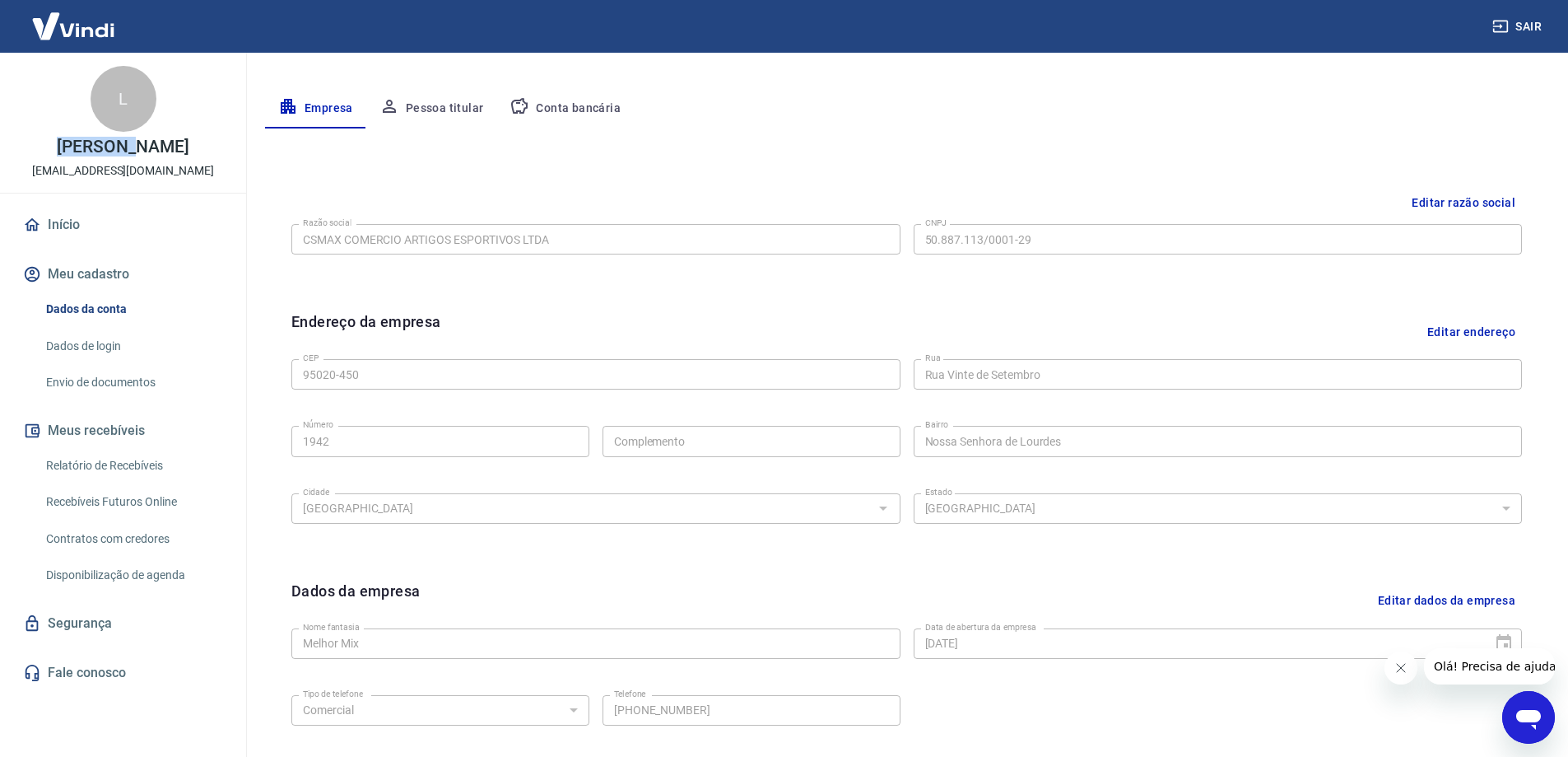
scroll to position [266, 0]
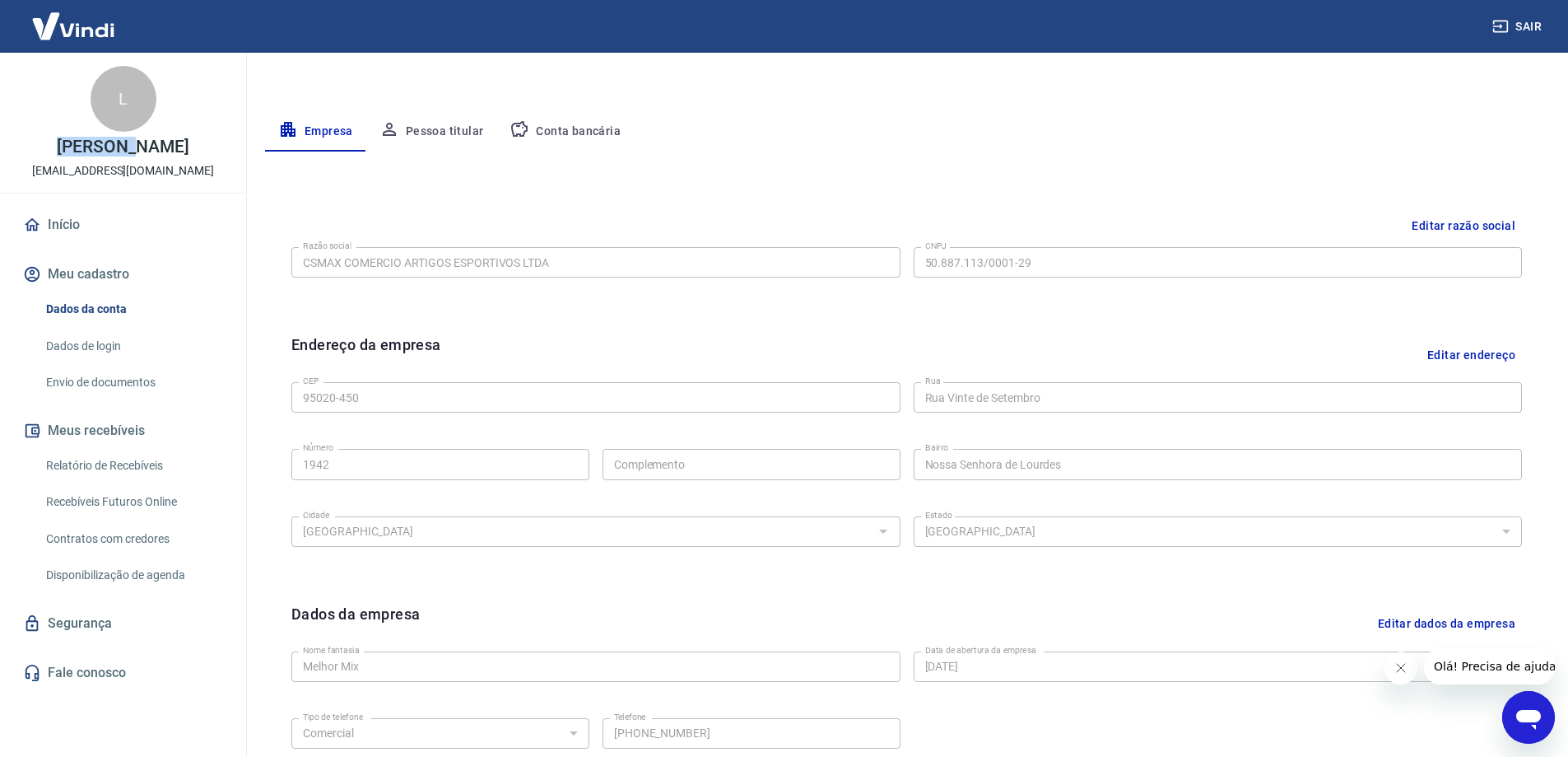
click at [465, 126] on button "Pessoa titular" at bounding box center [431, 131] width 131 height 39
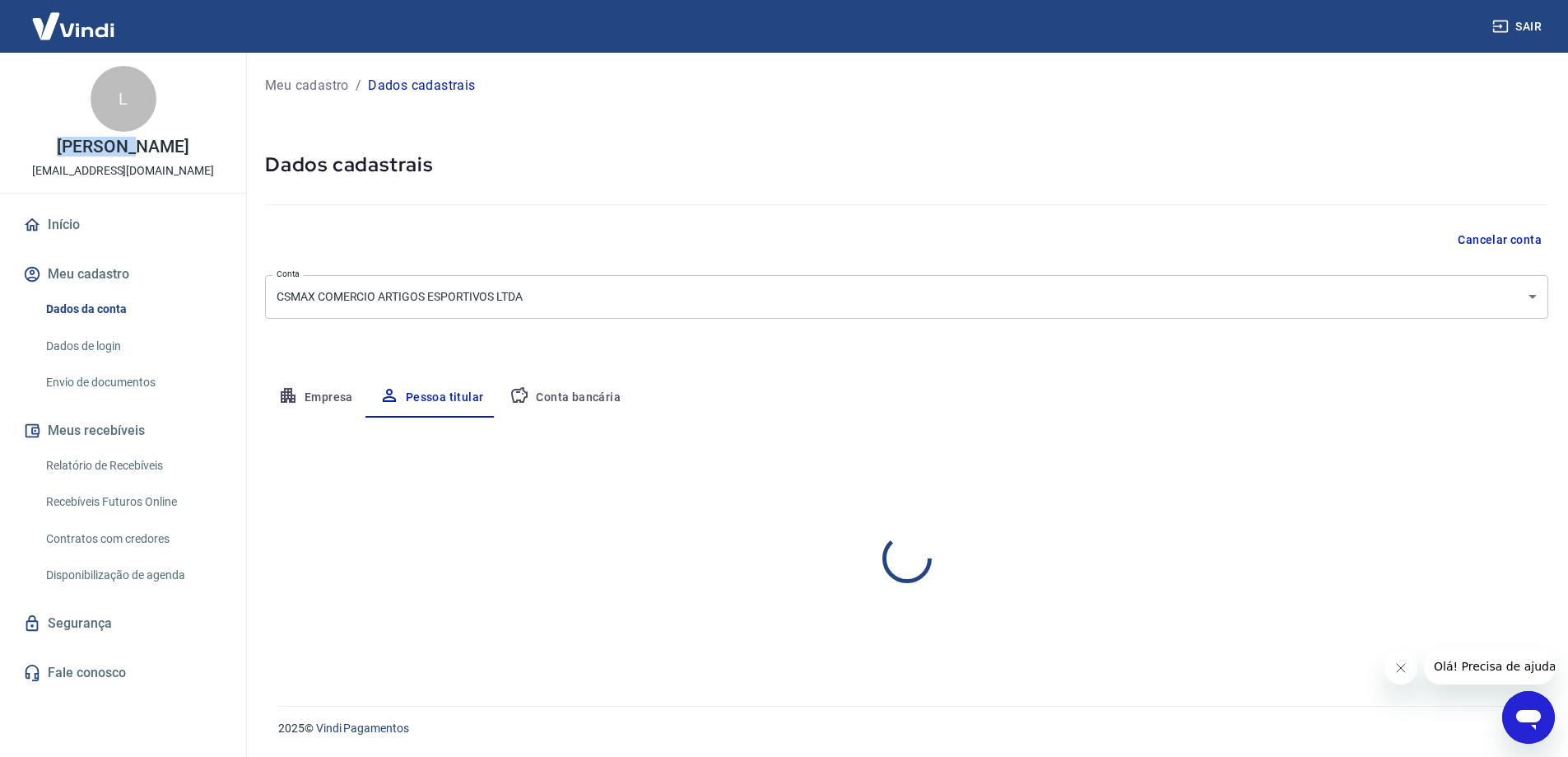
scroll to position [0, 0]
click at [550, 393] on button "Conta bancária" at bounding box center [565, 397] width 138 height 39
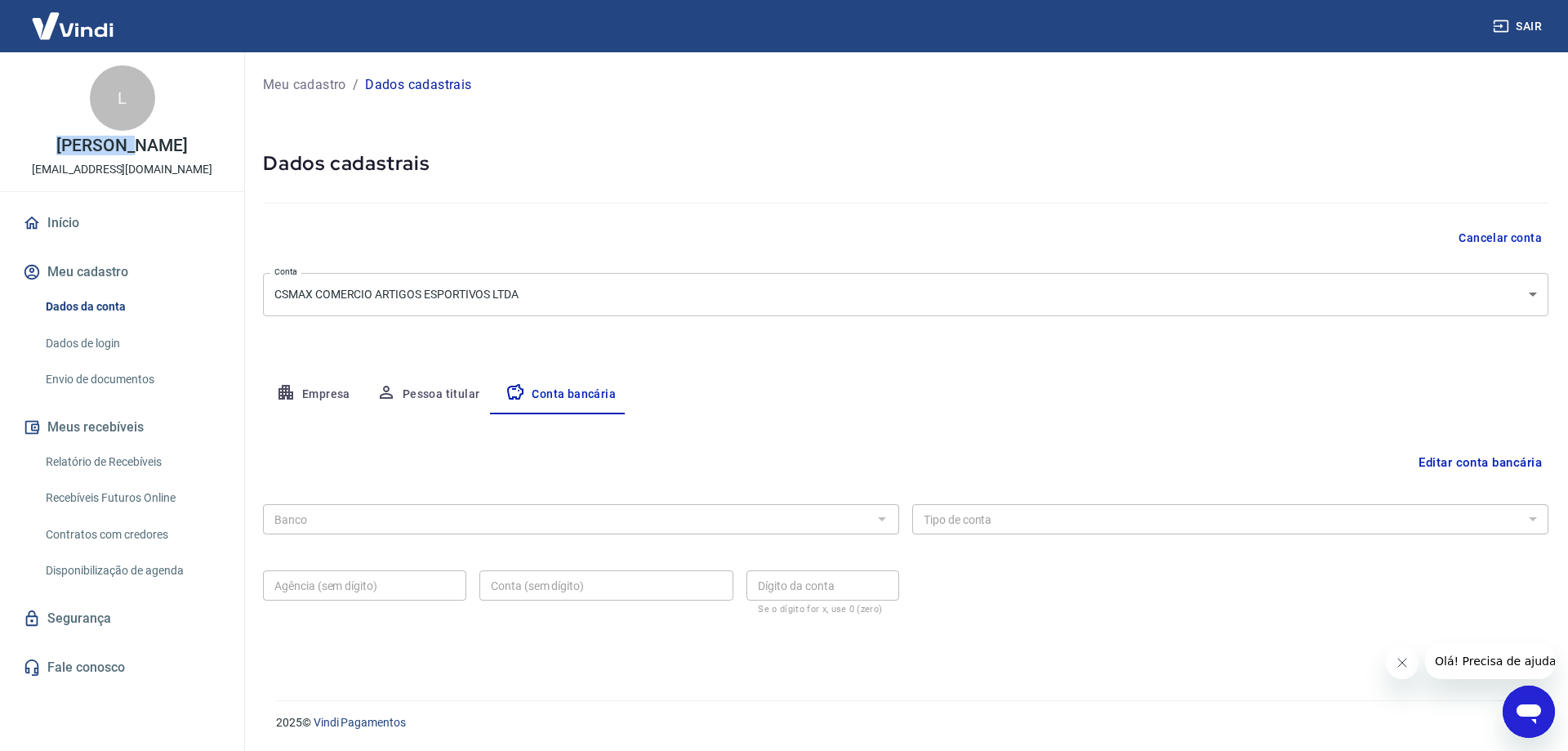
click at [101, 342] on link "Dados de login" at bounding box center [131, 343] width 186 height 34
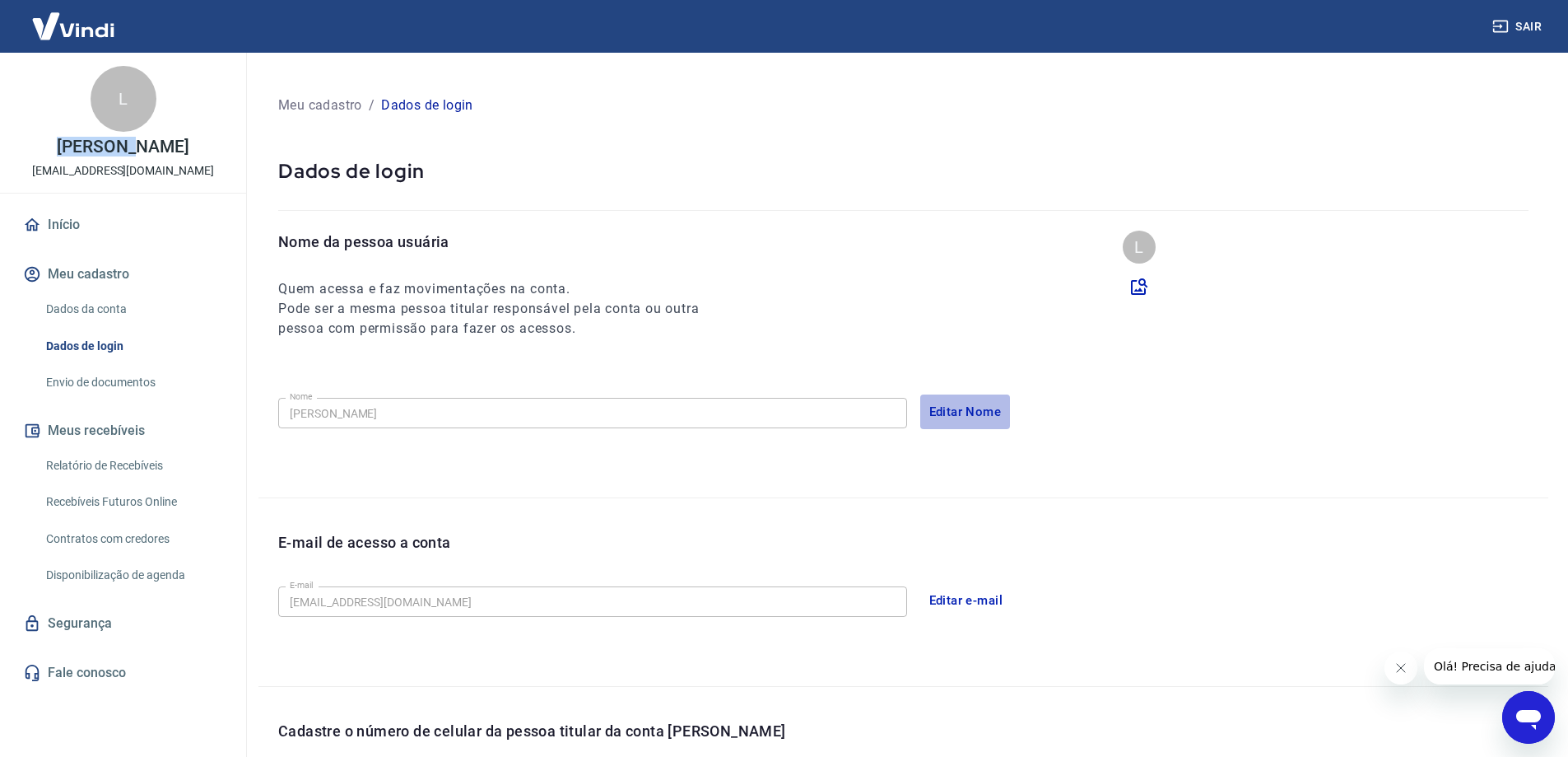
click at [975, 411] on button "Editar Nome" at bounding box center [965, 412] width 90 height 35
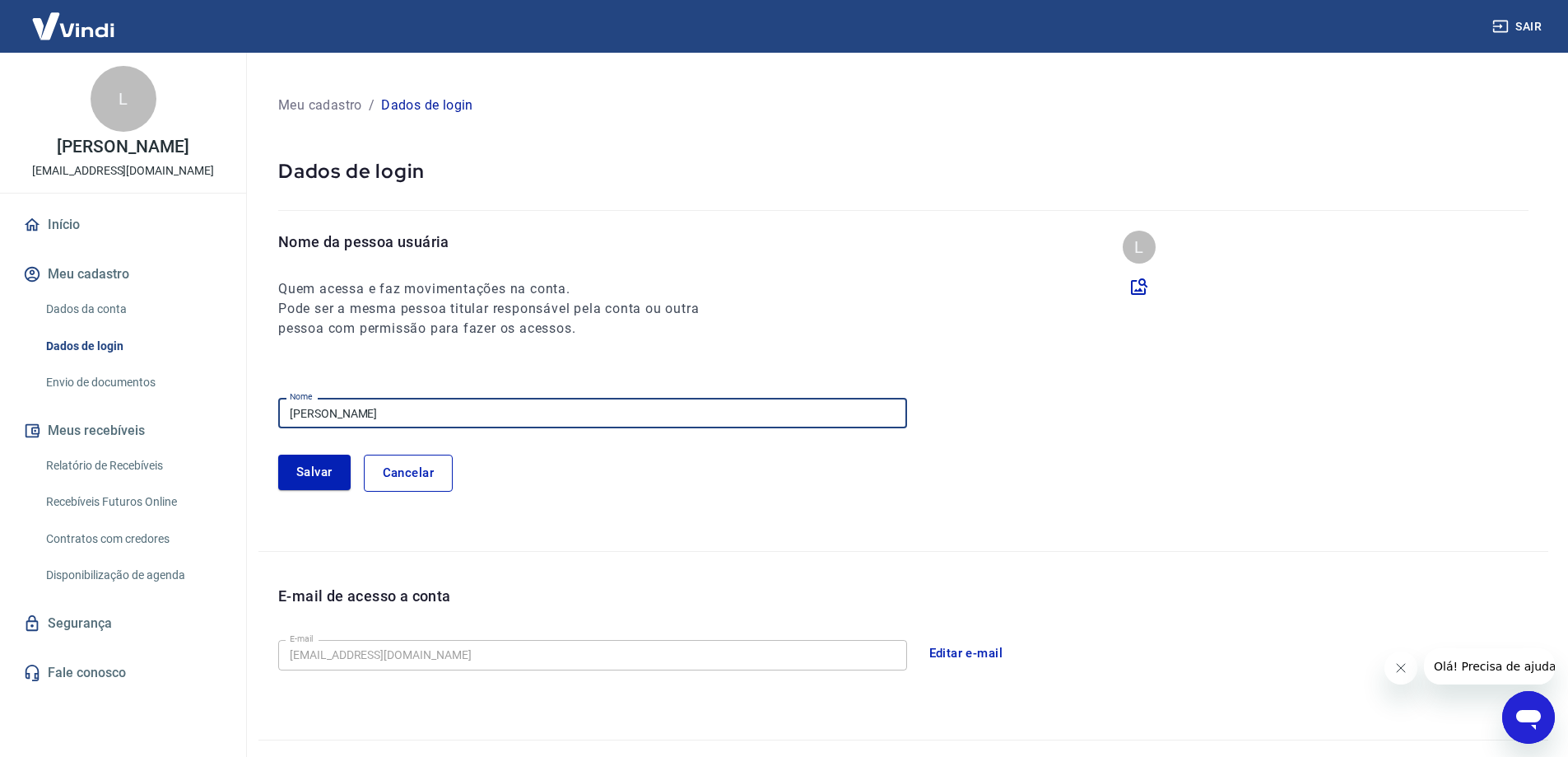
drag, startPoint x: 432, startPoint y: 404, endPoint x: 117, endPoint y: 373, distance: 316.5
click at [122, 376] on div "Sair L Leandro Capelini melhormix25@gmail.com Início Meu cadastro Dados da cont…" at bounding box center [784, 378] width 1568 height 757
type input "Melhor Mix"
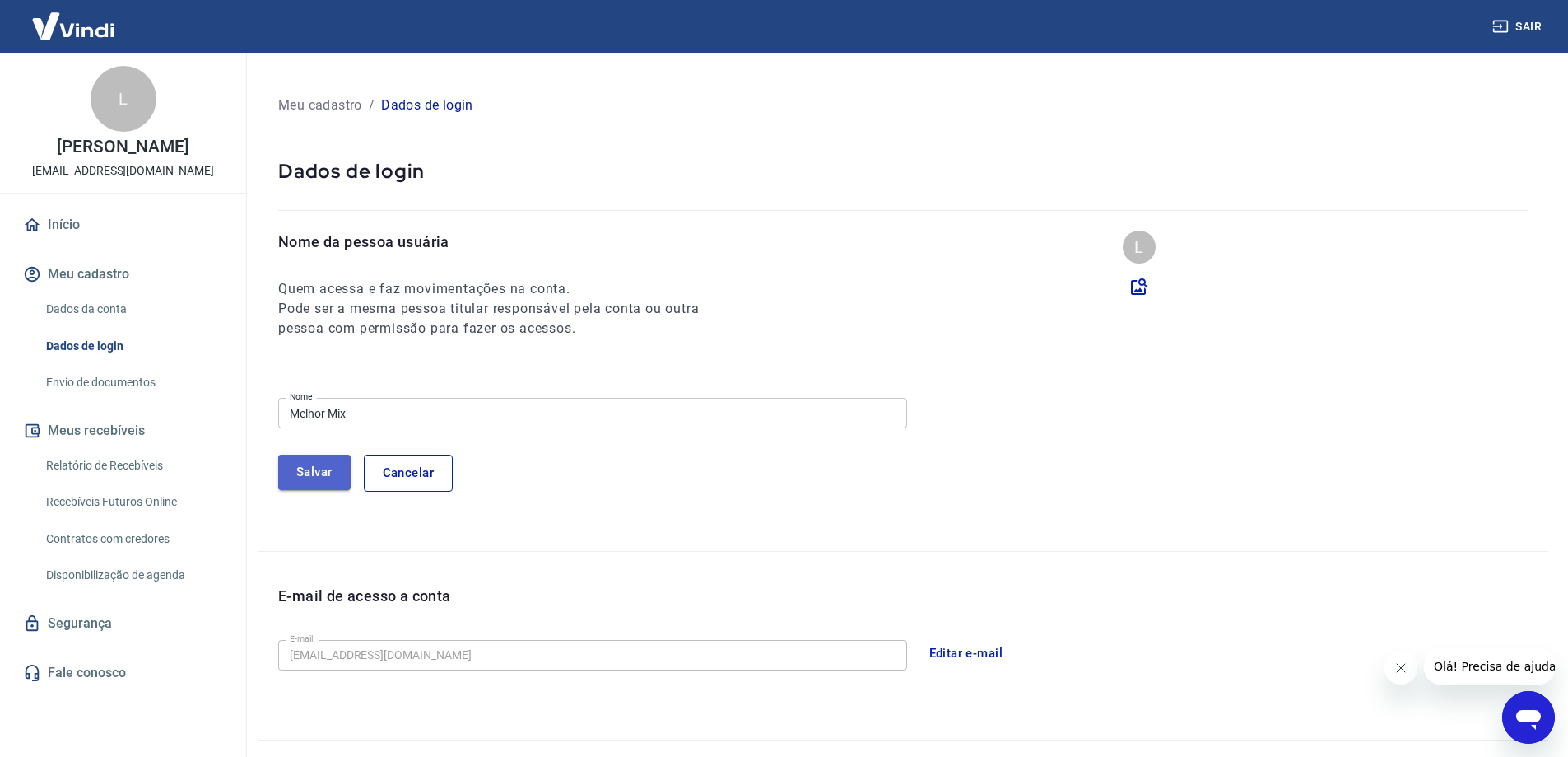
click at [301, 459] on button "Salvar" at bounding box center [314, 472] width 72 height 35
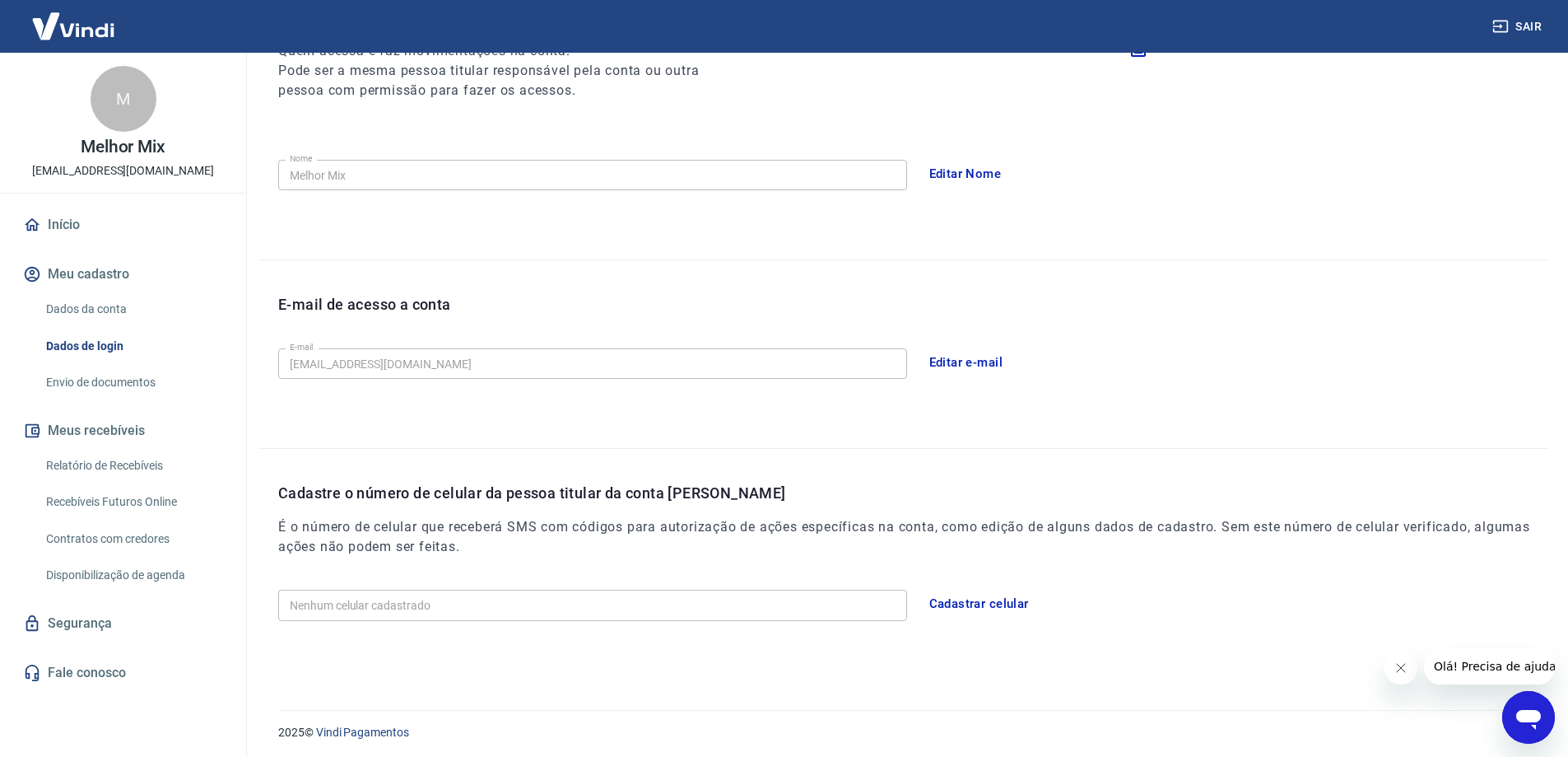
scroll to position [242, 0]
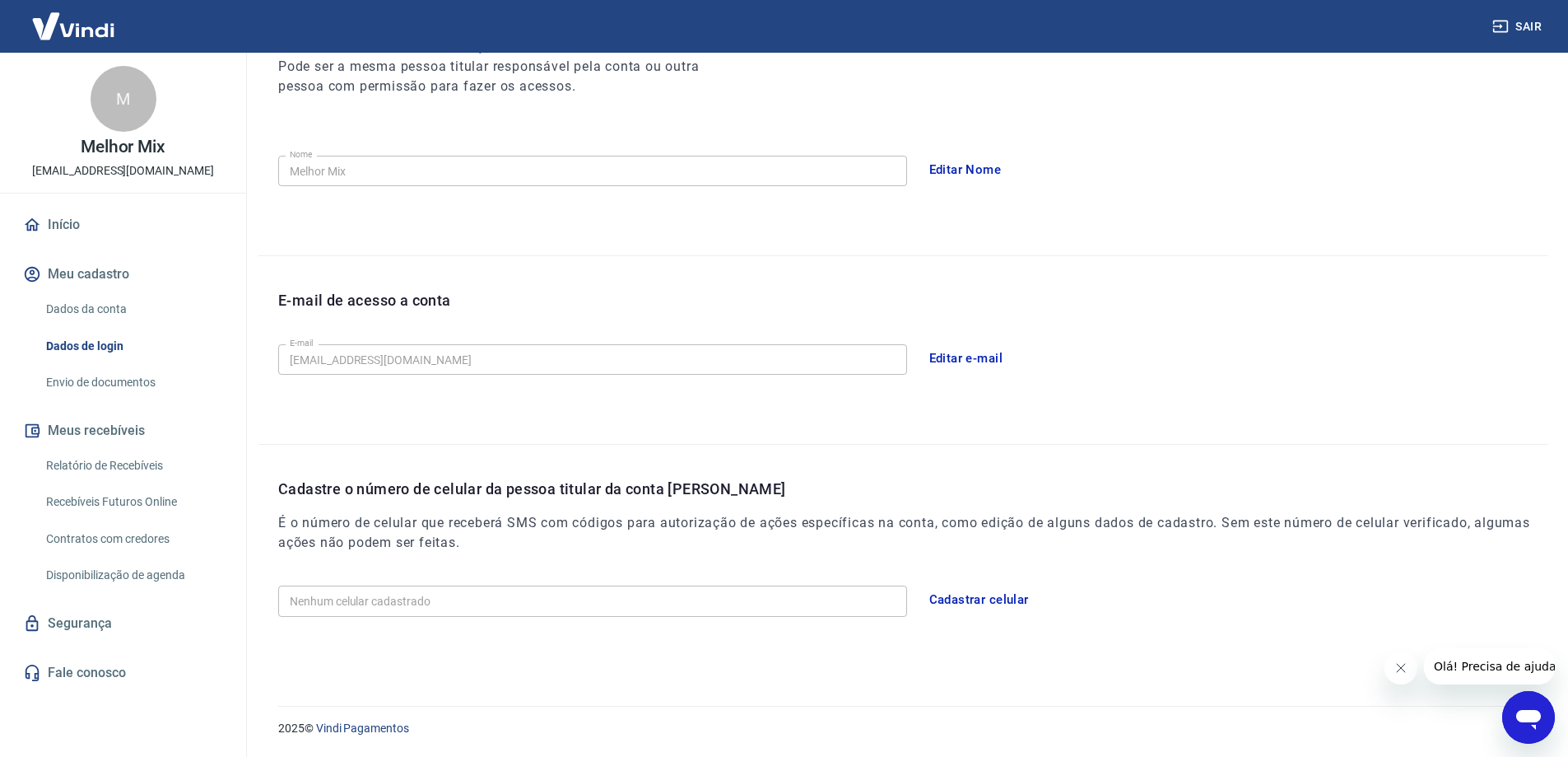
click at [97, 382] on link "Envio de documentos" at bounding box center [132, 382] width 187 height 34
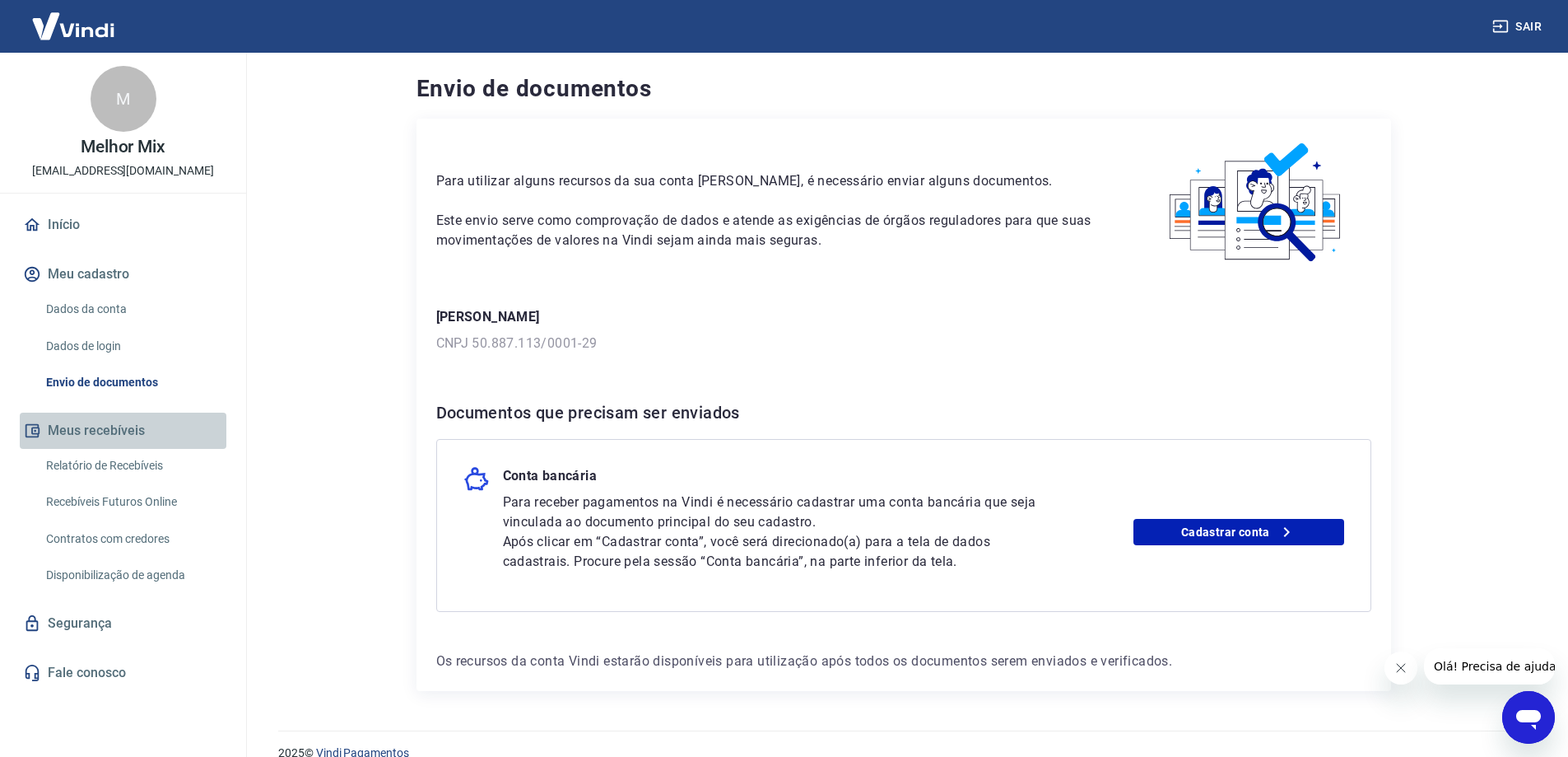
click at [93, 425] on button "Meus recebíveis" at bounding box center [123, 431] width 206 height 37
click at [92, 458] on link "Relatório de Recebíveis" at bounding box center [132, 466] width 187 height 34
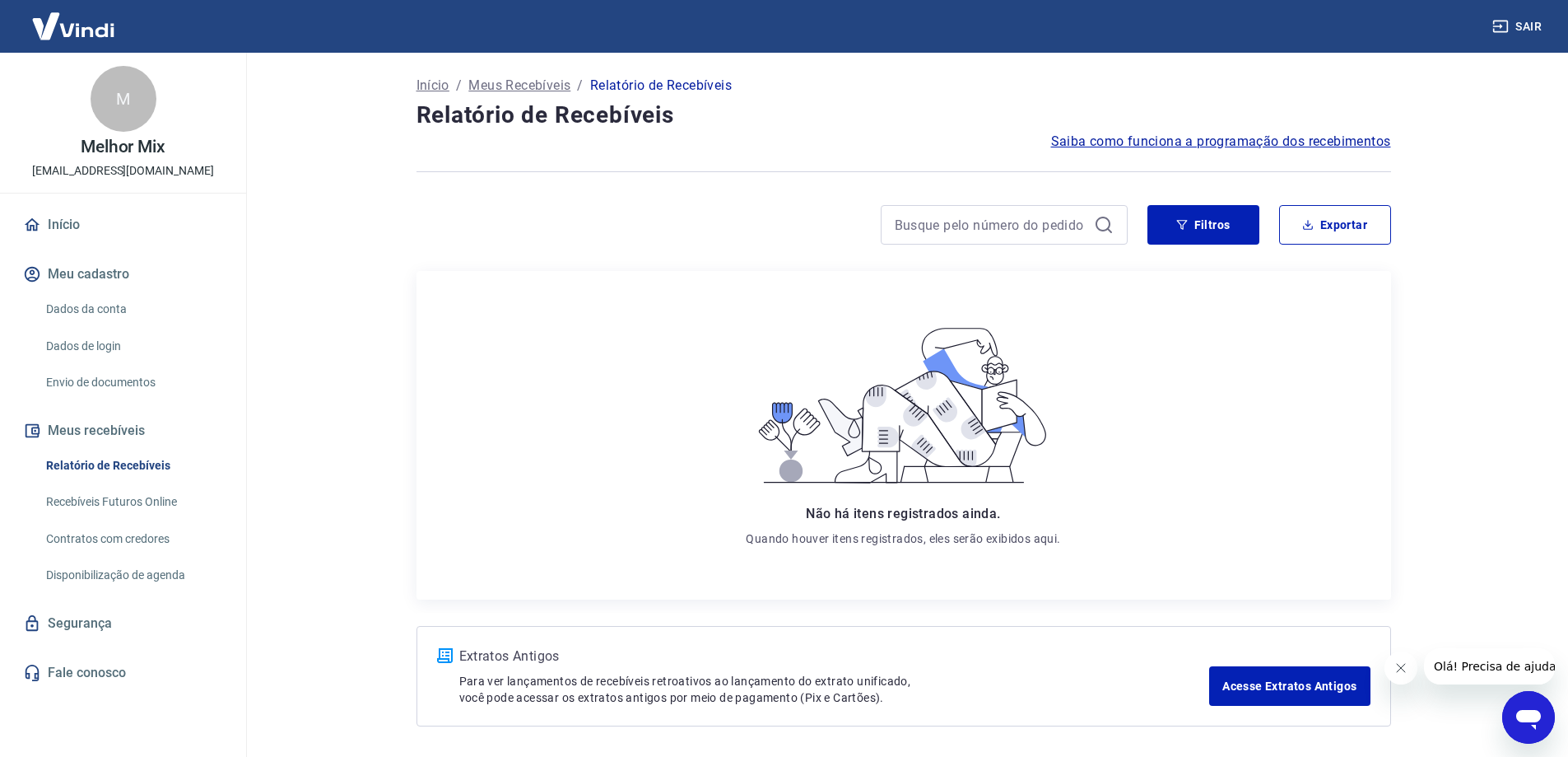
click at [99, 487] on link "Recebíveis Futuros Online" at bounding box center [132, 501] width 187 height 34
click at [89, 43] on img at bounding box center [73, 26] width 107 height 50
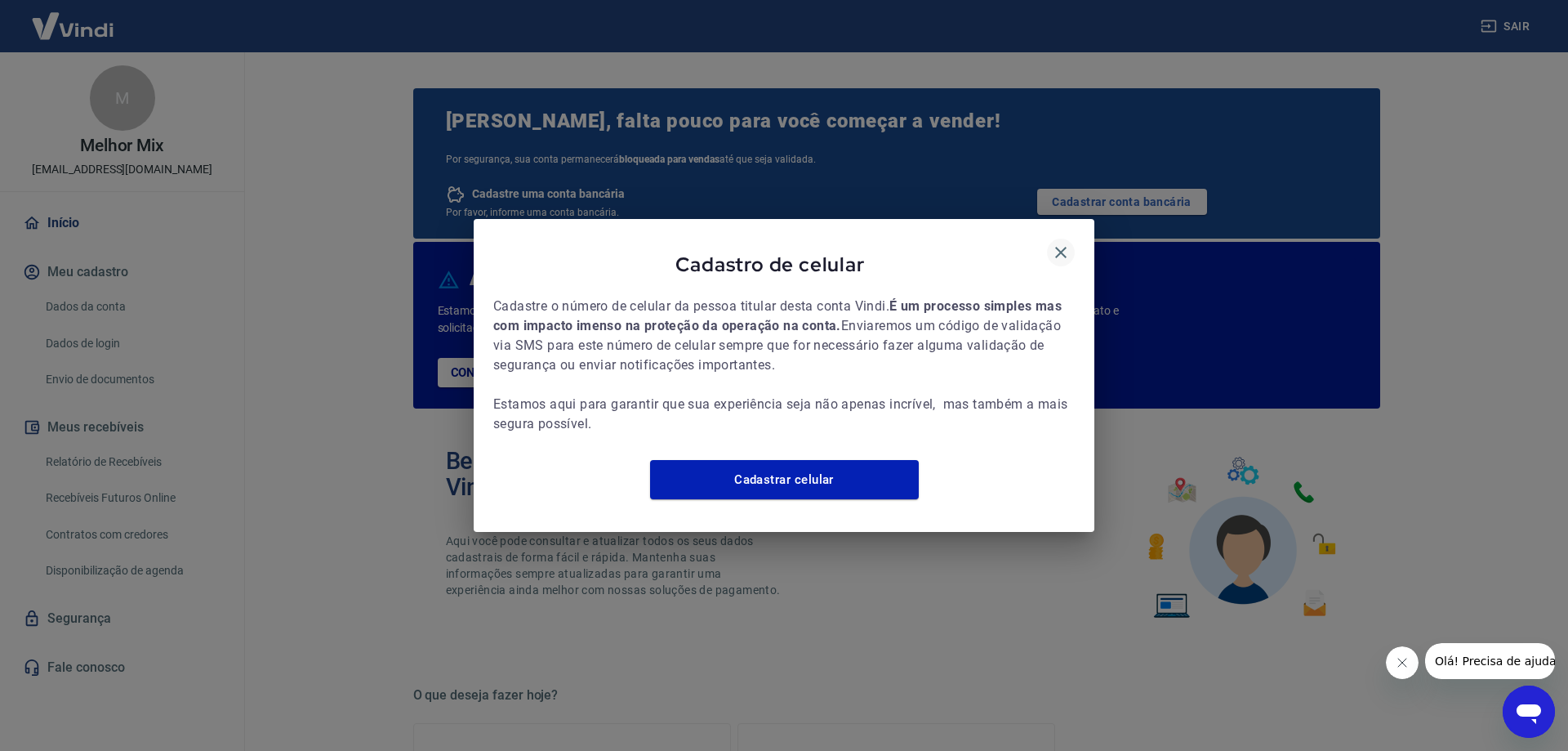
click at [1054, 243] on icon "button" at bounding box center [1061, 253] width 20 height 20
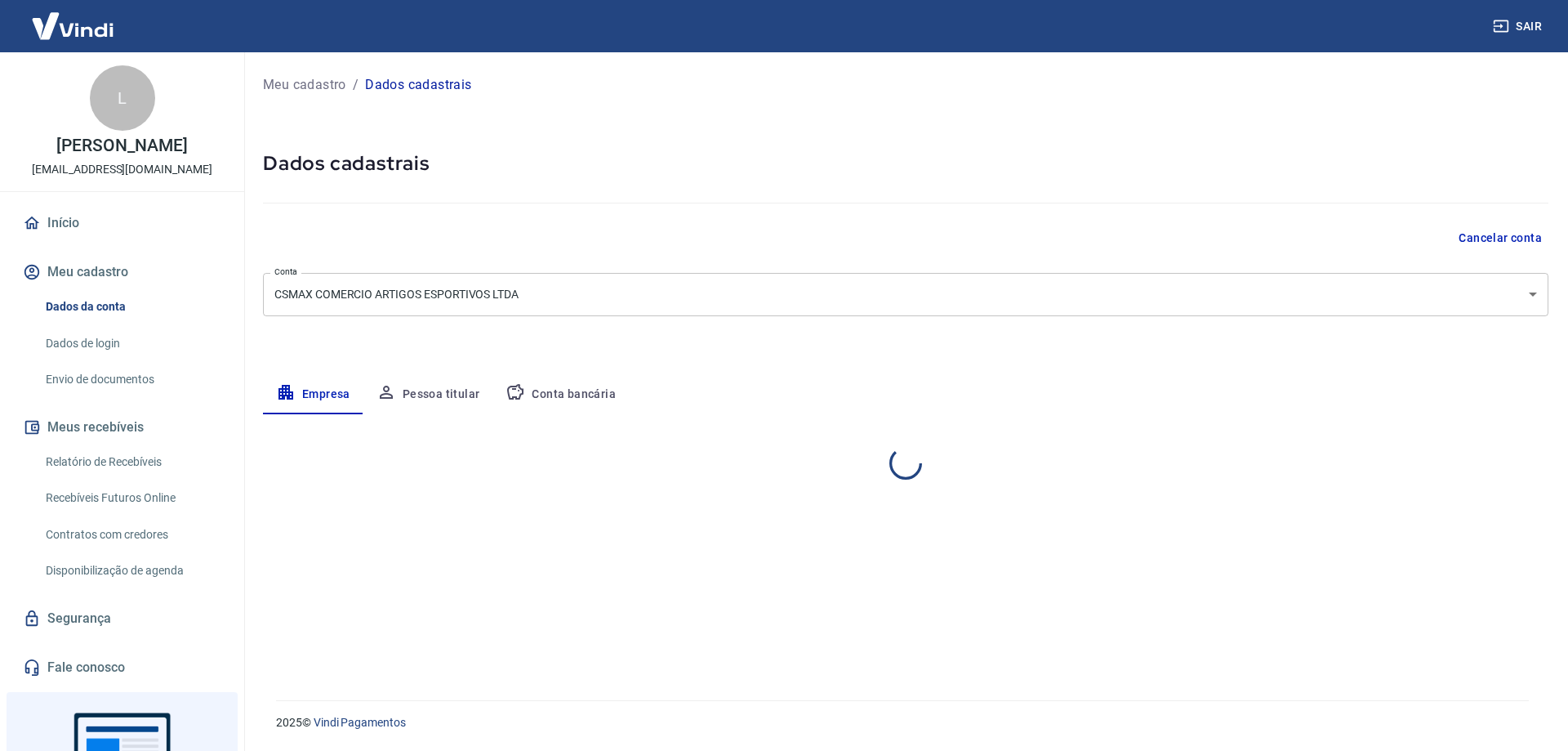
select select "RS"
select select "business"
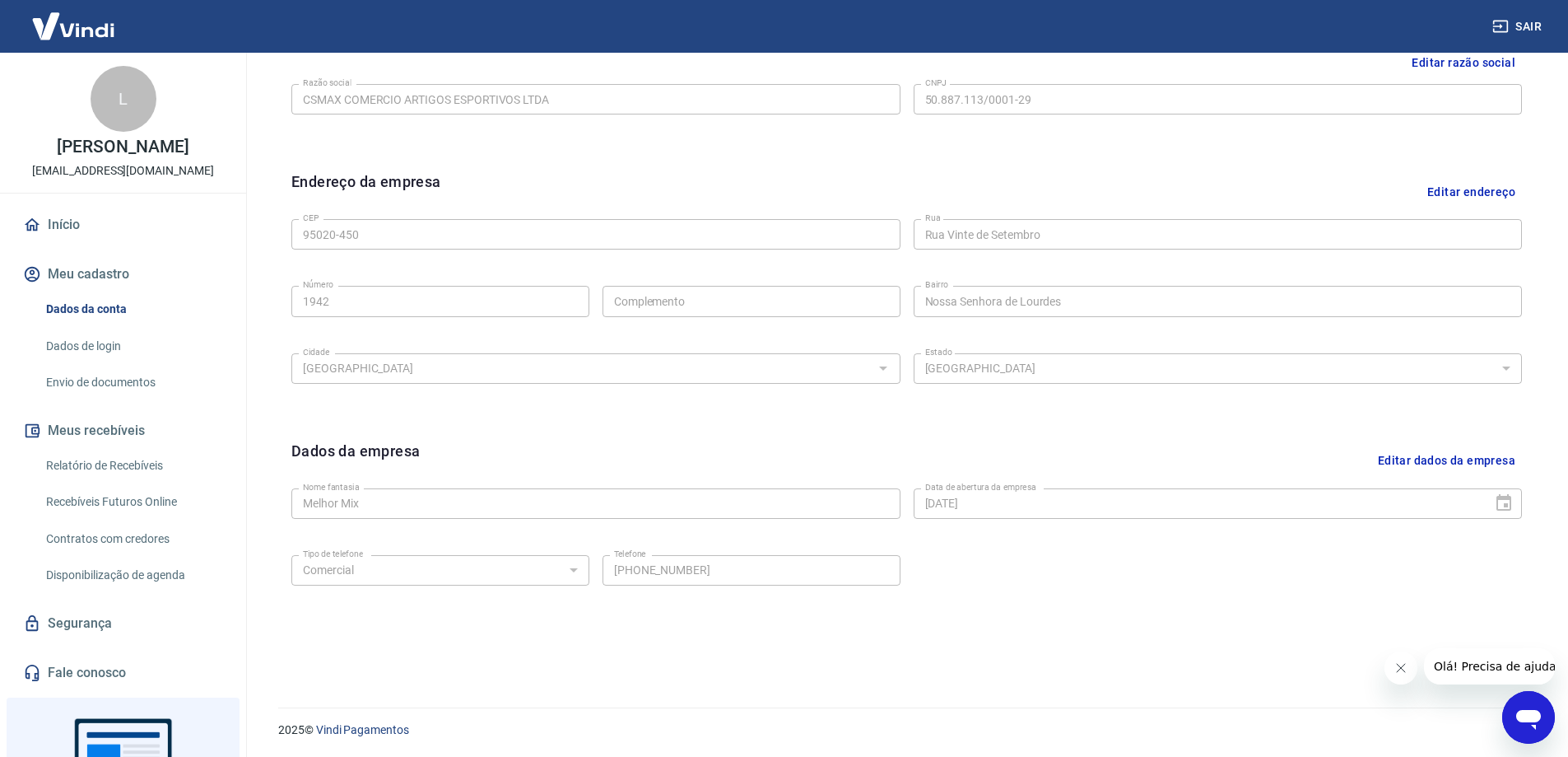
scroll to position [431, 0]
click at [118, 546] on link "Contratos com credores" at bounding box center [132, 539] width 187 height 34
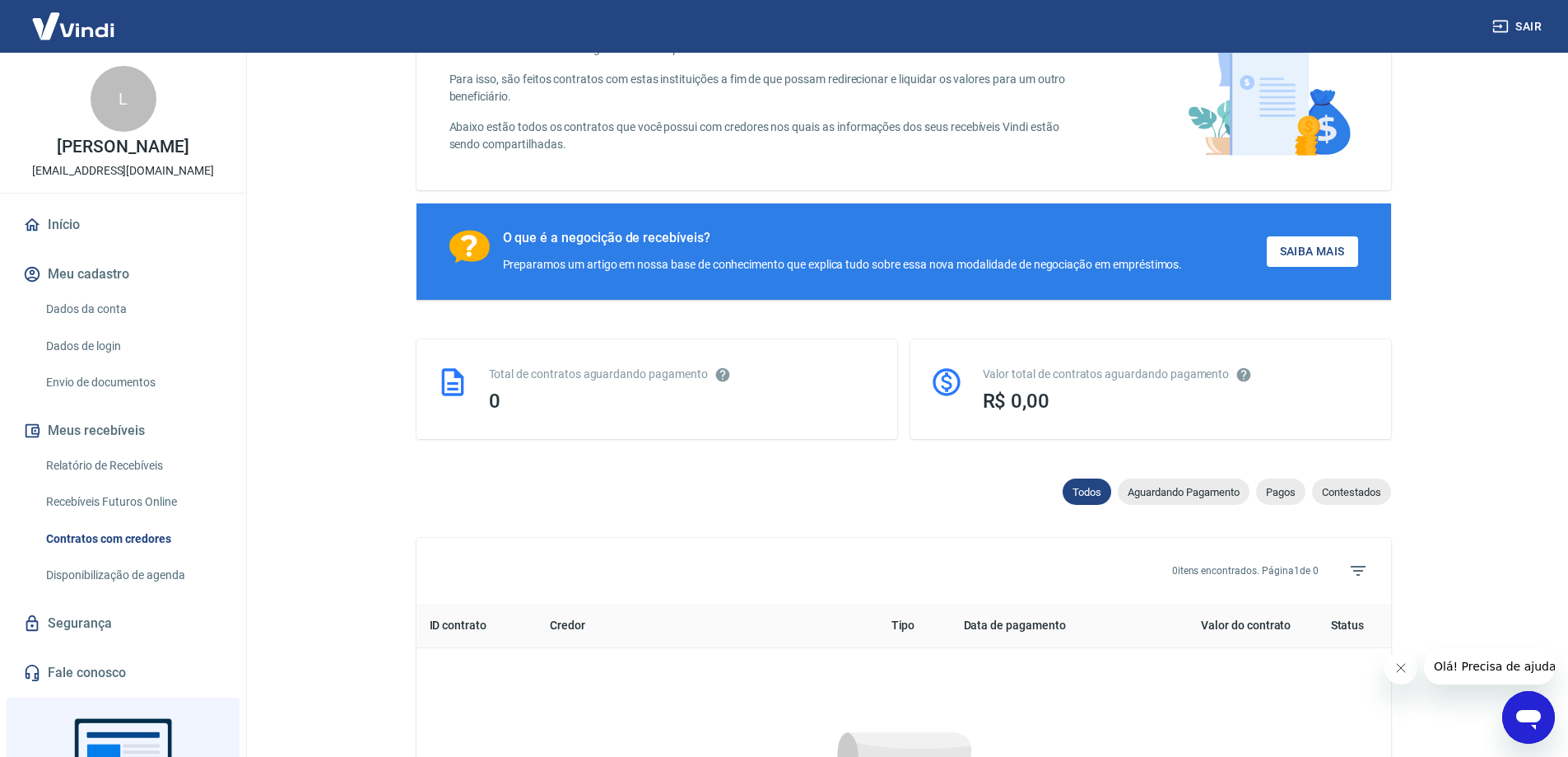
scroll to position [605, 0]
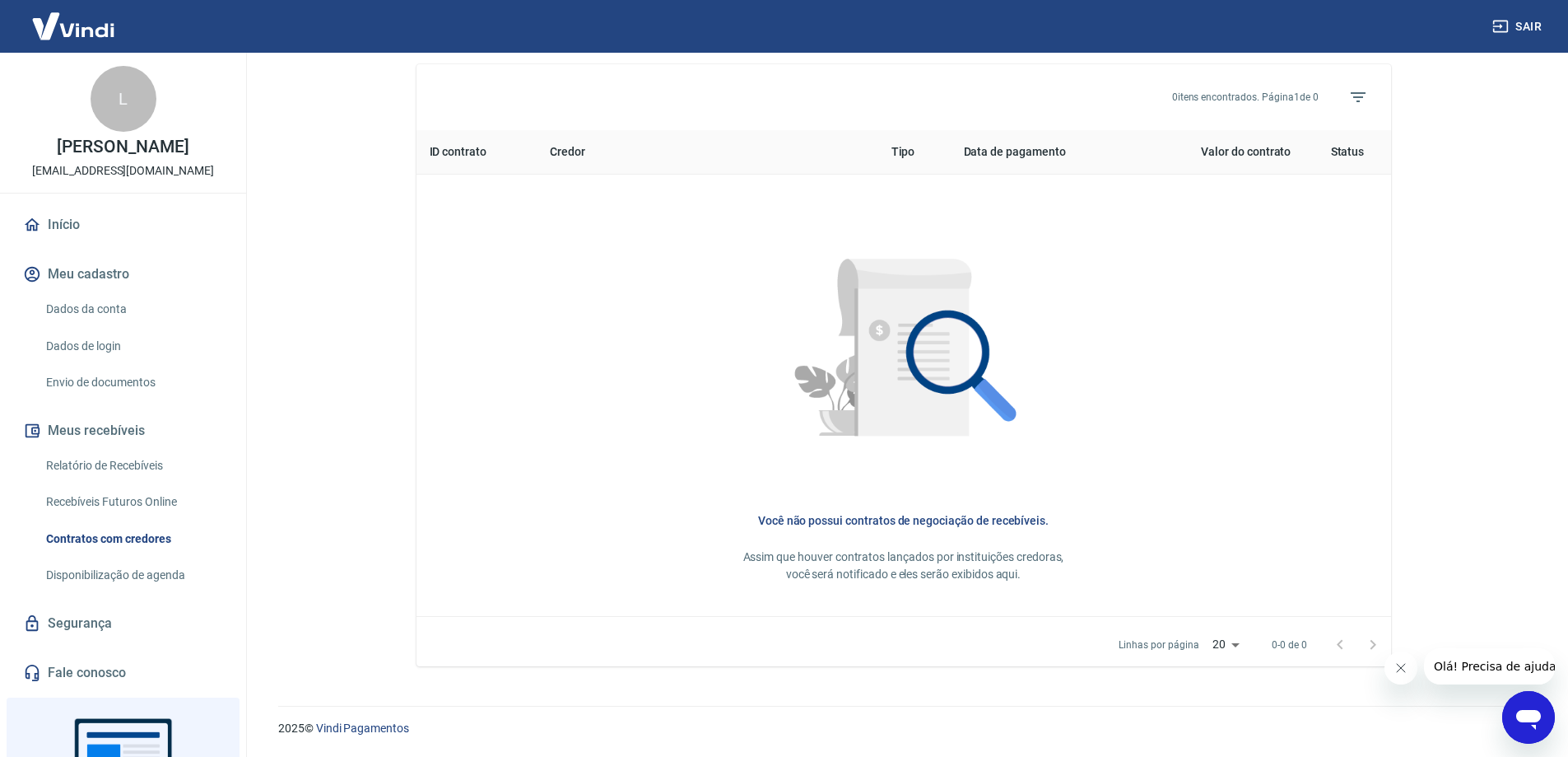
click at [110, 575] on link "Disponibilização de agenda" at bounding box center [132, 574] width 187 height 34
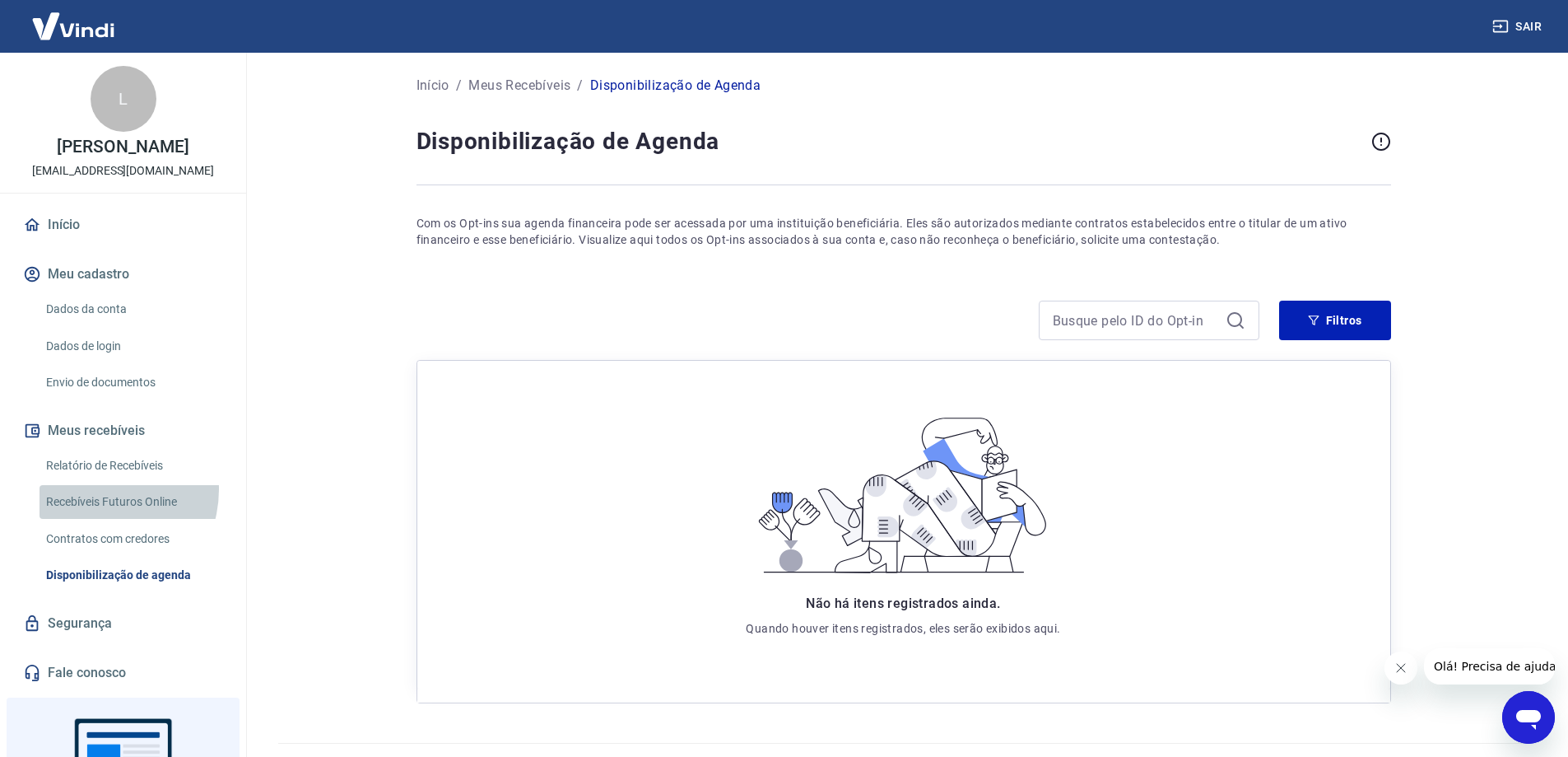
click at [96, 489] on link "Recebíveis Futuros Online" at bounding box center [132, 501] width 187 height 34
